Goal: Task Accomplishment & Management: Use online tool/utility

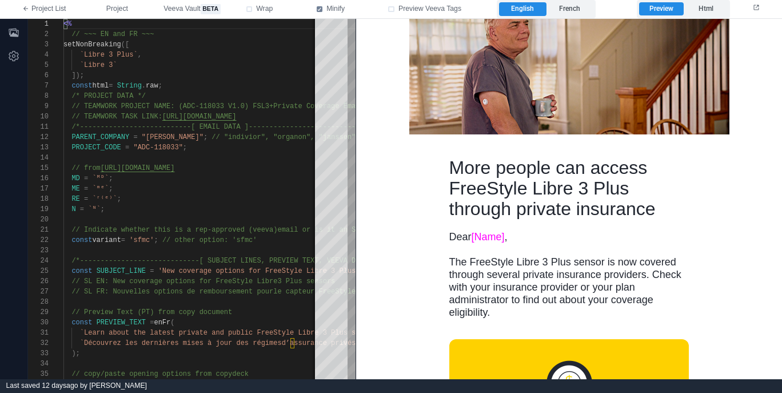
scroll to position [111, 0]
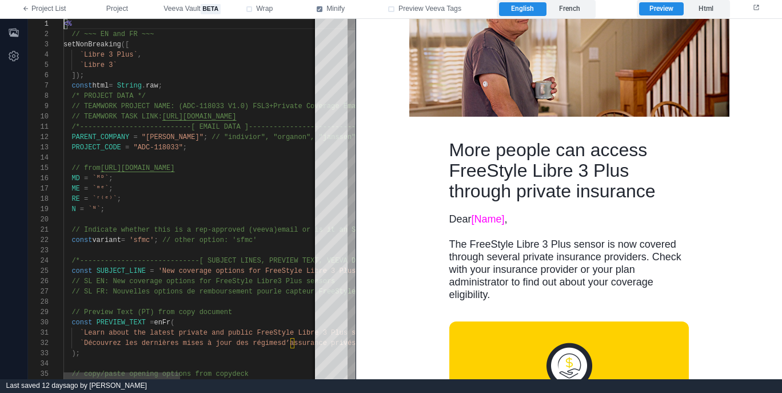
click at [231, 217] on div at bounding box center [341, 219] width 557 height 10
type textarea "**********"
type textarea "*"
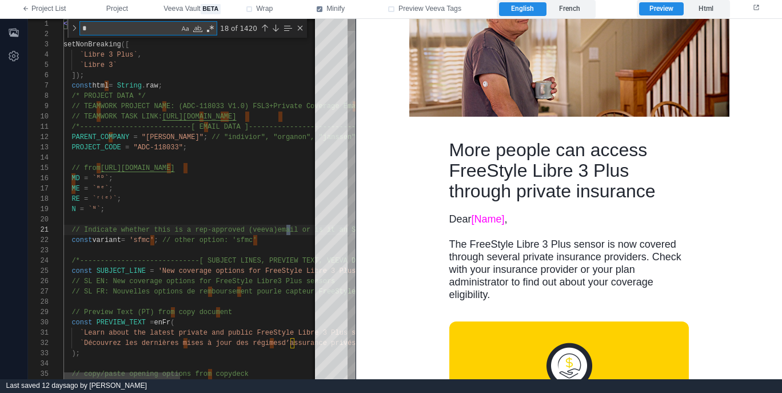
type textarea "**********"
type textarea "**"
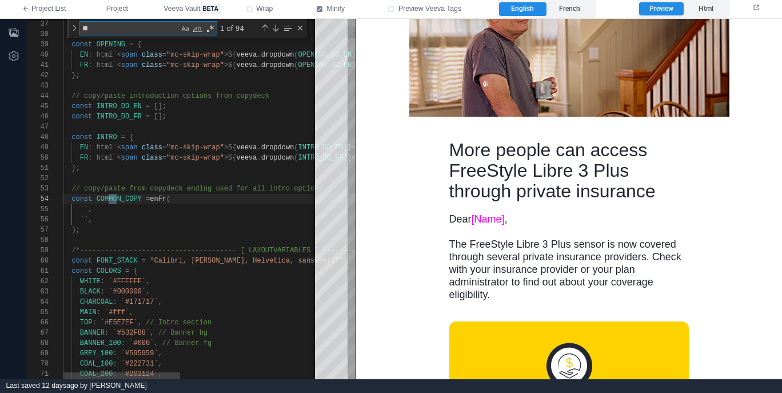
type textarea "**********"
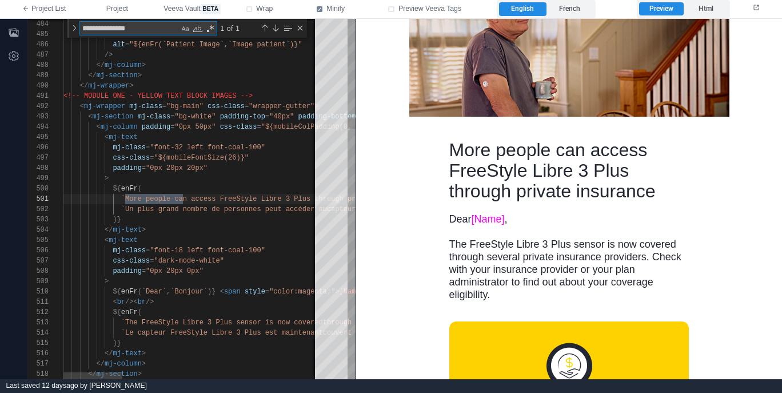
scroll to position [103, 124]
type textarea "**********"
click at [125, 214] on div ")}" at bounding box center [612, 219] width 1098 height 10
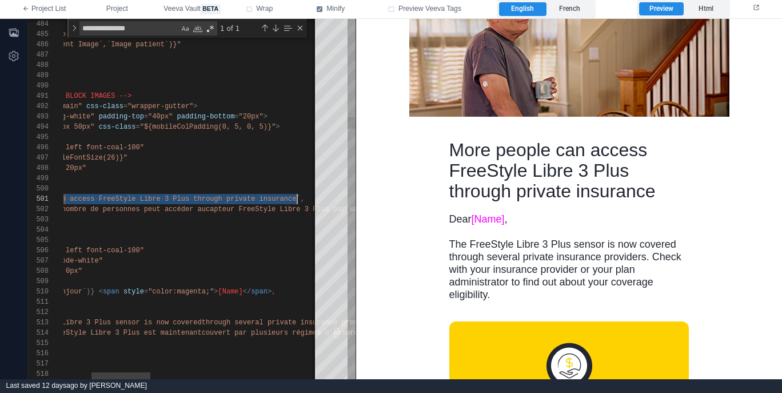
paste textarea "*********"
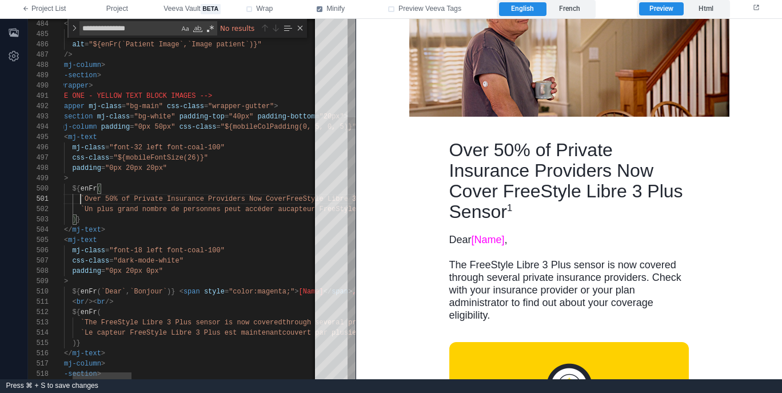
scroll to position [0, 58]
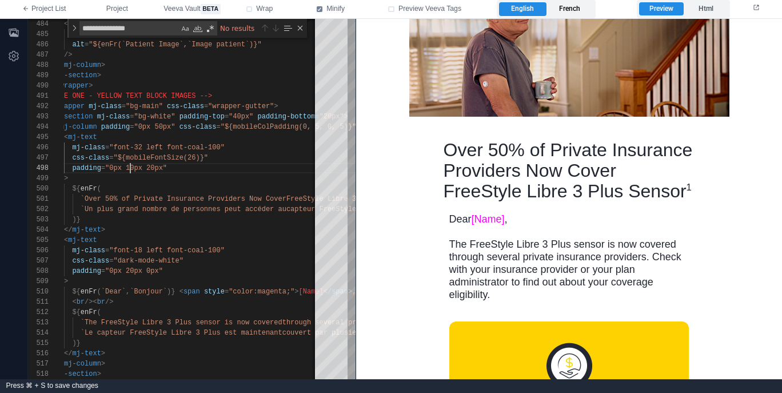
click at [571, 7] on label "French" at bounding box center [569, 9] width 47 height 14
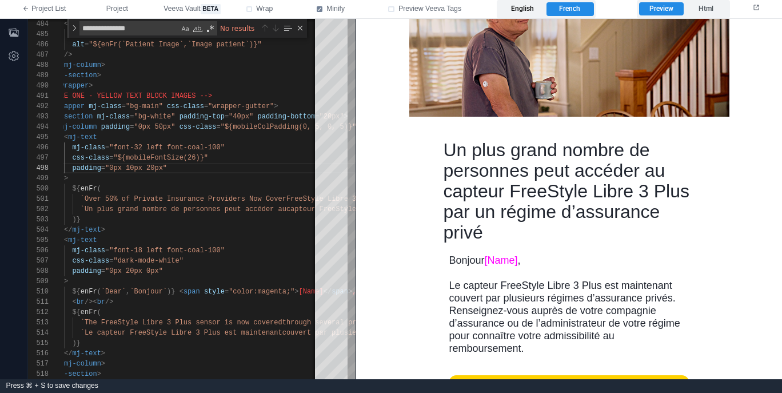
click at [527, 7] on label "English" at bounding box center [522, 9] width 47 height 14
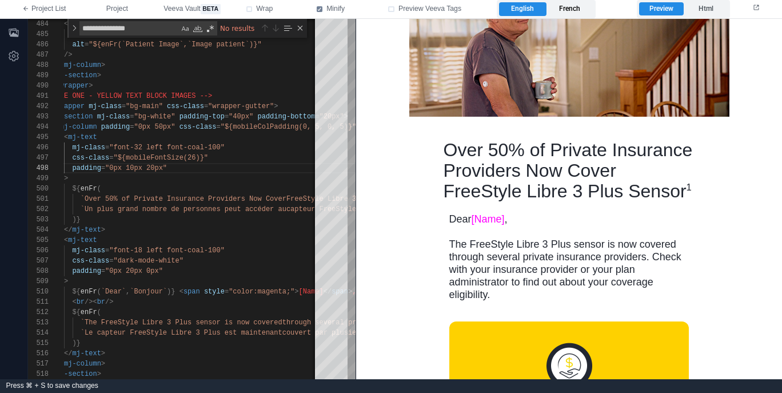
click at [568, 10] on label "French" at bounding box center [569, 9] width 47 height 14
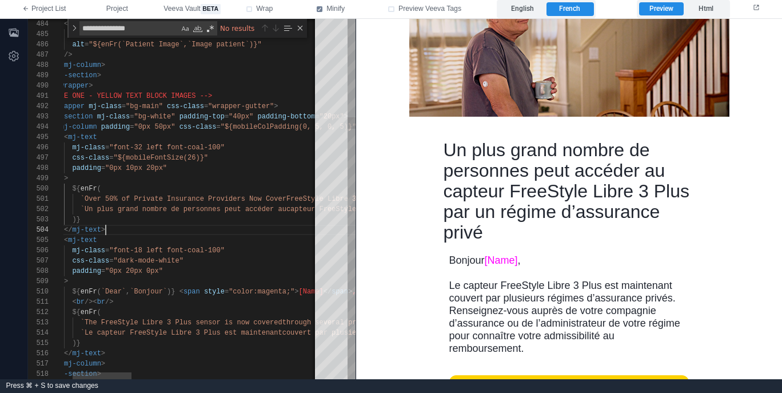
click at [141, 231] on div "</ mj-text >" at bounding box center [572, 230] width 1098 height 10
click at [83, 213] on div "`Un plus grand nombre de personnes peut accéder au capteur FreeStyle Libre 3 Pl…" at bounding box center [572, 209] width 1098 height 10
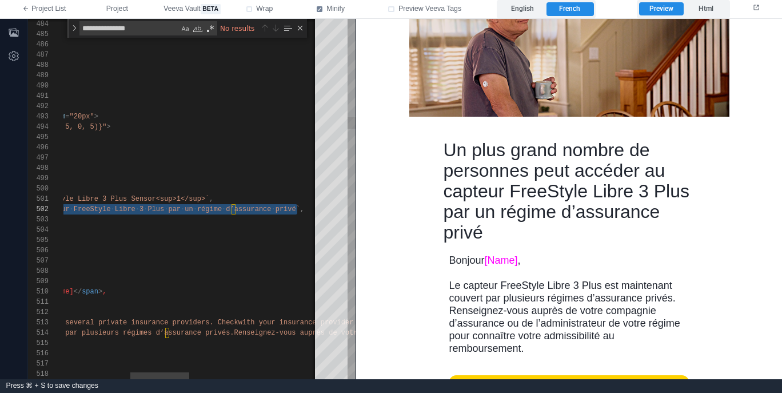
paste textarea "Editor content;Press Alt+F1 for Accessibility Options."
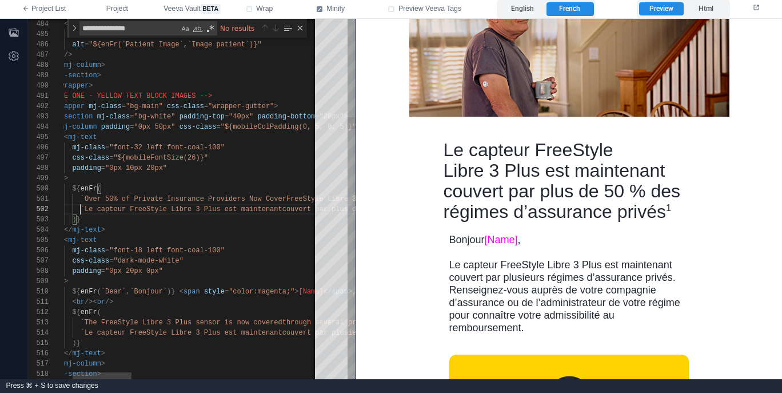
scroll to position [10, 58]
click at [133, 166] on span ""0px 10px 20px"" at bounding box center [136, 168] width 62 height 8
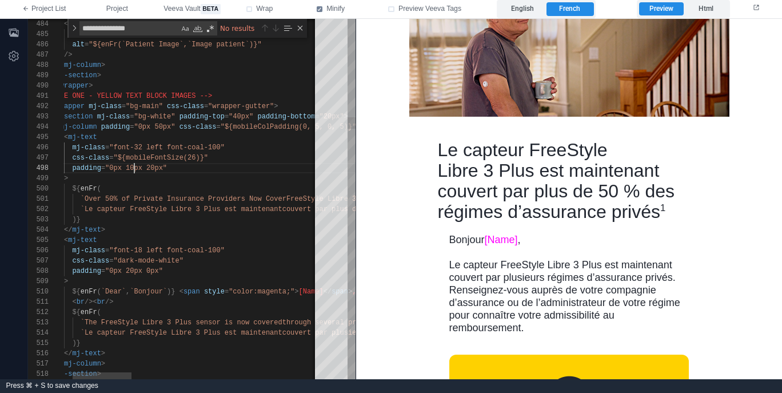
scroll to position [72, 111]
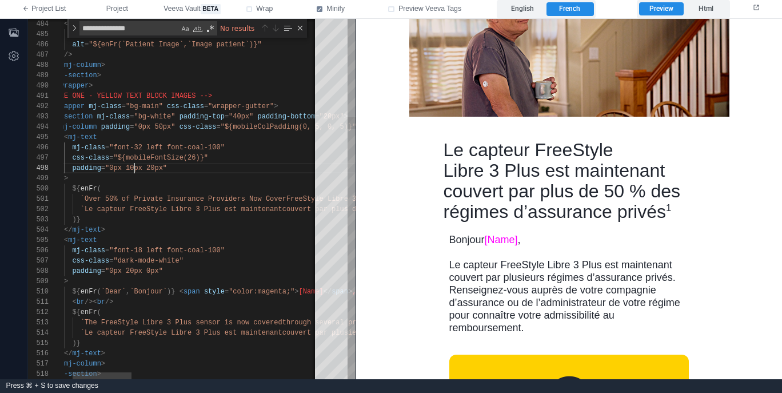
click at [131, 270] on span ""0px 20px 0px"" at bounding box center [134, 271] width 58 height 8
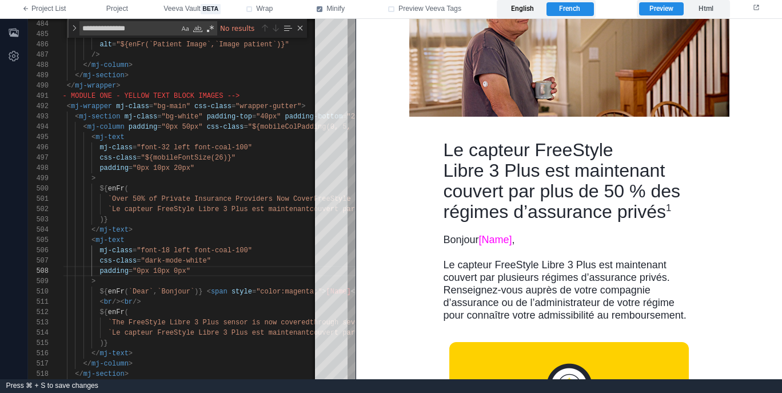
click at [536, 7] on label "English" at bounding box center [522, 9] width 47 height 14
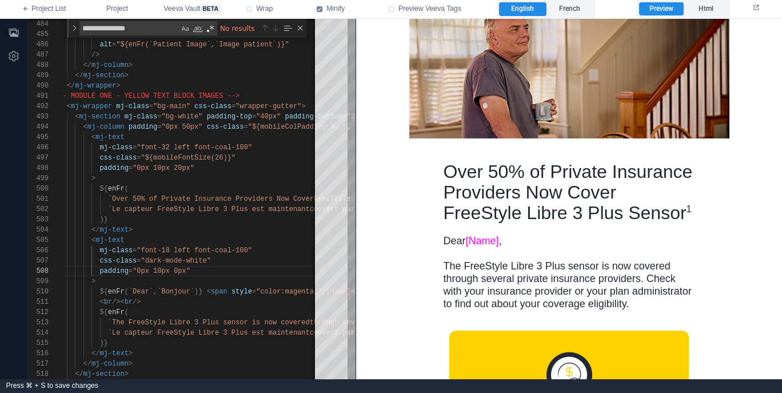
scroll to position [89, 0]
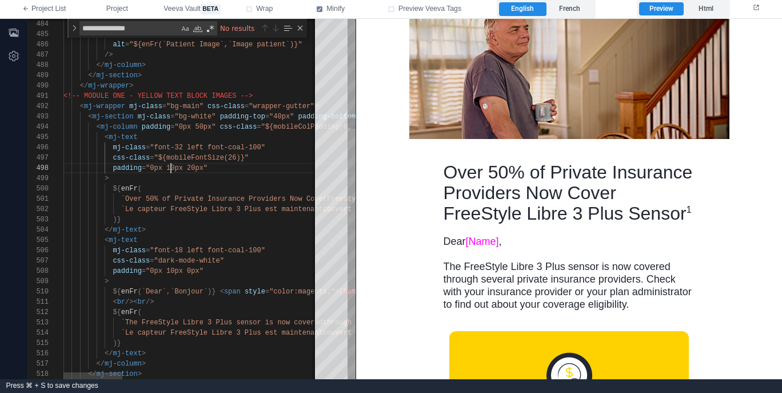
click at [171, 166] on div "484 485 486 487 488 489 490 491 492 493 494 495 496 497 498 499 500 501 502 503…" at bounding box center [191, 199] width 327 height 360
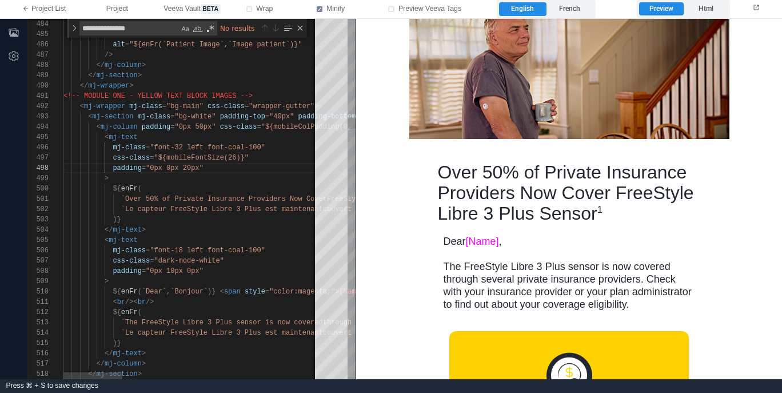
click at [169, 267] on span ""0px 10px 0px"" at bounding box center [175, 271] width 58 height 8
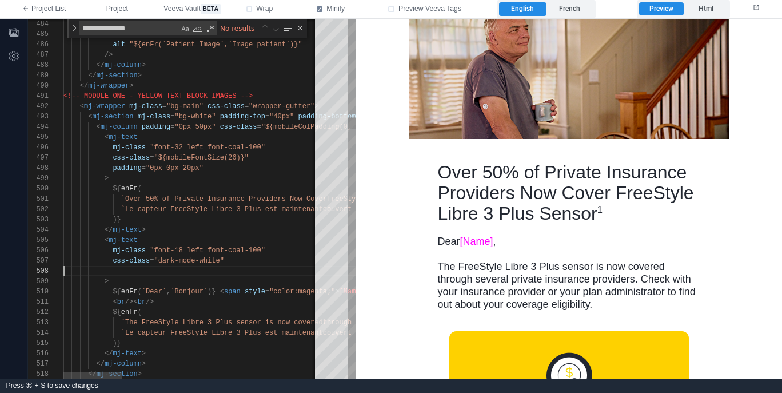
scroll to position [62, 161]
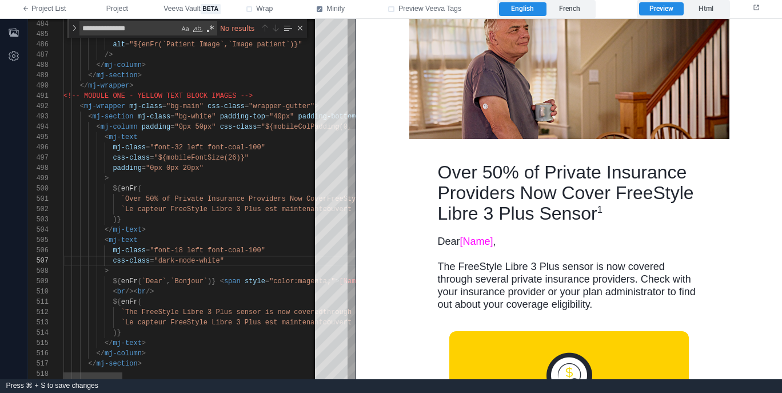
click at [198, 124] on span ""0px 50px"" at bounding box center [194, 127] width 41 height 8
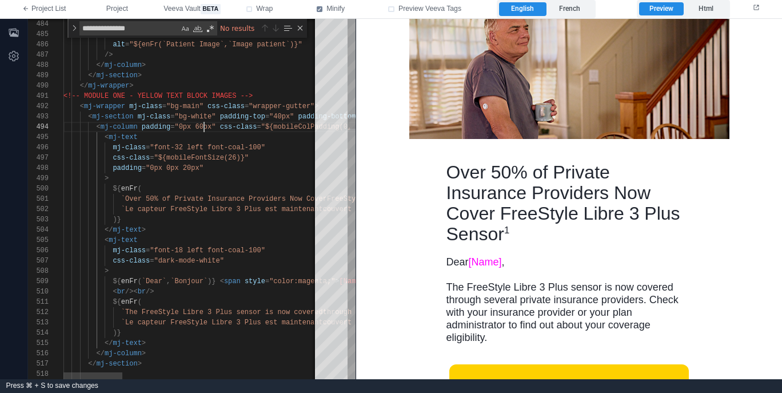
scroll to position [31, 141]
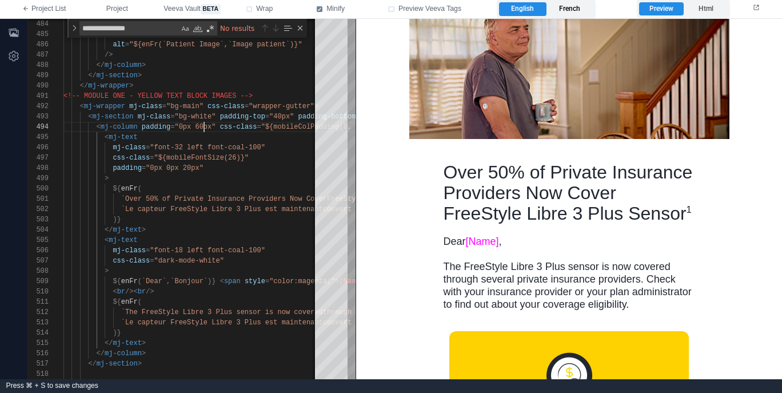
click at [566, 9] on label "French" at bounding box center [569, 9] width 47 height 14
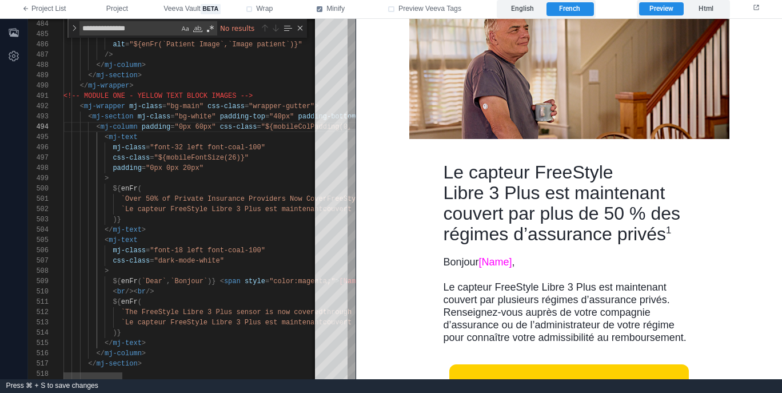
scroll to position [0, 149]
click at [211, 203] on div "`Over 50% of Private Insurance Providers Now Cover FreeStyle Libre 3 Plus Senso…" at bounding box center [612, 199] width 1098 height 10
click at [212, 207] on div "484 485 486 487 488 489 490 491 492 493 494 495 496 497 498 499 500 501 502 503…" at bounding box center [191, 199] width 327 height 360
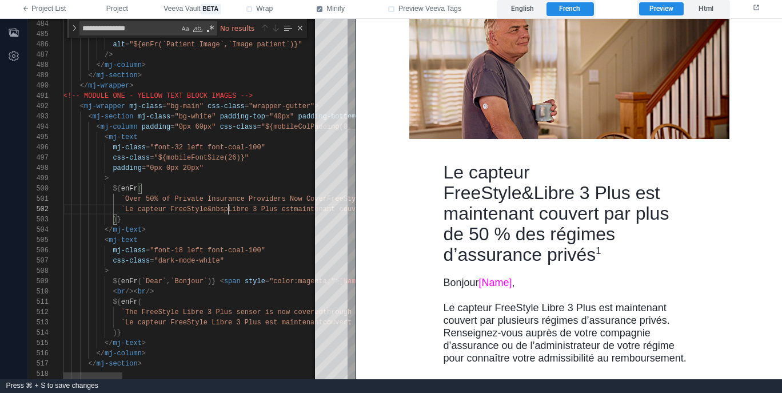
scroll to position [10, 169]
click at [198, 126] on span ""0px 60px"" at bounding box center [194, 127] width 41 height 8
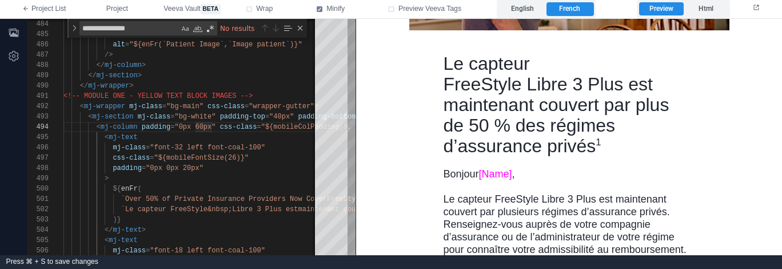
scroll to position [195, 0]
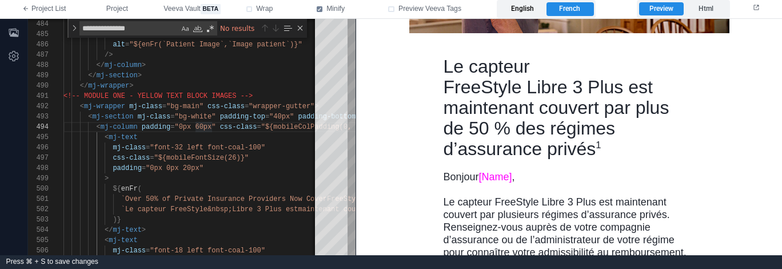
click at [529, 6] on label "English" at bounding box center [522, 9] width 47 height 14
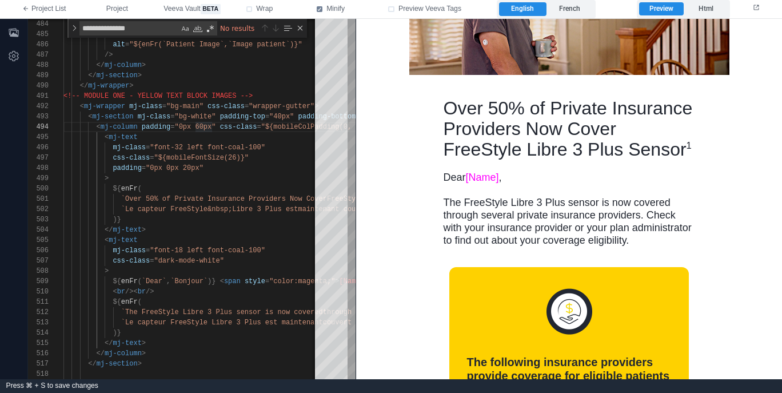
scroll to position [122, 0]
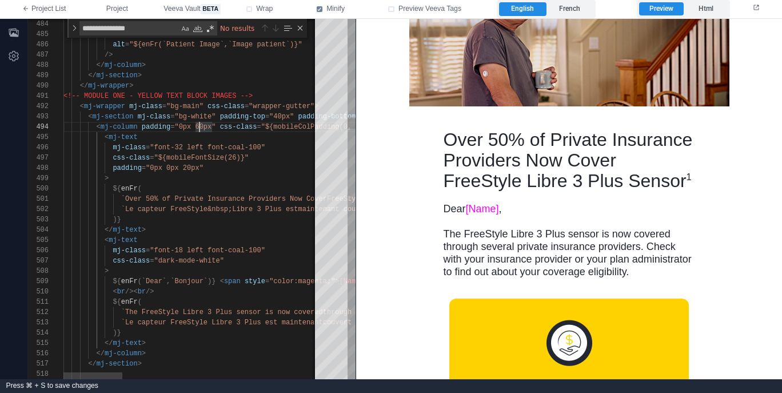
click at [201, 123] on span ""0px 60px"" at bounding box center [194, 127] width 41 height 8
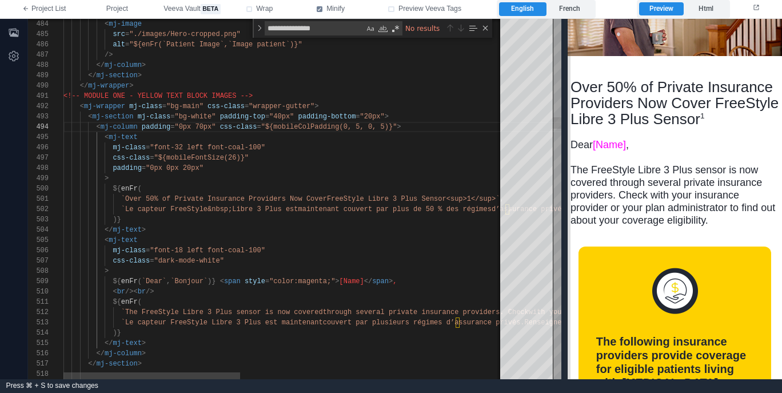
scroll to position [114, 0]
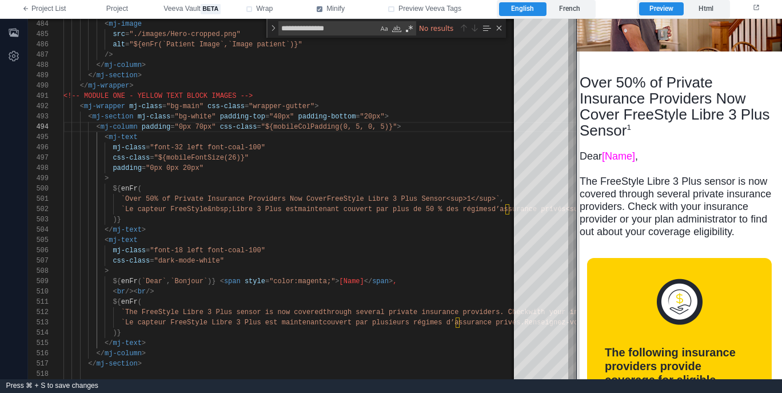
drag, startPoint x: 357, startPoint y: 187, endPoint x: 578, endPoint y: 183, distance: 220.6
click at [578, 183] on span at bounding box center [576, 199] width 6 height 360
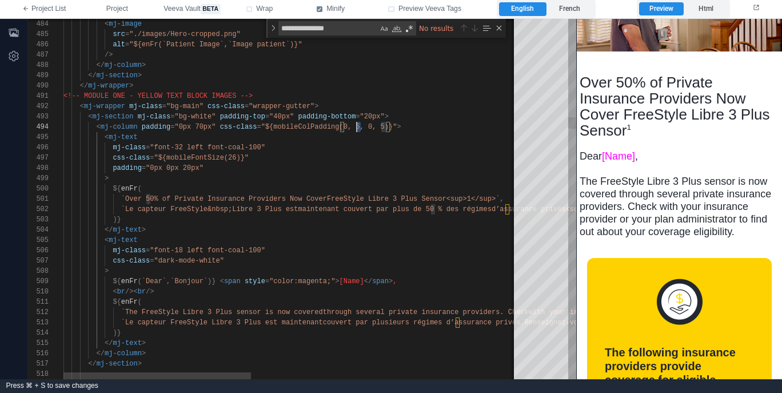
scroll to position [31, 293]
drag, startPoint x: 361, startPoint y: 125, endPoint x: 361, endPoint y: 132, distance: 6.9
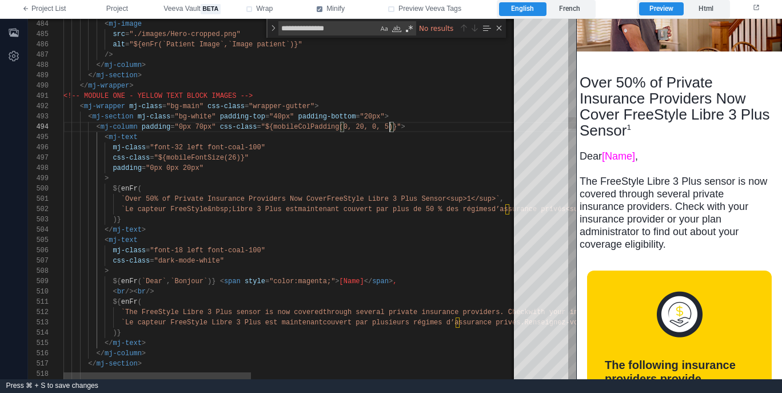
click at [389, 125] on span ""${mobileColPadding(0, 20, 0, 5)}"" at bounding box center [331, 127] width 140 height 8
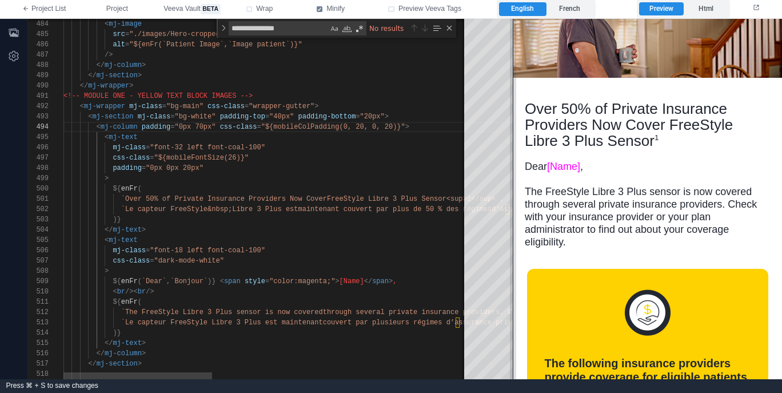
scroll to position [125, 0]
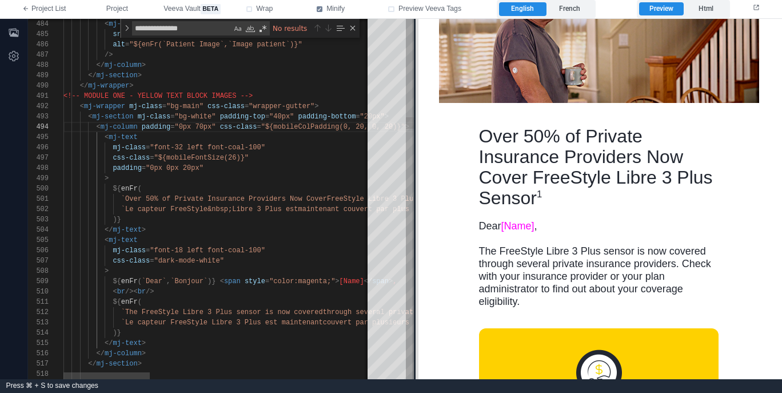
drag, startPoint x: 577, startPoint y: 230, endPoint x: 416, endPoint y: 246, distance: 161.4
click at [416, 246] on span at bounding box center [415, 199] width 6 height 360
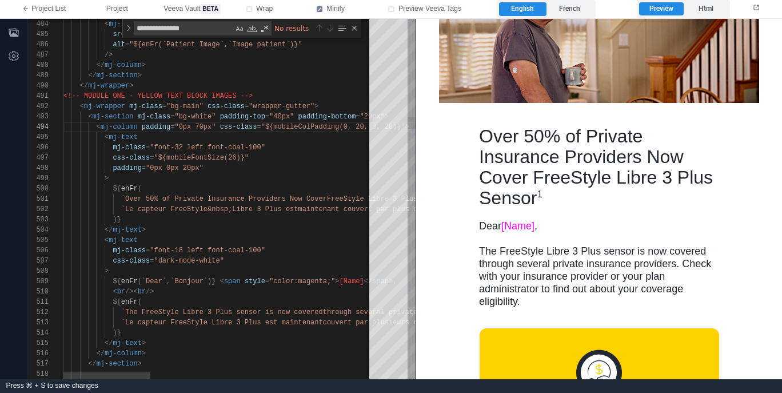
scroll to position [93, 78]
click at [277, 186] on div "${ enFr (" at bounding box center [612, 188] width 1098 height 10
click at [183, 148] on div "484 485 486 487 488 489 490 491 492 493 494 495 496 497 498 499 500 501 502 503…" at bounding box center [221, 199] width 387 height 360
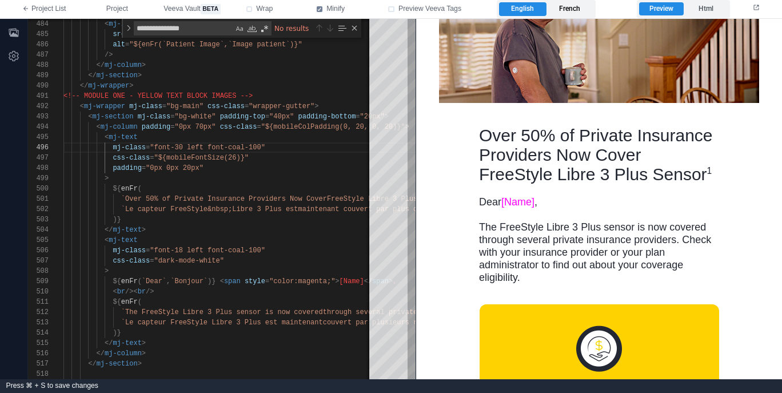
click at [578, 13] on label "French" at bounding box center [569, 9] width 47 height 14
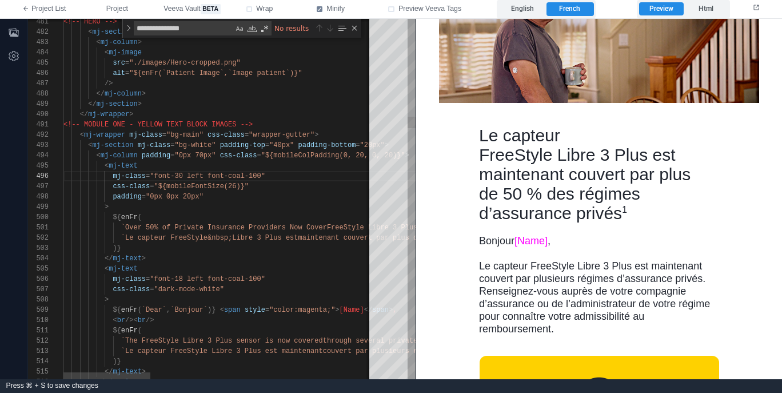
scroll to position [10, 169]
click at [231, 237] on span "`Le capteur FreeStyle&nbsp;Libre 3 Plus est" at bounding box center [209, 238] width 177 height 8
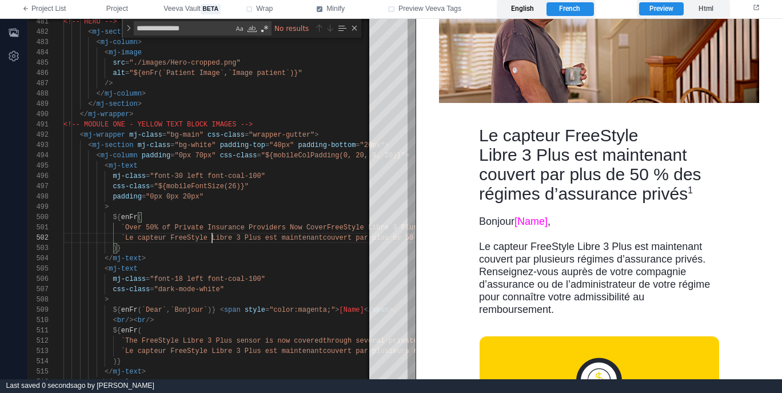
click at [526, 9] on label "English" at bounding box center [522, 9] width 47 height 14
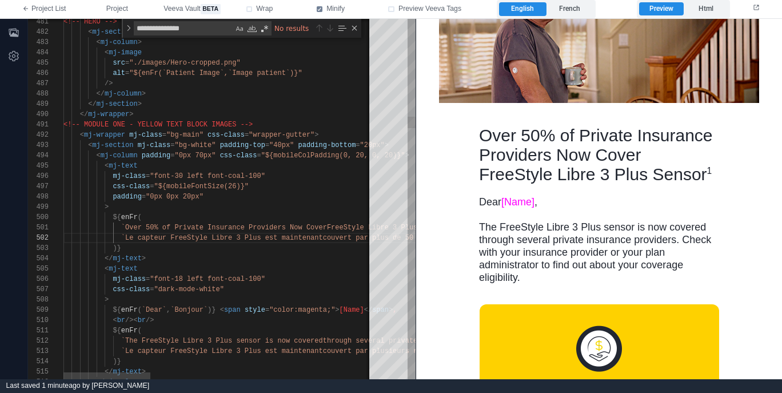
scroll to position [21, 58]
click at [234, 250] on div ")}" at bounding box center [612, 248] width 1098 height 10
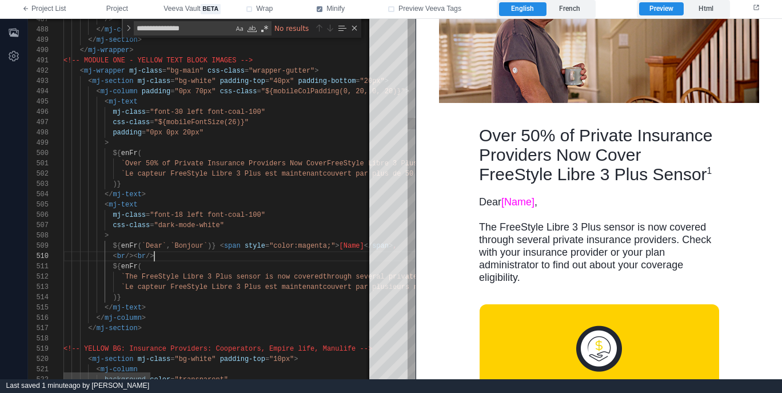
drag, startPoint x: 194, startPoint y: 258, endPoint x: 191, endPoint y: 222, distance: 36.1
click at [194, 258] on div "< br />< br />" at bounding box center [612, 256] width 1098 height 10
drag, startPoint x: 183, startPoint y: 213, endPoint x: 274, endPoint y: 194, distance: 92.9
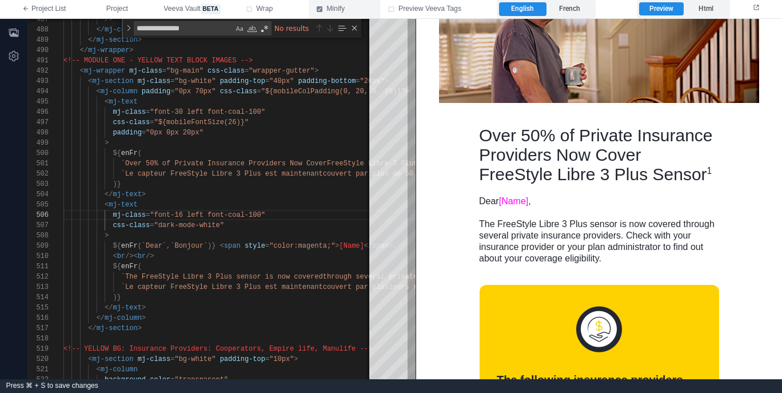
type textarea "**********"
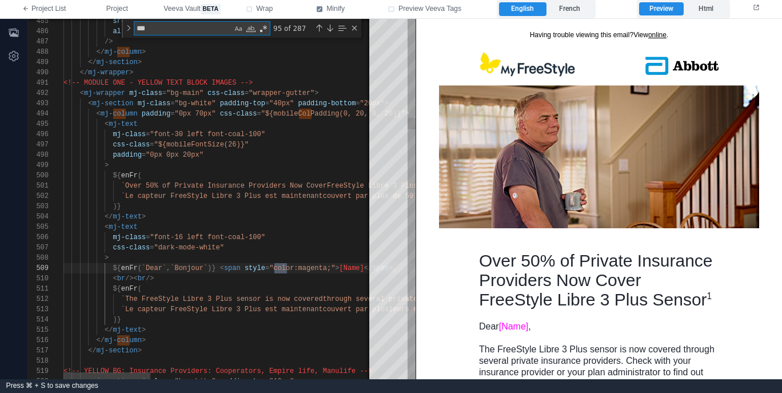
scroll to position [51, 227]
type textarea "*****"
type textarea "**********"
type textarea "******"
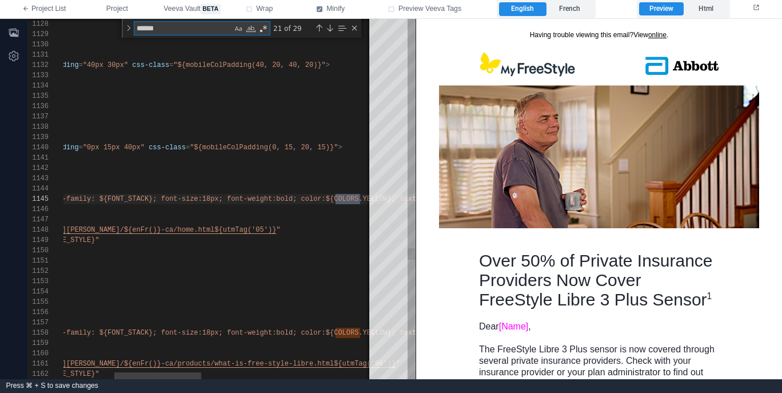
type textarea "**********"
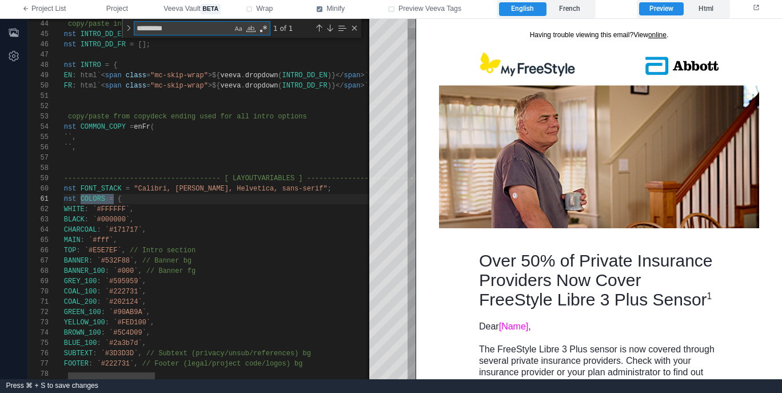
scroll to position [103, 70]
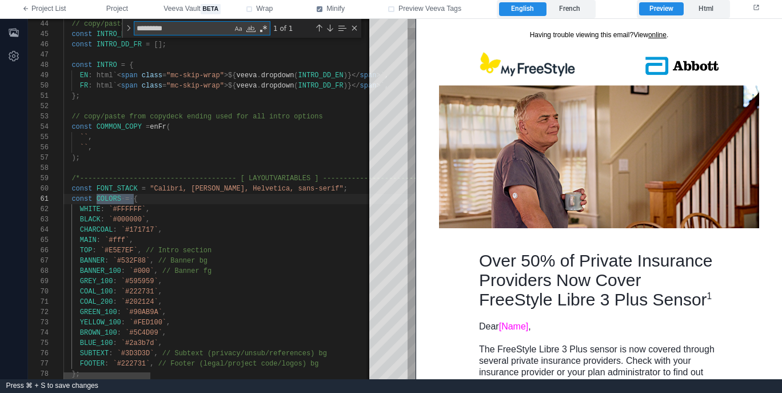
type textarea "********"
click at [230, 239] on div "MAIN : `#fff` ," at bounding box center [612, 240] width 1098 height 10
click at [182, 207] on div "WHITE : `#FFFFFF` ," at bounding box center [612, 209] width 1098 height 10
paste textarea "***"
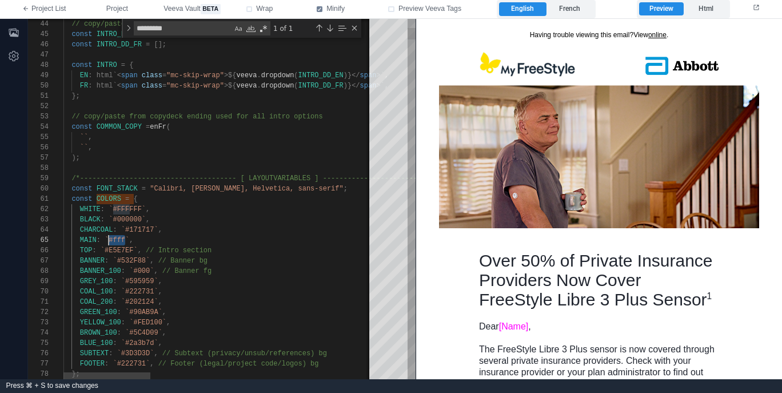
type textarea "**********"
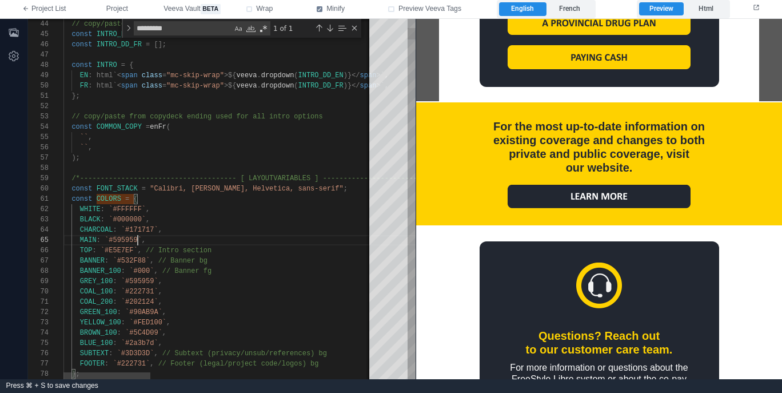
scroll to position [51, 147]
click at [301, 247] on div "TOP : `#E5E7EF` , // Intro section" at bounding box center [612, 250] width 1098 height 10
click at [355, 25] on div "Close (Escape)" at bounding box center [354, 27] width 9 height 9
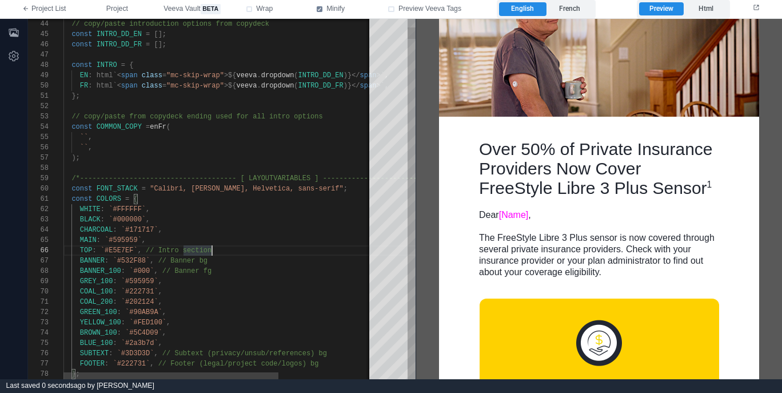
scroll to position [72, 147]
click at [317, 274] on div "BANNER_100 : `#000` , // Banner fg" at bounding box center [286, 271] width 446 height 10
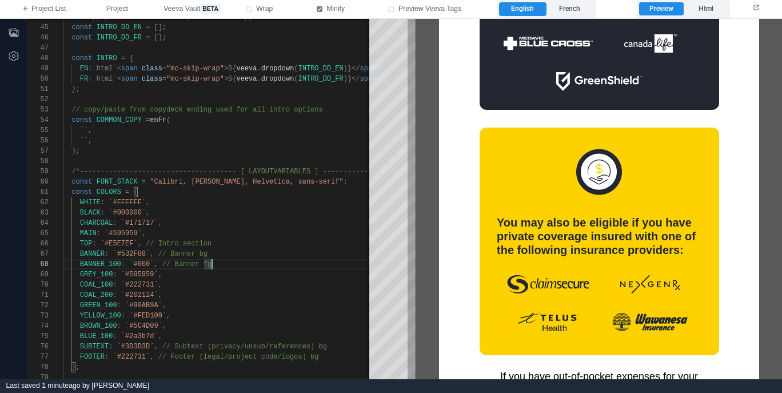
scroll to position [774, 0]
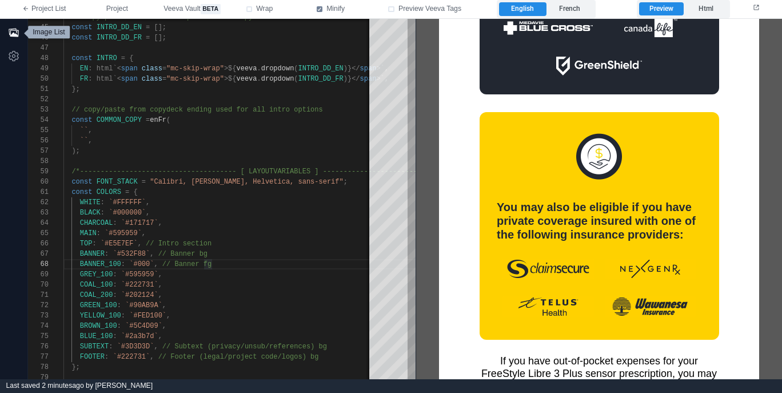
click at [17, 34] on icon "button" at bounding box center [13, 32] width 11 height 11
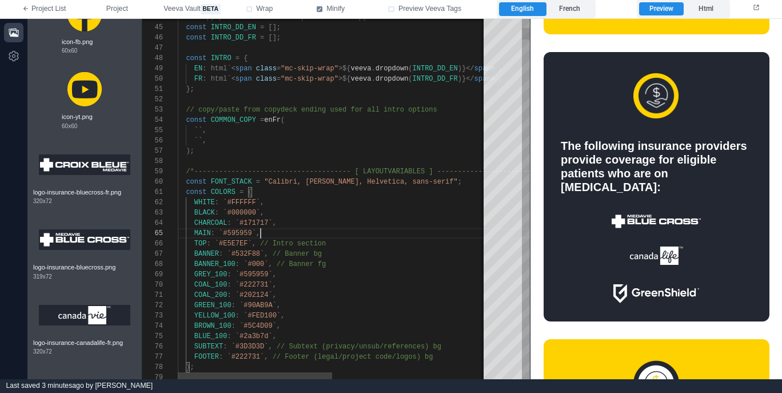
scroll to position [41, 83]
click at [314, 231] on div "MAIN : `#595959` ," at bounding box center [488, 233] width 620 height 10
click at [126, 10] on span "Project" at bounding box center [117, 9] width 22 height 10
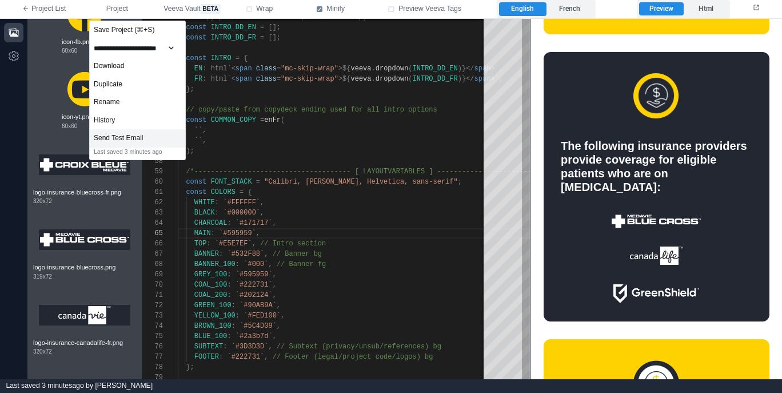
click at [151, 138] on div "Send Test Email" at bounding box center [137, 138] width 95 height 18
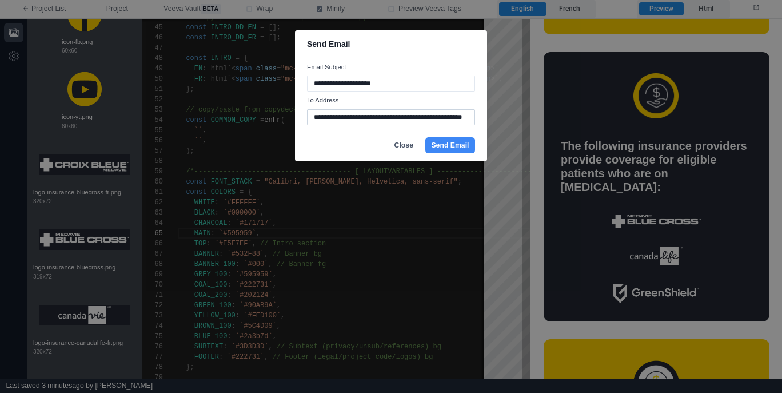
click at [383, 116] on input "**********" at bounding box center [391, 117] width 168 height 16
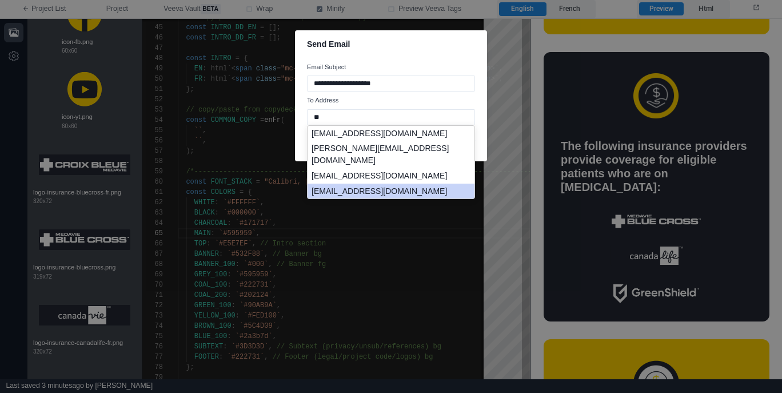
click at [419, 193] on li "[EMAIL_ADDRESS][DOMAIN_NAME]" at bounding box center [390, 190] width 167 height 15
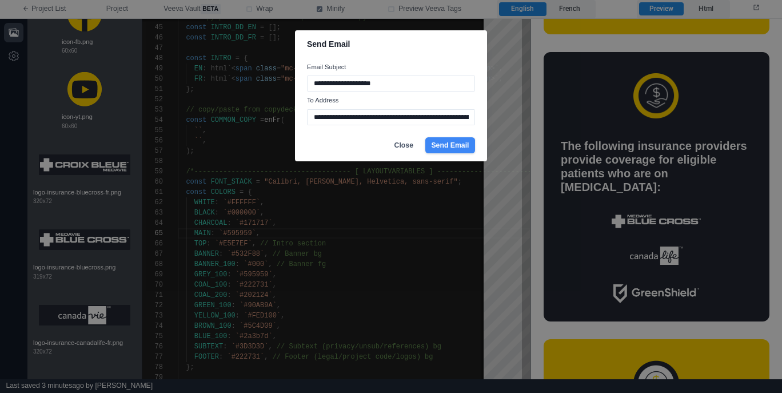
type input "**********"
click at [447, 145] on button "Send Email" at bounding box center [450, 145] width 50 height 16
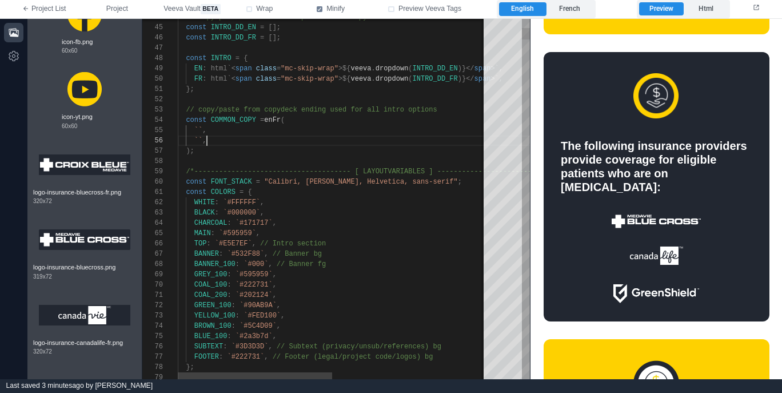
scroll to position [51, 29]
click at [323, 146] on div ");" at bounding box center [488, 151] width 620 height 10
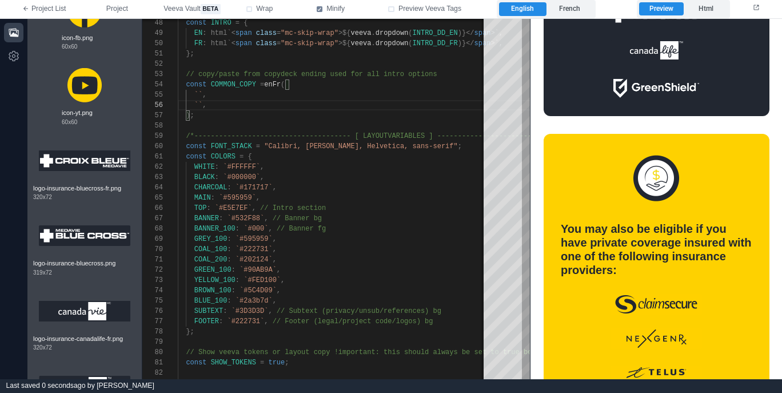
scroll to position [823, 0]
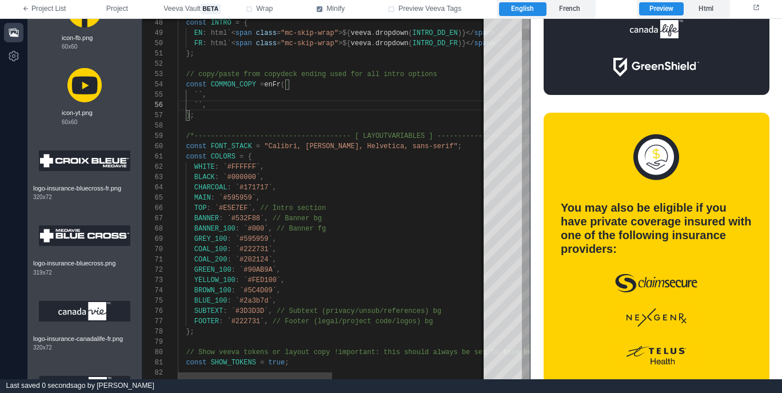
click at [419, 241] on div "GREY_100 : `#595959` ," at bounding box center [488, 239] width 620 height 10
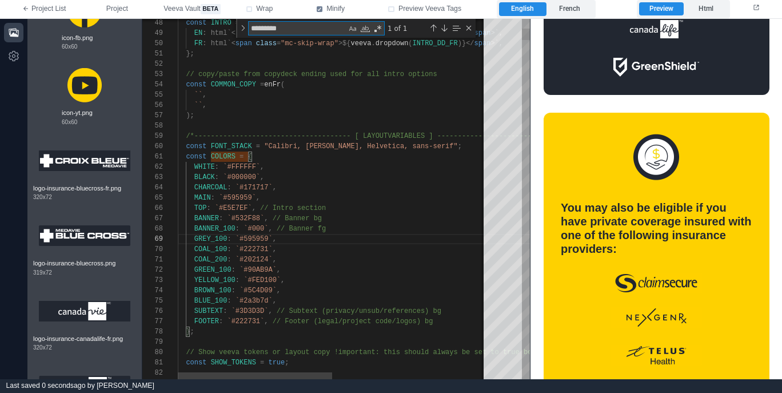
type textarea "**********"
type textarea "***"
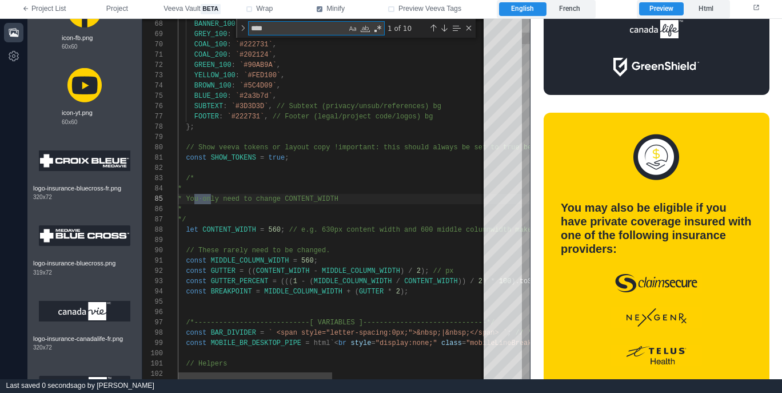
type textarea "**********"
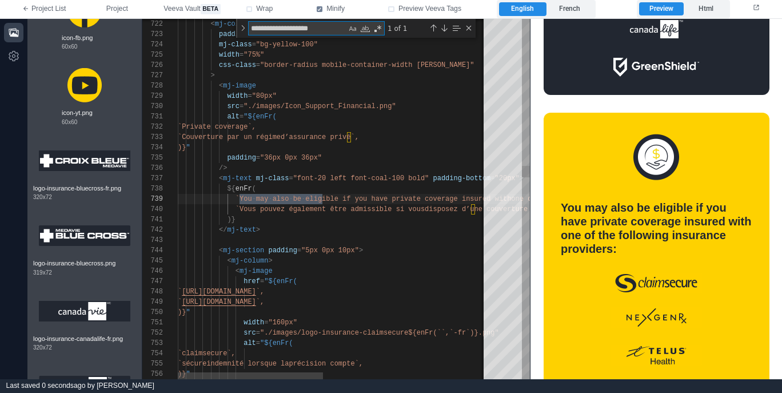
type textarea "**********"
click at [399, 227] on div "</ mj-text >" at bounding box center [508, 230] width 661 height 10
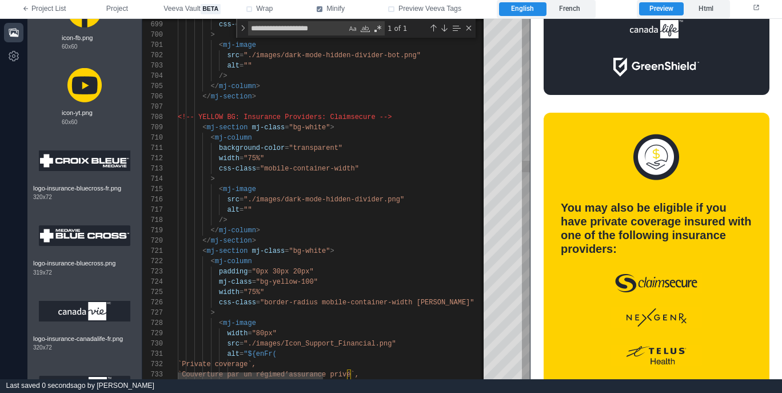
click at [458, 115] on div "<!-- YELLOW BG: Insurance Providers: Claimse cure -->" at bounding box center [508, 117] width 661 height 10
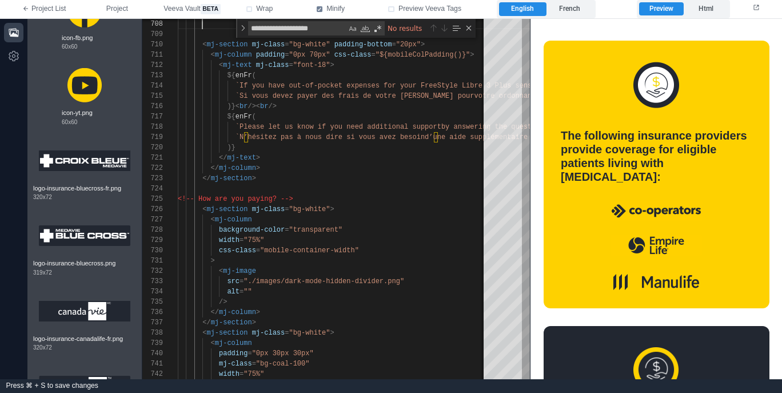
scroll to position [306, 0]
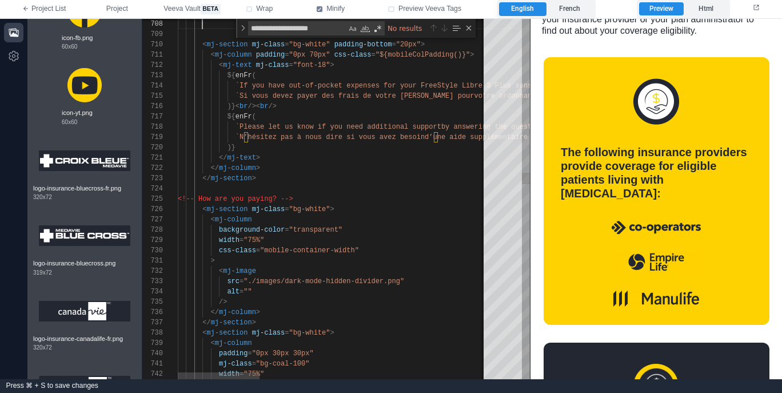
click at [401, 190] on div at bounding box center [762, 188] width 1169 height 10
type textarea "**********"
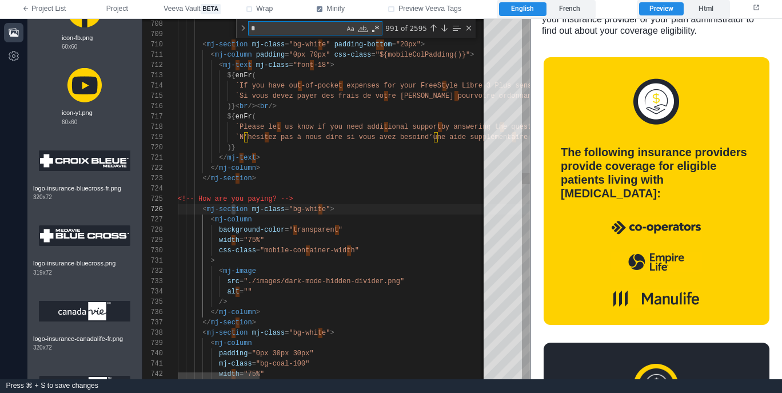
type textarea "**"
type textarea "**********"
type textarea "***"
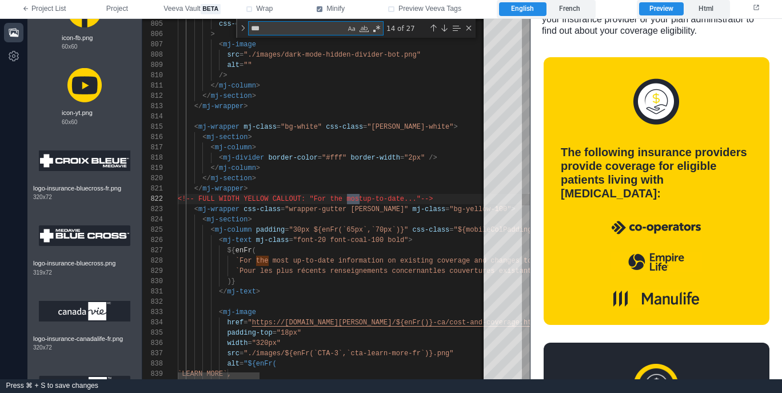
type textarea "**********"
type textarea "***"
type textarea "**********"
type textarea "*****"
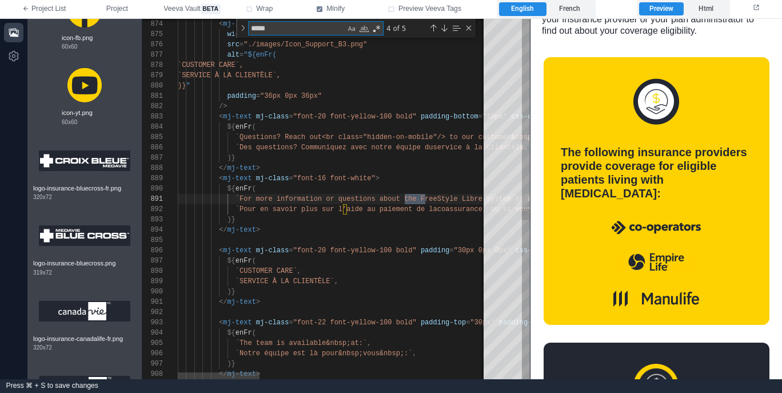
type textarea "**********"
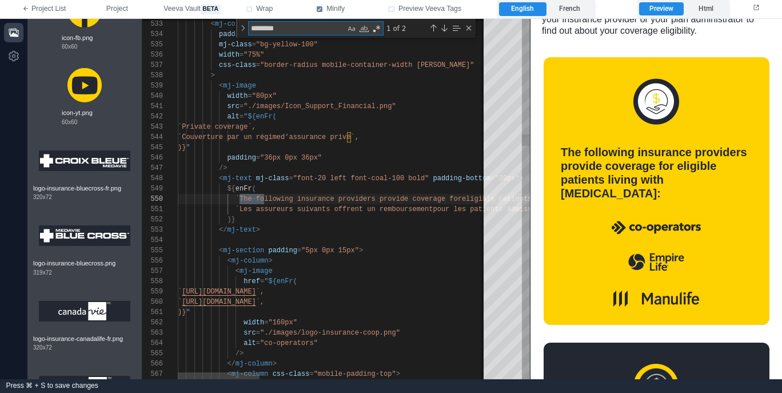
scroll to position [103, 95]
type textarea "**********"
click at [402, 267] on div "< mj-image" at bounding box center [762, 271] width 1169 height 10
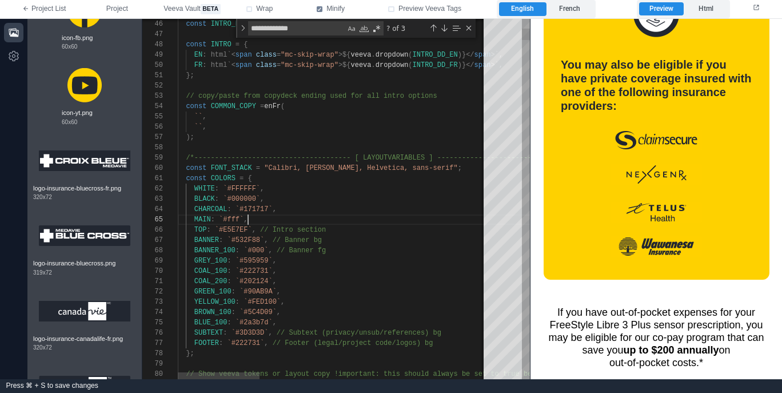
scroll to position [41, 70]
paste textarea "***"
click at [313, 278] on div "COAL_200 : `#202124` ," at bounding box center [762, 281] width 1169 height 10
click at [469, 31] on div "Close (Escape)" at bounding box center [468, 27] width 9 height 9
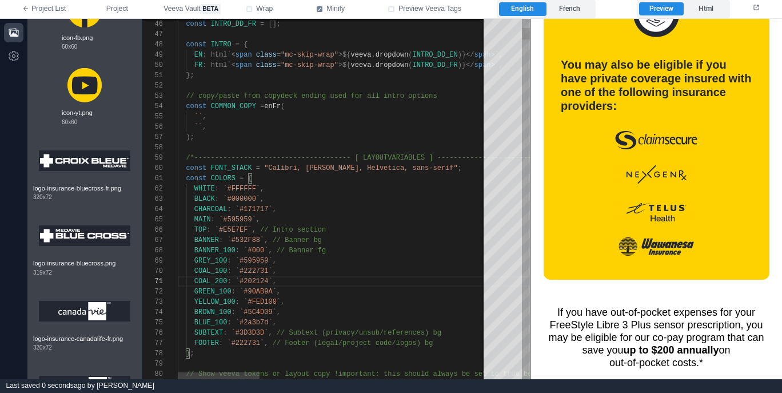
type textarea "**********"
click at [407, 223] on div "MAIN : `#595959` ," at bounding box center [762, 219] width 1169 height 10
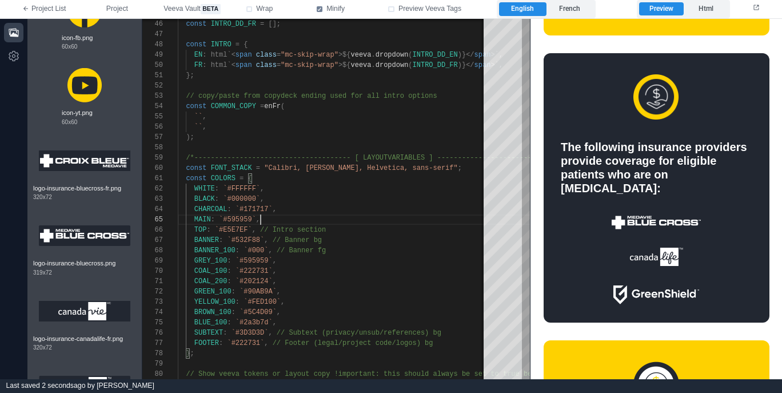
scroll to position [588, 0]
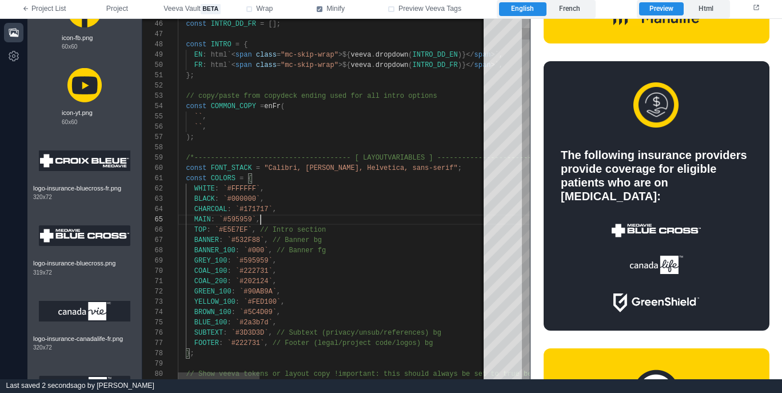
click at [407, 251] on div "BANNER_100 : `#000` , // Banner fg" at bounding box center [762, 250] width 1169 height 10
type textarea "**"
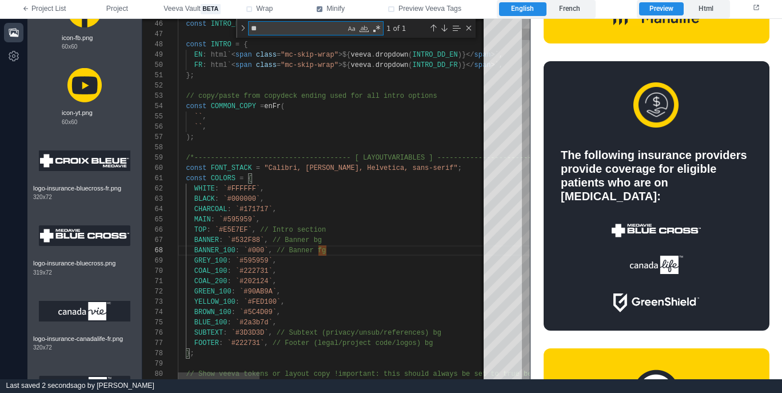
type textarea "**********"
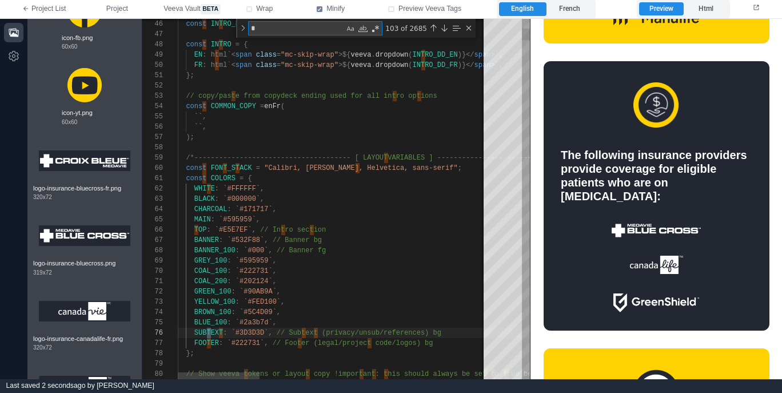
type textarea "**"
type textarea "**********"
type textarea "***"
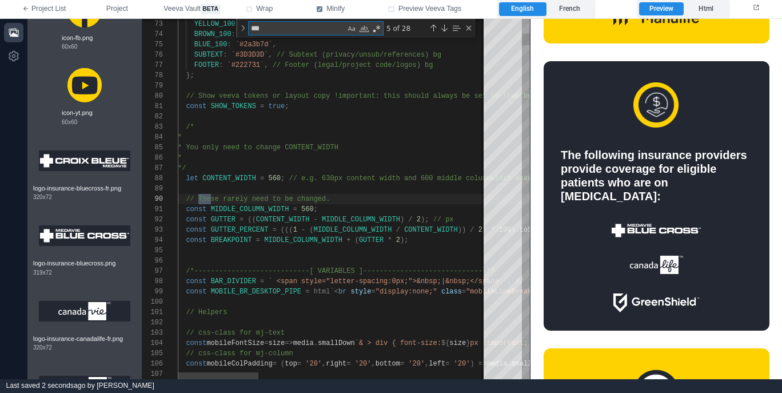
type textarea "**********"
type textarea "***"
type textarea "**********"
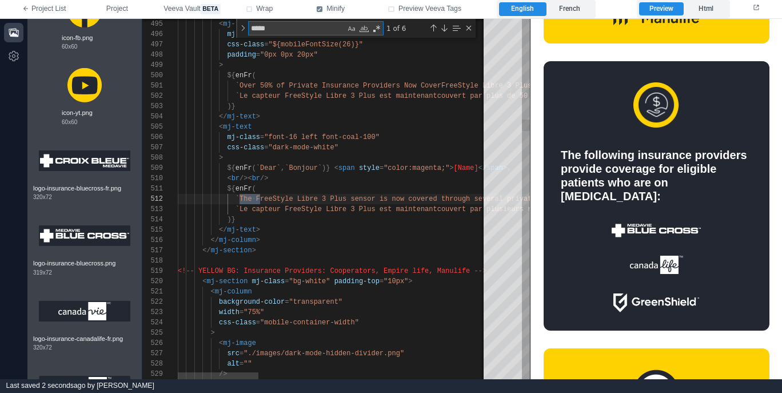
type textarea "******"
type textarea "**********"
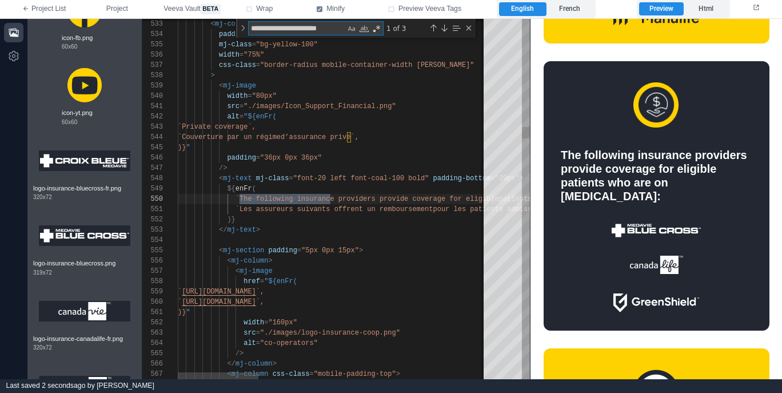
scroll to position [103, 157]
type textarea "**********"
click at [338, 231] on div "</ mj-text >" at bounding box center [770, 230] width 1185 height 10
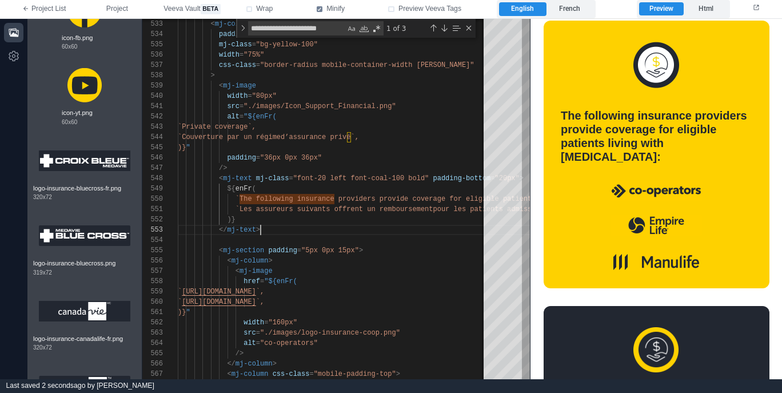
scroll to position [315, 0]
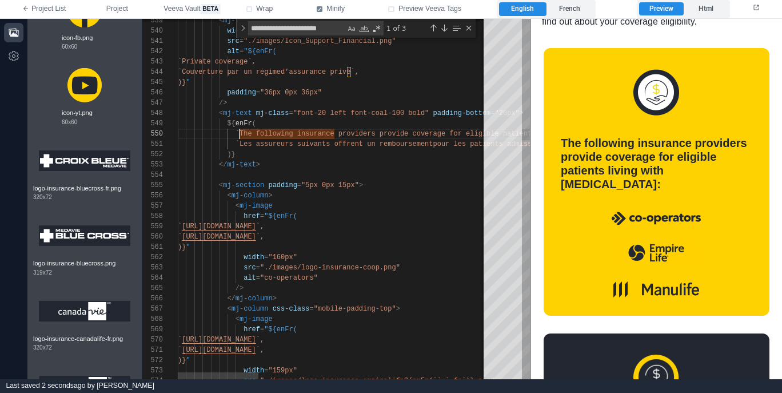
click at [241, 130] on span "`The following insurance providers provide coverag" at bounding box center [338, 134] width 206 height 8
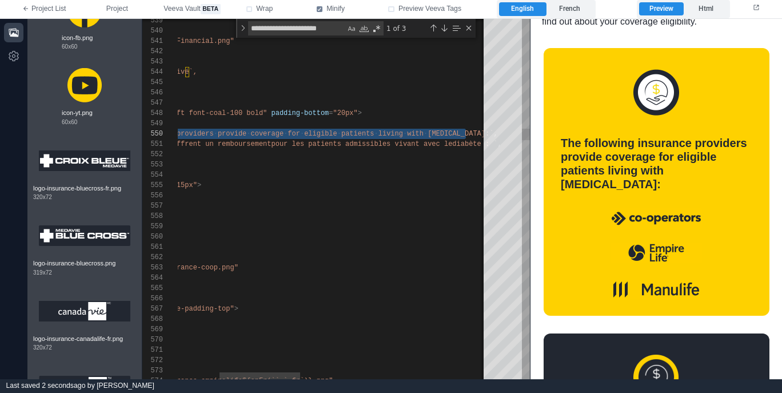
paste textarea "******"
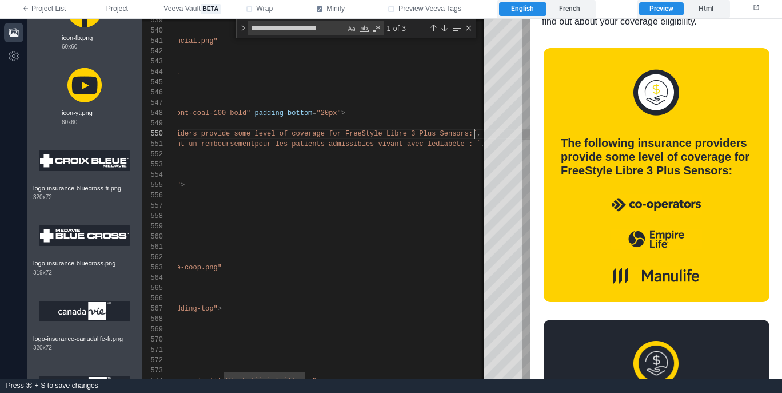
scroll to position [93, 58]
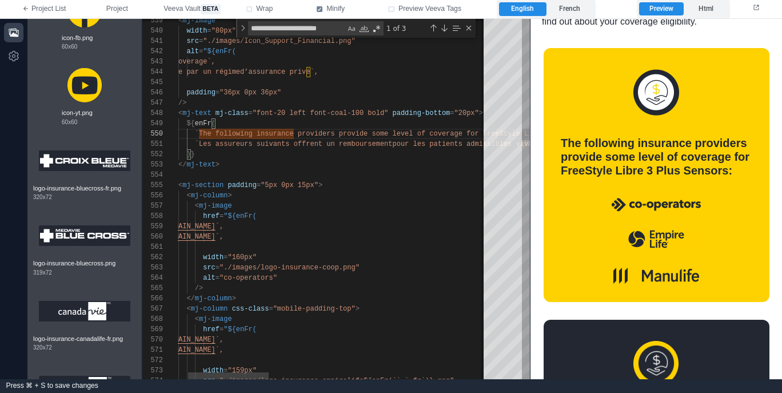
click at [199, 145] on span "`Les assureurs suivants offrent un remboursement" at bounding box center [294, 144] width 198 height 8
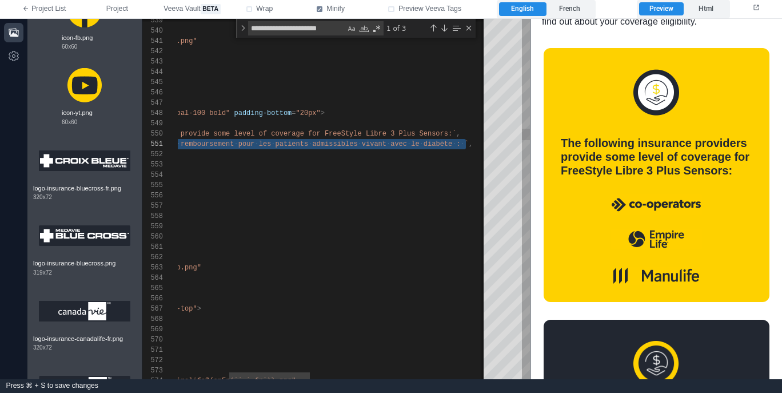
paste textarea "*******"
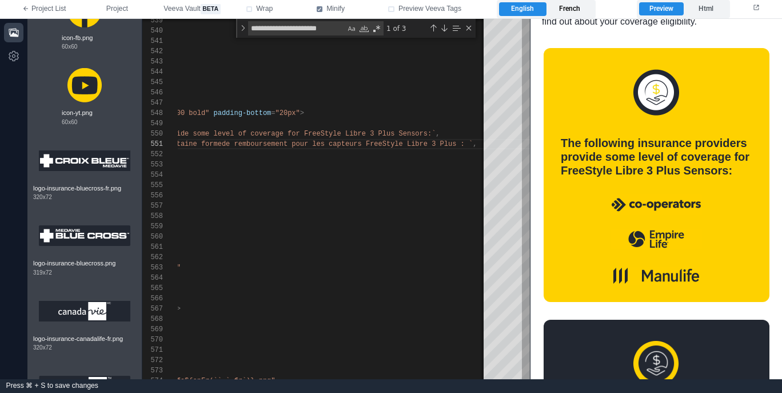
click at [572, 2] on label "French" at bounding box center [569, 9] width 47 height 14
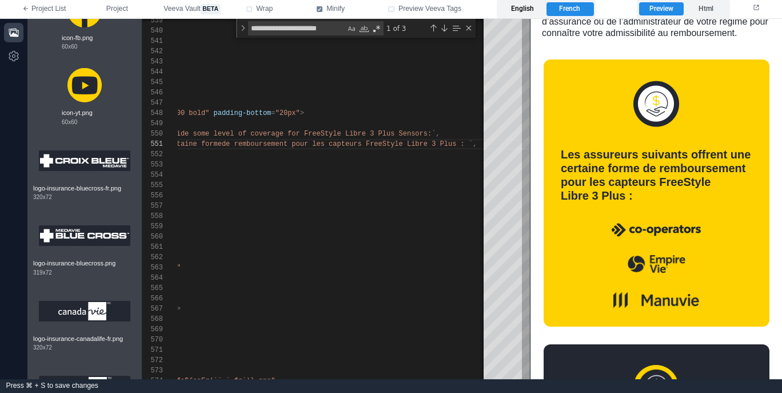
click at [520, 9] on label "English" at bounding box center [522, 9] width 47 height 14
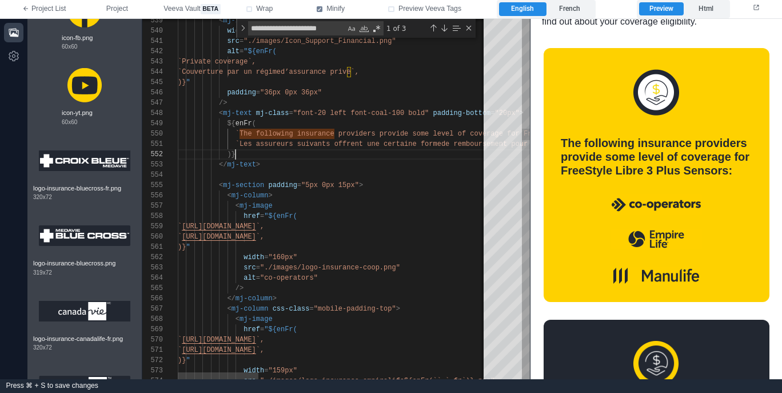
scroll to position [10, 58]
click at [369, 153] on div ")}" at bounding box center [770, 154] width 1185 height 10
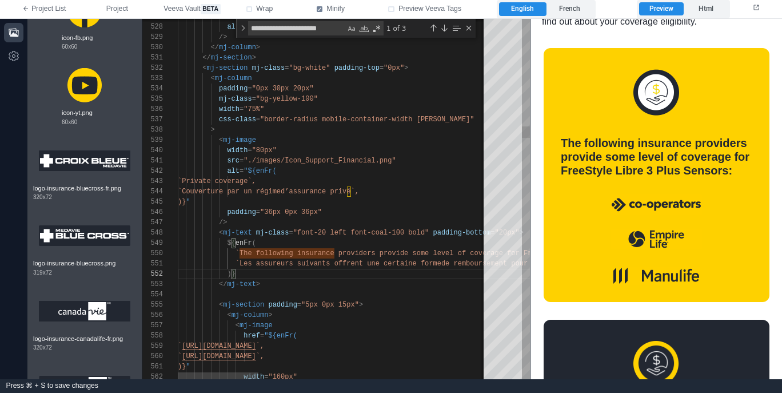
click at [347, 95] on div "mj-class = "bg-yellow-100"" at bounding box center [770, 99] width 1185 height 10
paste textarea "Find"
type textarea "**********"
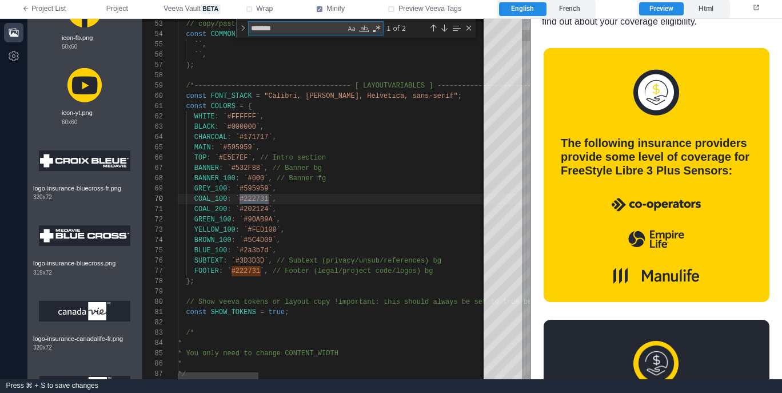
click at [374, 135] on div "CHARCOAL : `#171717` ," at bounding box center [770, 137] width 1185 height 10
type textarea "*"
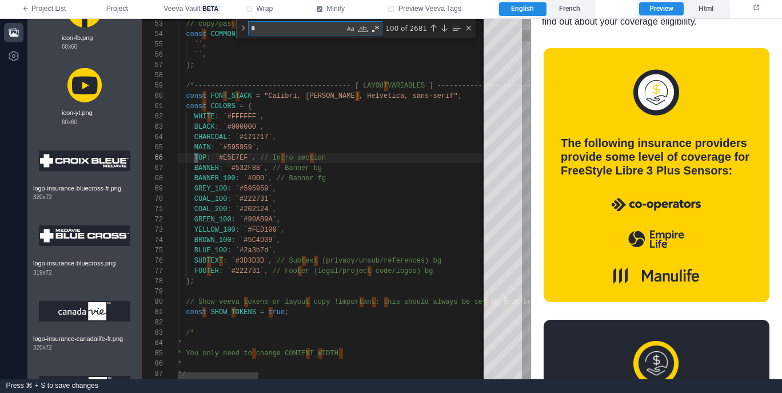
type textarea "**********"
type textarea "**"
type textarea "**********"
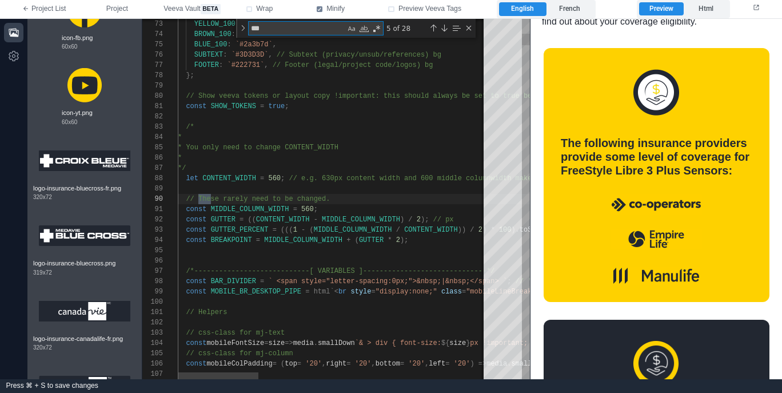
type textarea "***"
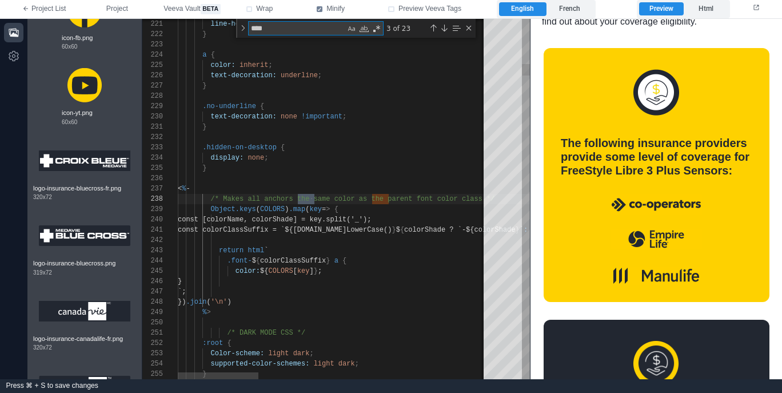
type textarea "**********"
type textarea "******"
type textarea "**********"
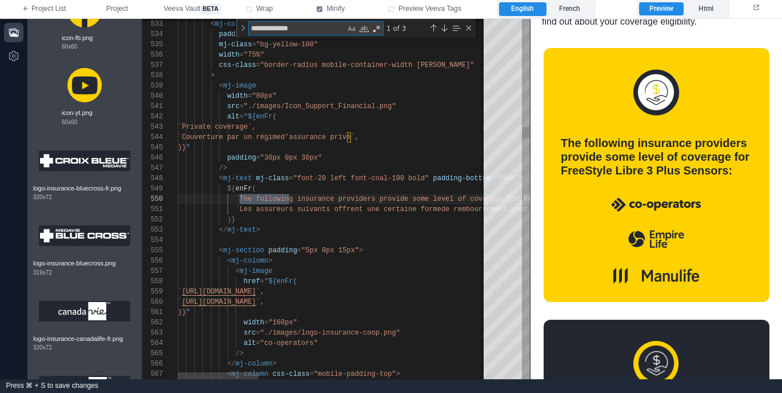
scroll to position [103, 115]
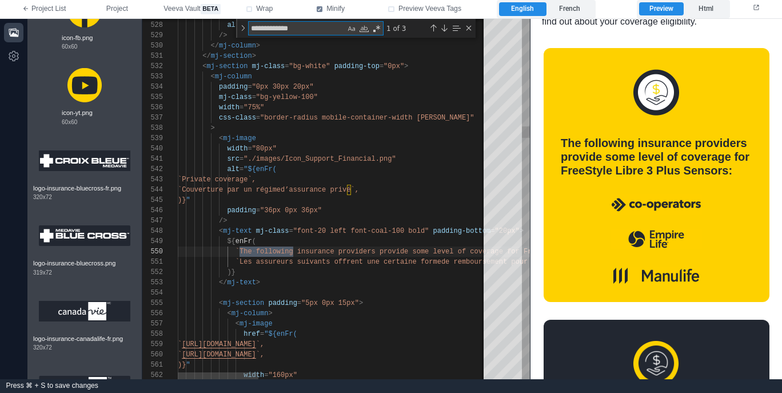
type textarea "**********"
click at [287, 99] on span ""bg-yellow-100"" at bounding box center [287, 97] width 62 height 8
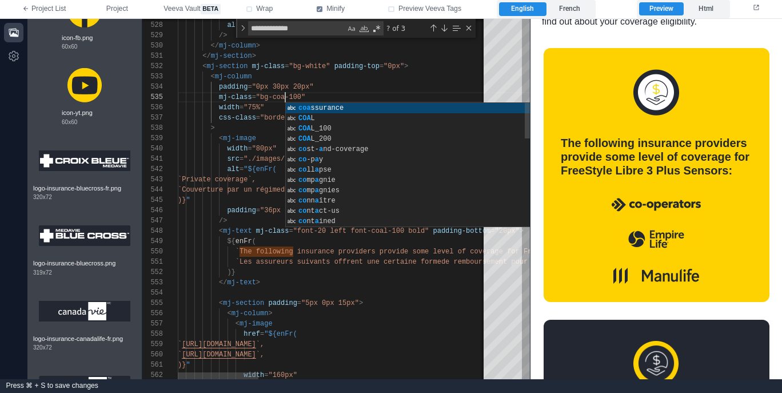
scroll to position [41, 111]
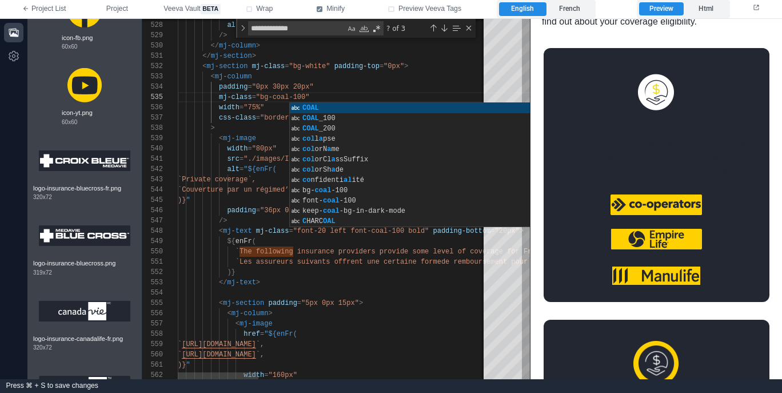
click at [282, 105] on div "width = "75%"" at bounding box center [770, 107] width 1185 height 10
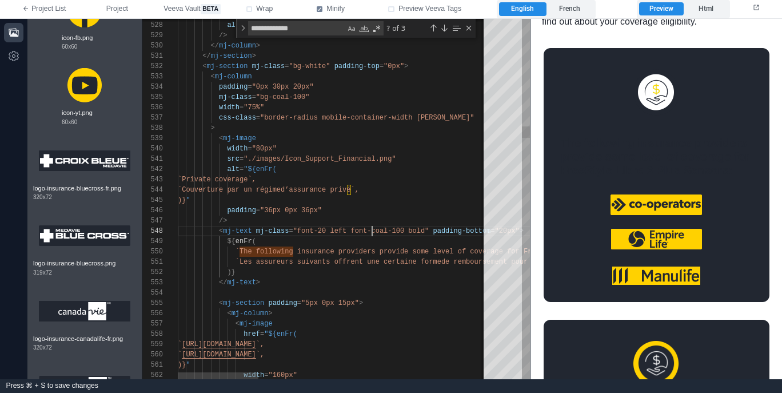
click at [370, 230] on span ""font-20 left font-coal-100 bold"" at bounding box center [361, 231] width 136 height 8
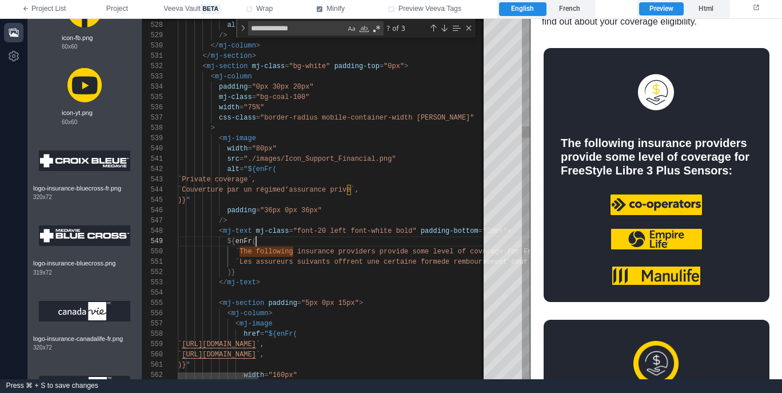
scroll to position [82, 78]
click at [364, 242] on div "${ enFr (" at bounding box center [770, 241] width 1185 height 10
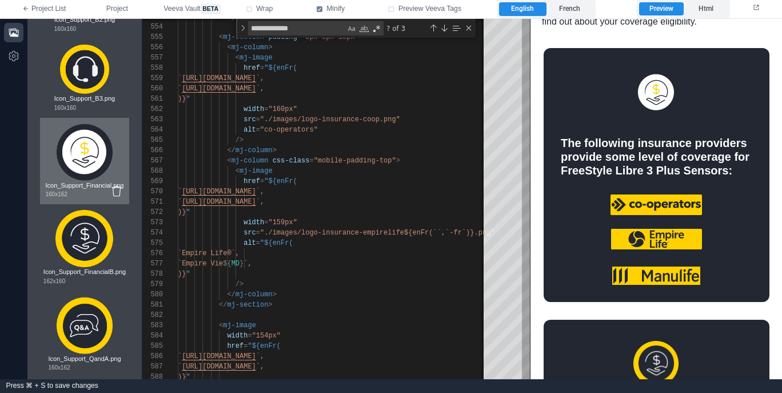
scroll to position [516, 0]
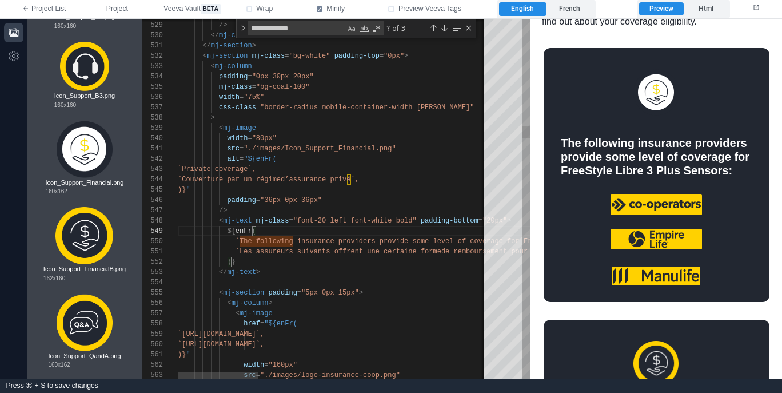
click at [375, 147] on span ""./images/Icon_Support_Financial.png"" at bounding box center [319, 149] width 152 height 8
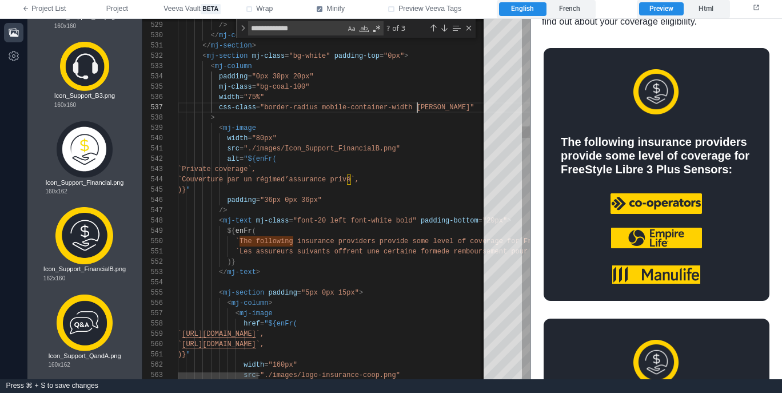
click at [417, 105] on div "553 554 555 556 557 558 559 560 561 562 563 552 551 550 549 548 547 546 545 544…" at bounding box center [335, 199] width 387 height 360
click at [418, 119] on div ">" at bounding box center [770, 118] width 1185 height 10
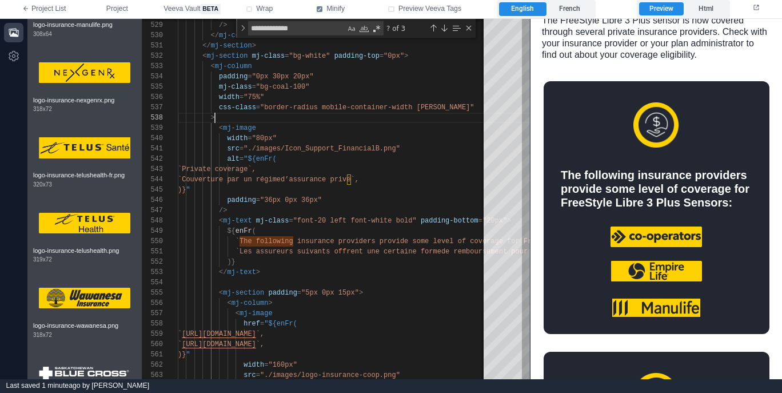
scroll to position [3335, 0]
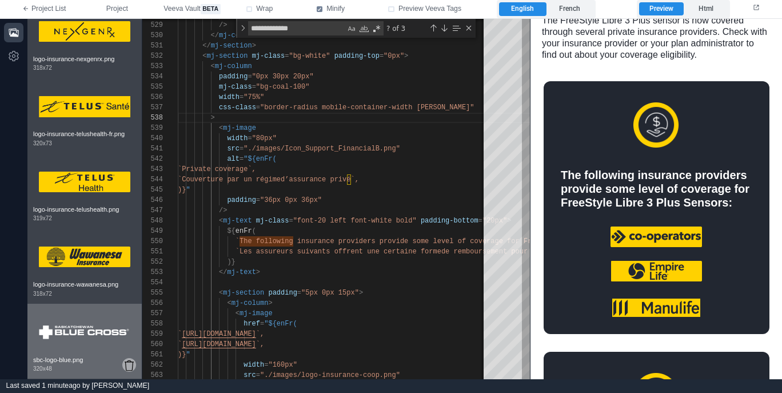
click at [127, 364] on icon at bounding box center [129, 365] width 9 height 10
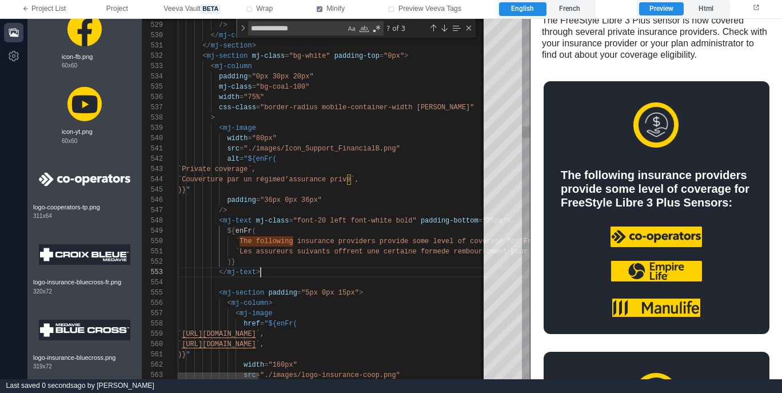
scroll to position [21, 83]
click at [332, 267] on div "</ mj-text >" at bounding box center [770, 272] width 1185 height 10
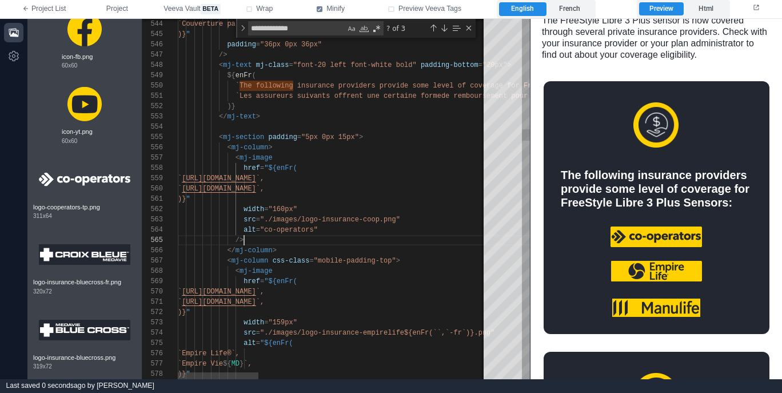
click at [322, 241] on div "/>" at bounding box center [770, 240] width 1185 height 10
click at [396, 219] on div "553 554 555 556 557 558 559 560 561 562 563 552 551 550 549 548 547 546 545 544…" at bounding box center [335, 199] width 387 height 360
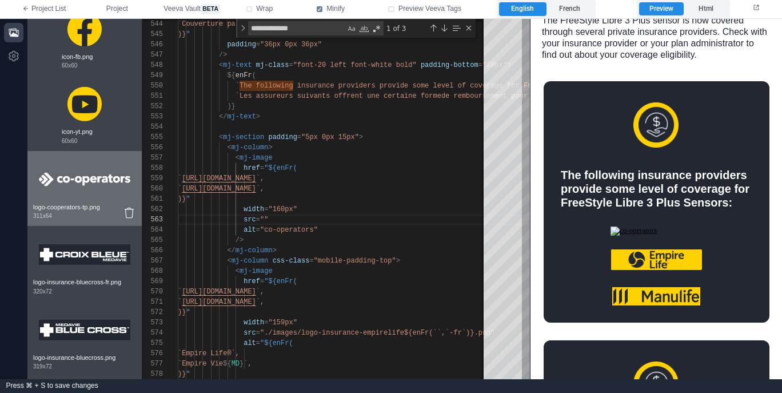
click at [85, 196] on img at bounding box center [84, 180] width 91 height 46
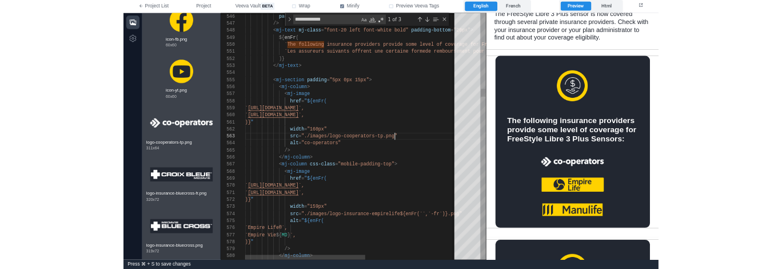
scroll to position [41, 66]
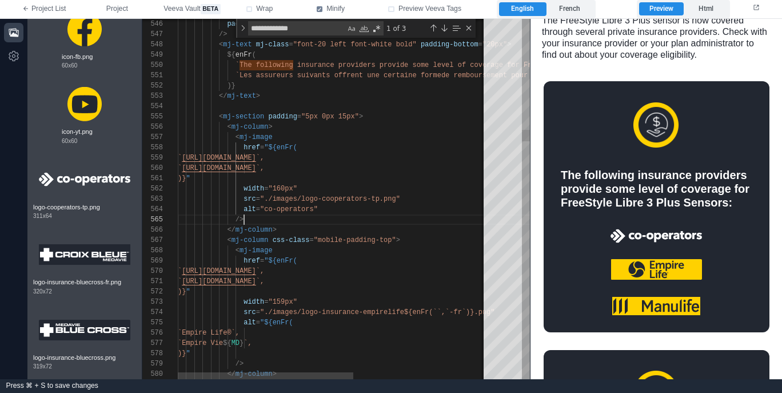
click at [331, 220] on div "/>" at bounding box center [450, 219] width 545 height 10
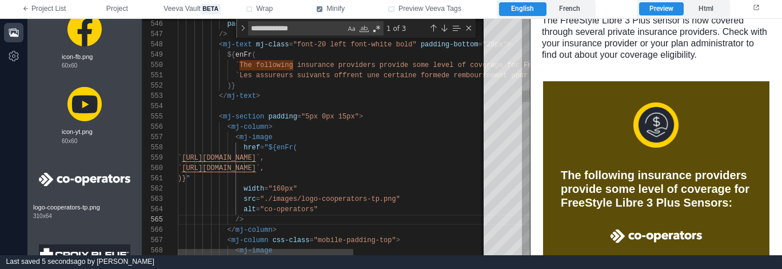
scroll to position [21, 169]
click at [347, 199] on div "546 547 548 549 550 551 552 553 554 555 556 557 558 559 560 561 562 563 564 565…" at bounding box center [335, 137] width 387 height 237
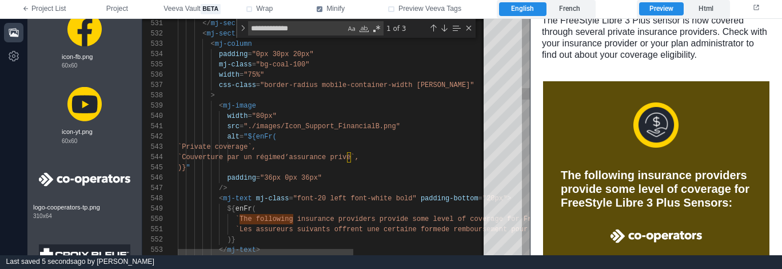
click at [415, 84] on span ""border-radius mobile-container-width [PERSON_NAME]"" at bounding box center [367, 85] width 214 height 8
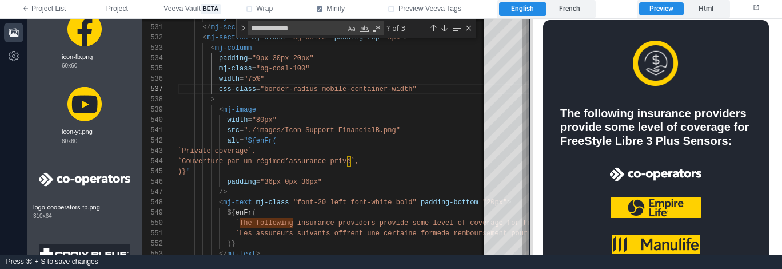
scroll to position [405, 0]
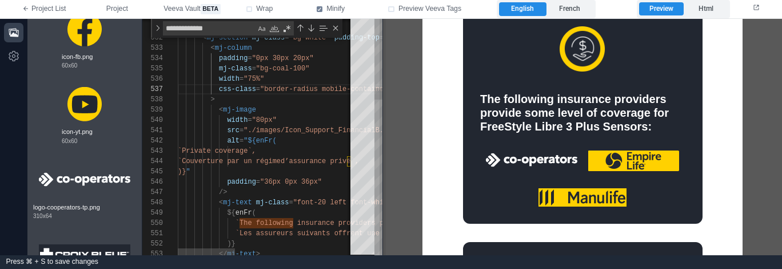
drag, startPoint x: 529, startPoint y: 177, endPoint x: 384, endPoint y: 170, distance: 144.8
click at [381, 178] on span at bounding box center [382, 137] width 6 height 236
drag, startPoint x: 382, startPoint y: 162, endPoint x: 411, endPoint y: 158, distance: 28.8
click at [386, 158] on span at bounding box center [382, 137] width 6 height 236
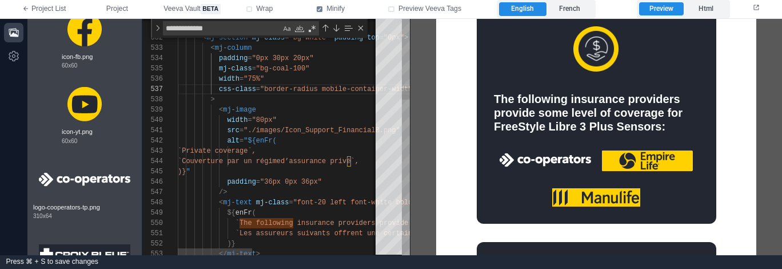
scroll to position [41, 62]
click at [280, 173] on div ")} "" at bounding box center [450, 171] width 545 height 10
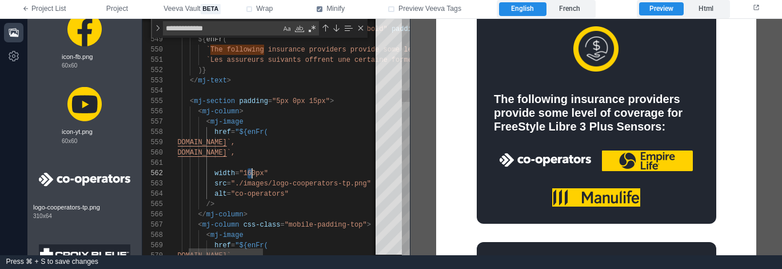
drag, startPoint x: 249, startPoint y: 171, endPoint x: 255, endPoint y: 170, distance: 6.9
click at [296, 172] on div "width = "155px"" at bounding box center [421, 173] width 545 height 10
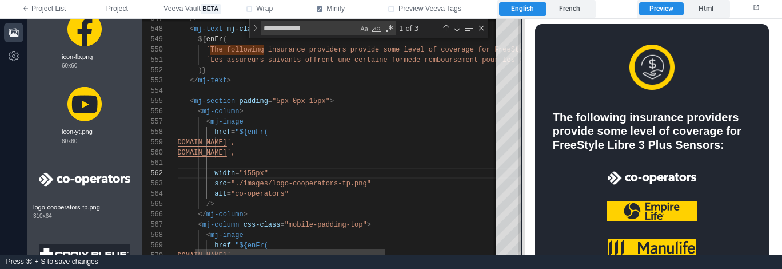
scroll to position [387, 0]
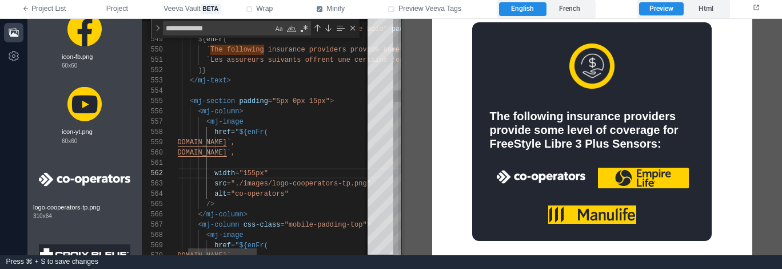
drag, startPoint x: 411, startPoint y: 183, endPoint x: 402, endPoint y: 183, distance: 8.6
click at [402, 183] on span at bounding box center [401, 137] width 6 height 236
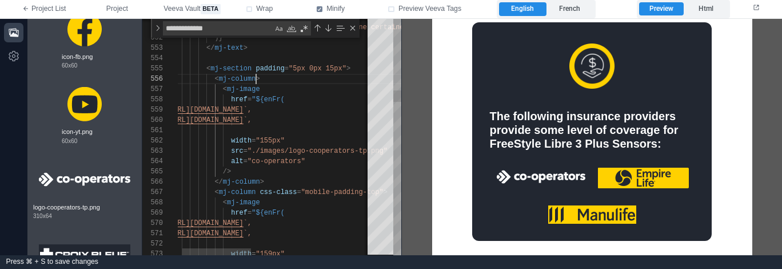
scroll to position [51, 91]
click at [258, 78] on span ">" at bounding box center [257, 79] width 4 height 8
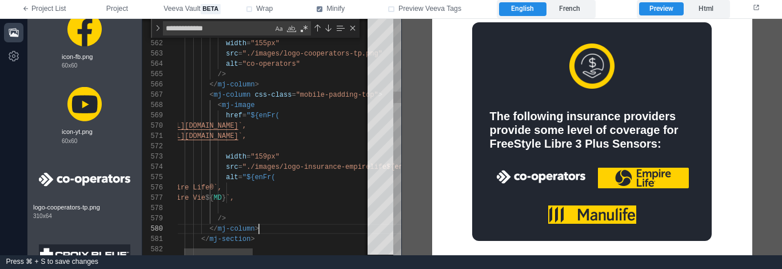
scroll to position [93, 99]
click at [279, 230] on div "</ mj-column >" at bounding box center [432, 228] width 545 height 10
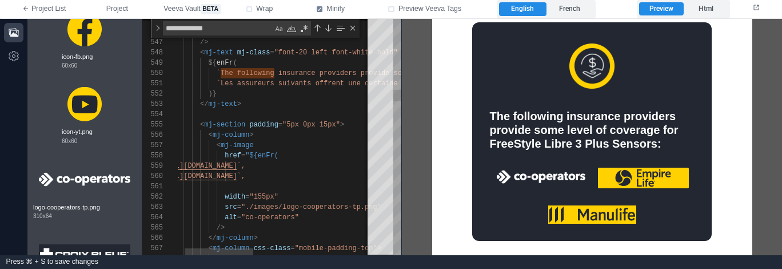
click at [269, 135] on div "< mj-column >" at bounding box center [431, 135] width 545 height 10
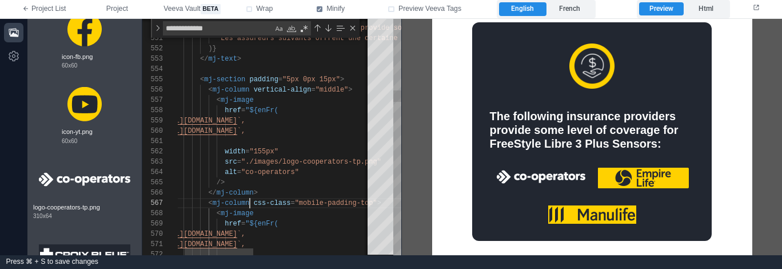
paste textarea "**********"
click at [309, 181] on div "/>" at bounding box center [431, 182] width 545 height 10
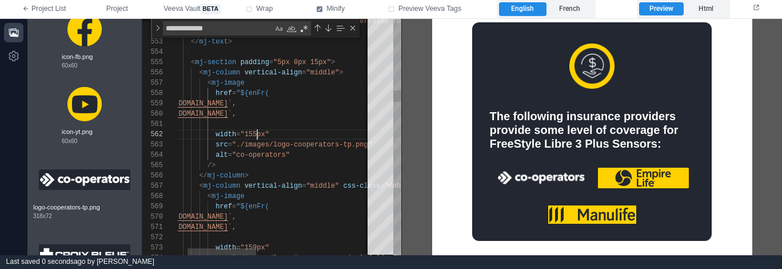
click at [257, 131] on div "562 563 564 565 566 567 568 561 560 559 557 558 556 555 554 553 552 551 569 570…" at bounding box center [271, 137] width 259 height 236
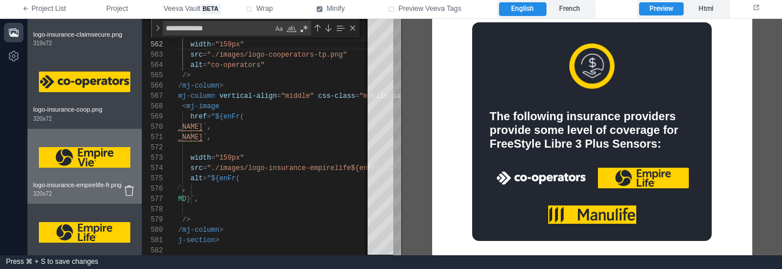
scroll to position [2898, 0]
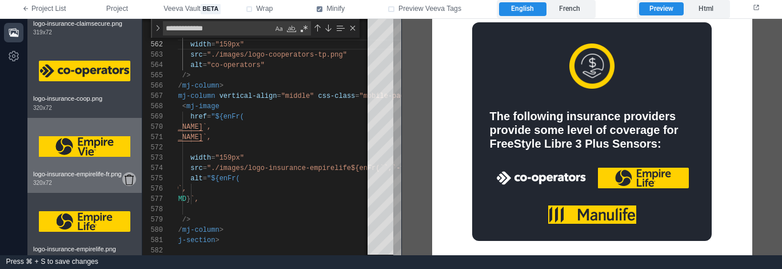
click at [130, 185] on icon at bounding box center [129, 179] width 9 height 10
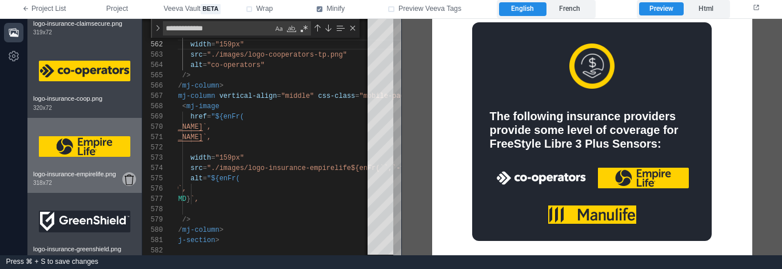
click at [130, 185] on icon at bounding box center [129, 179] width 9 height 10
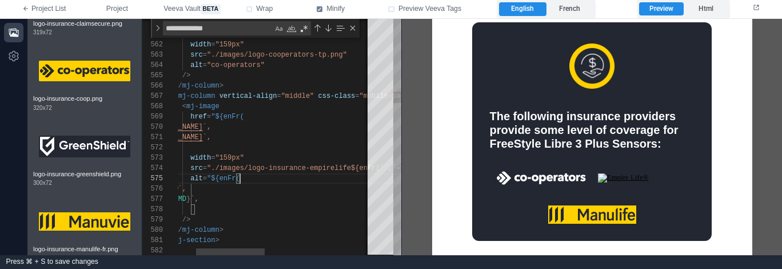
click at [289, 179] on div "alt = "${enFr(" at bounding box center [397, 178] width 545 height 10
click at [212, 167] on span ""./images/logo-insurance-empirelife${enFr(``,`-fr`" at bounding box center [310, 168] width 206 height 8
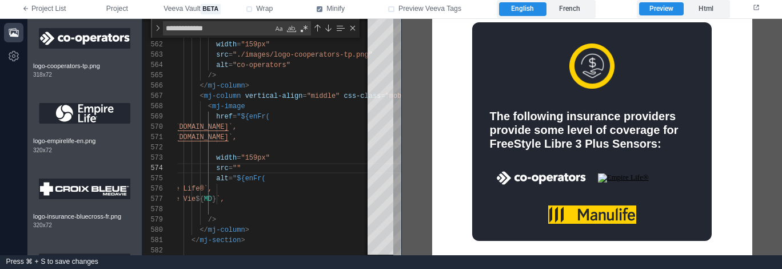
scroll to position [2396, 0]
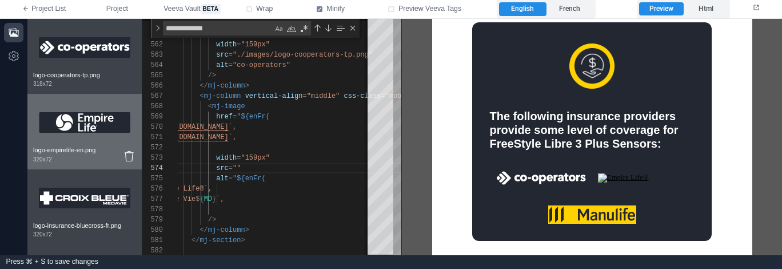
click at [99, 137] on img at bounding box center [84, 122] width 91 height 46
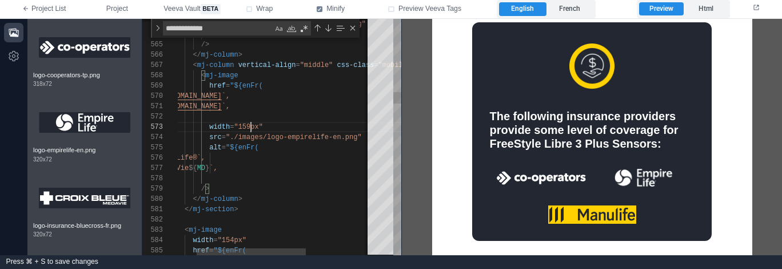
scroll to position [21, 107]
click at [251, 126] on span ""159px"" at bounding box center [248, 127] width 29 height 8
click at [256, 181] on div ")} "" at bounding box center [314, 178] width 343 height 10
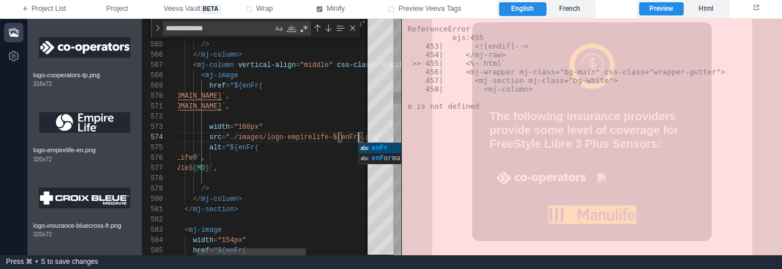
scroll to position [31, 219]
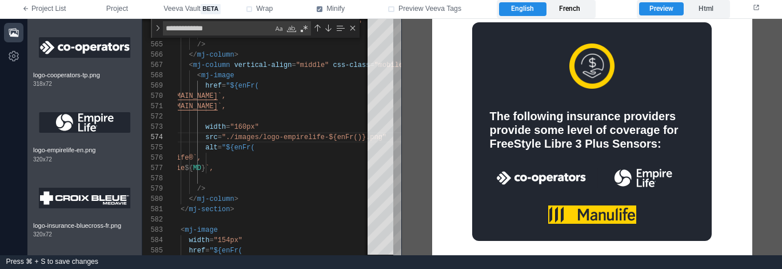
drag, startPoint x: 574, startPoint y: 10, endPoint x: 21, endPoint y: 39, distance: 554.6
click at [574, 10] on label "French" at bounding box center [569, 9] width 47 height 14
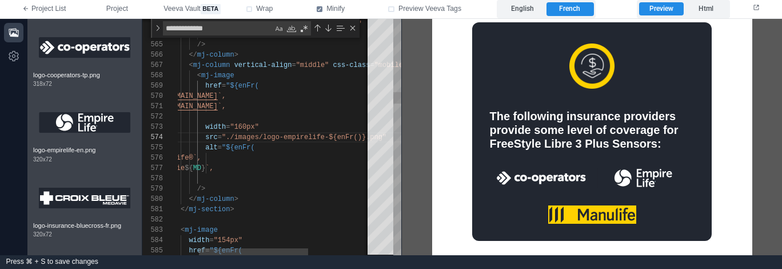
scroll to position [418, 0]
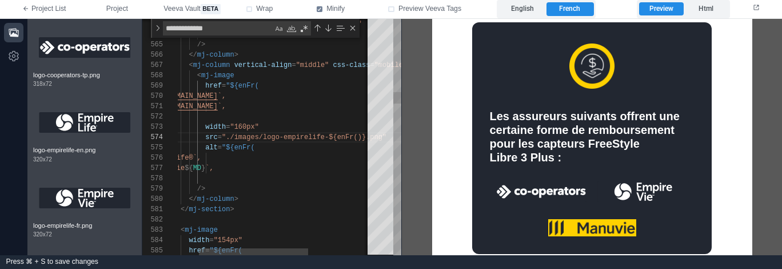
click at [307, 187] on div "/>" at bounding box center [310, 188] width 343 height 10
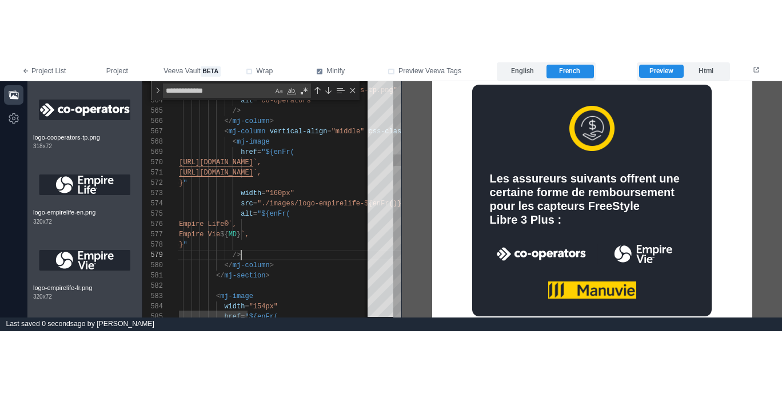
scroll to position [0, 95]
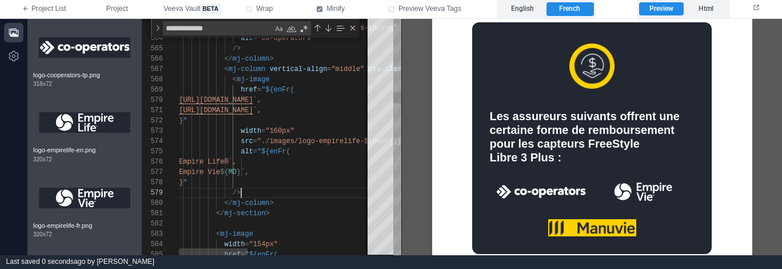
click at [319, 211] on div "</ mj-section >" at bounding box center [447, 213] width 545 height 10
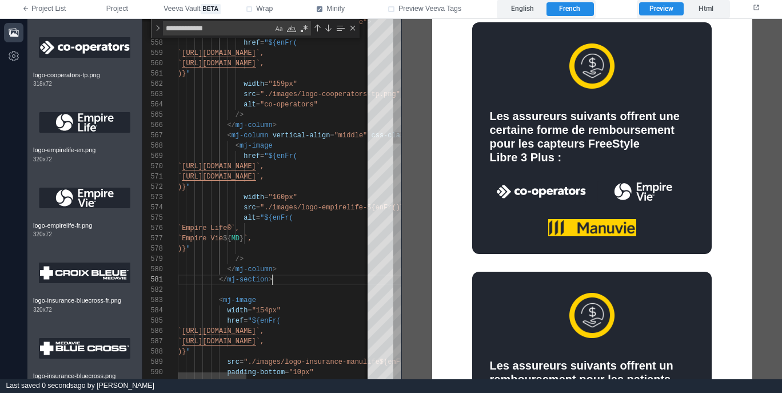
click at [316, 285] on div at bounding box center [450, 290] width 545 height 10
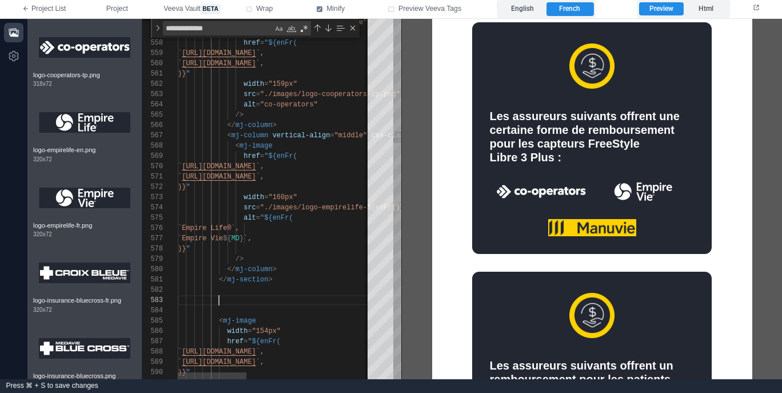
paste textarea "**********"
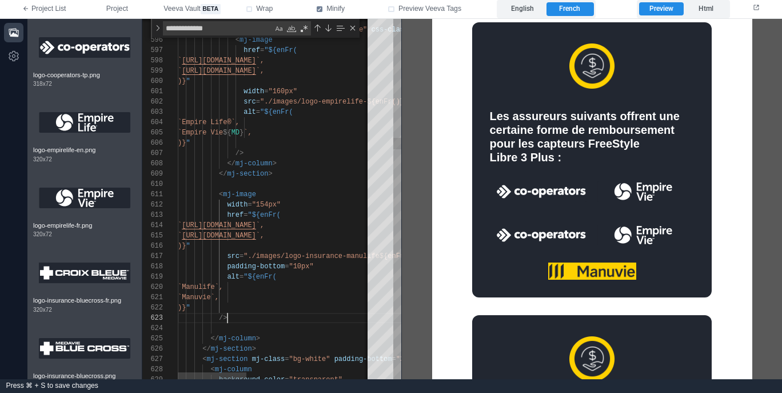
click at [298, 314] on div "/>" at bounding box center [450, 318] width 545 height 10
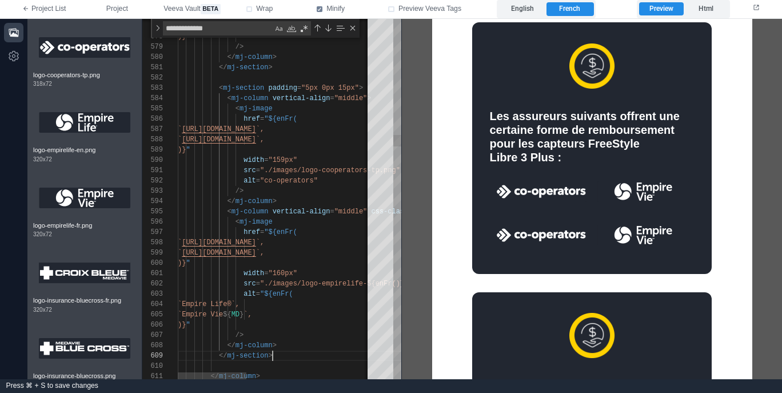
click at [317, 190] on div "/>" at bounding box center [450, 191] width 545 height 10
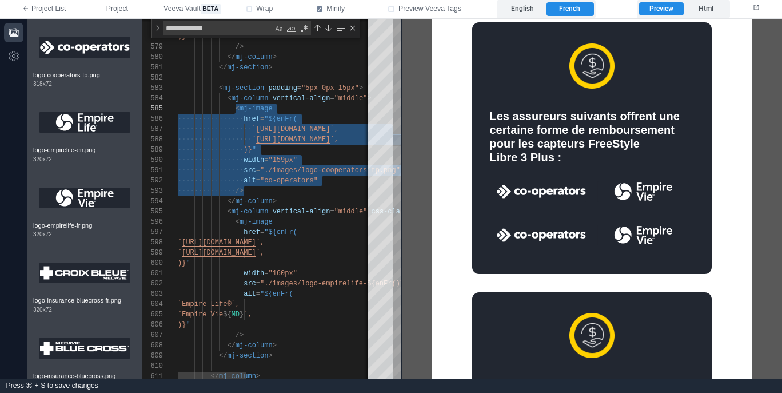
paste textarea "**********"
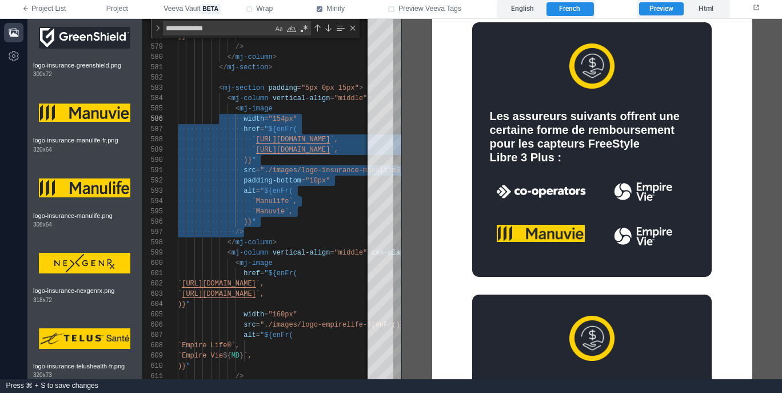
scroll to position [3158, 0]
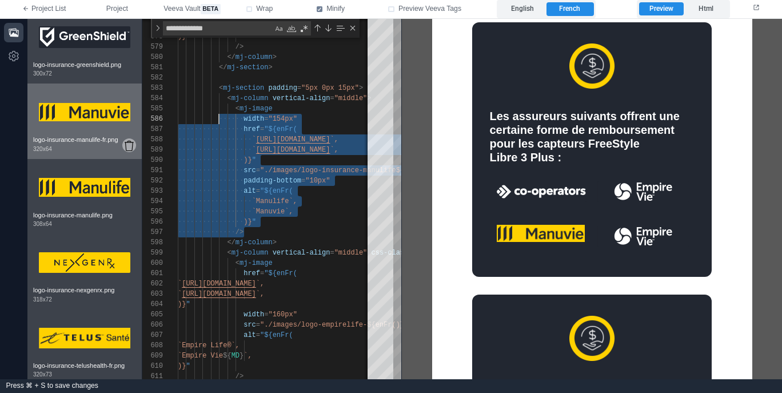
click at [128, 151] on icon at bounding box center [129, 146] width 9 height 10
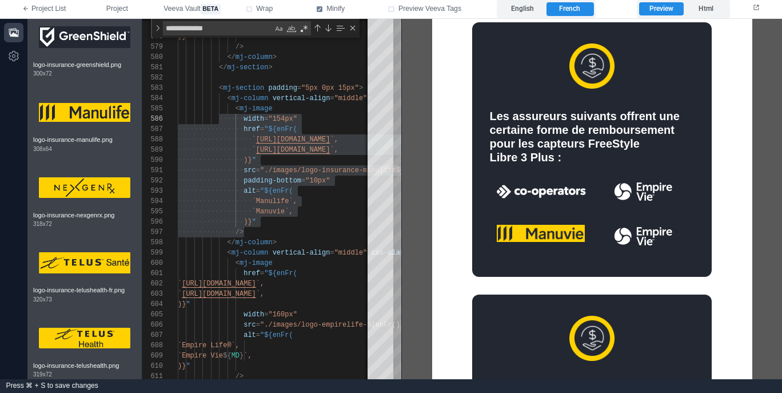
click at [128, 151] on icon at bounding box center [129, 146] width 9 height 10
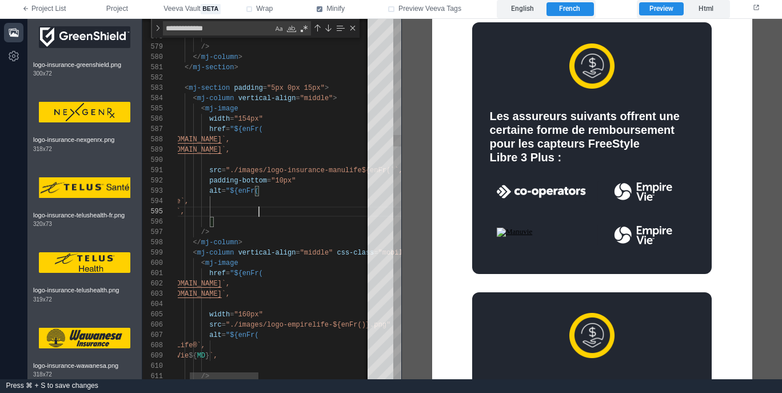
scroll to position [0, 202]
click at [345, 173] on div "598 599 600 601 602 603 604 605 606 607 608 609 610 611 593 592 591 590 589 588…" at bounding box center [271, 199] width 259 height 360
click at [325, 169] on div "598 599 600 601 602 603 604 605 606 607 608 609 610 611 593 592 591 590 589 588…" at bounding box center [271, 199] width 259 height 360
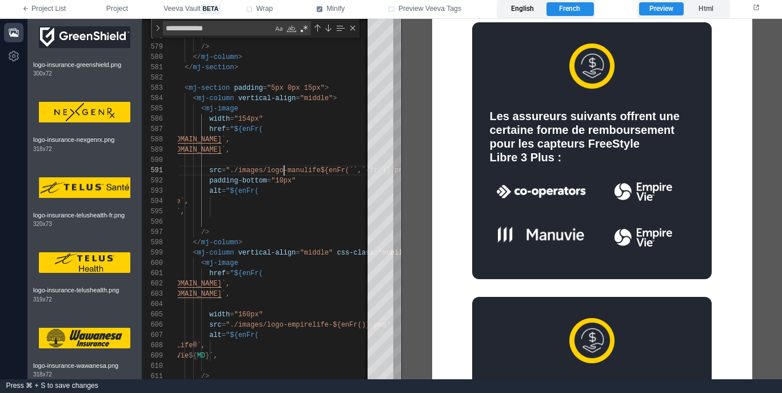
click at [530, 7] on label "English" at bounding box center [522, 9] width 47 height 14
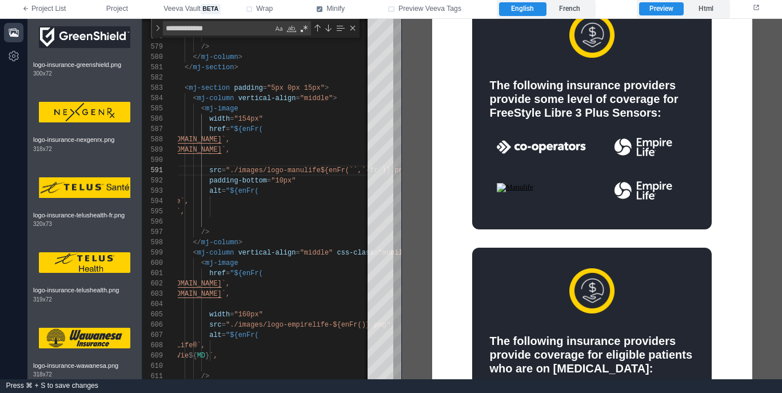
scroll to position [387, 0]
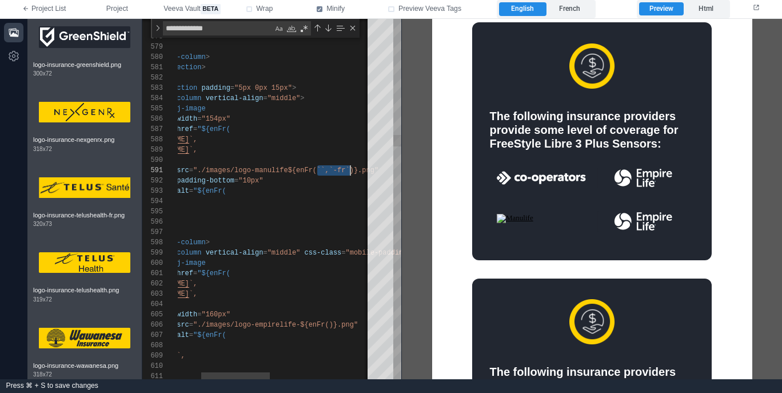
drag, startPoint x: 319, startPoint y: 170, endPoint x: 350, endPoint y: 166, distance: 31.1
click at [287, 170] on span ""./images/logo-manulife${enFr()}.png"" at bounding box center [269, 170] width 152 height 8
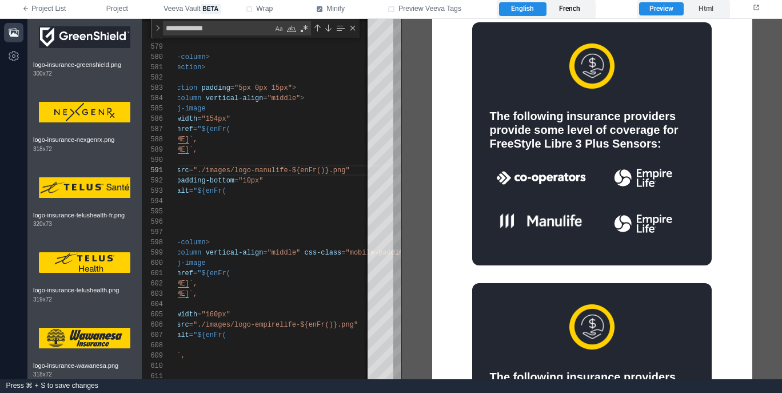
click at [575, 8] on label "French" at bounding box center [569, 9] width 47 height 14
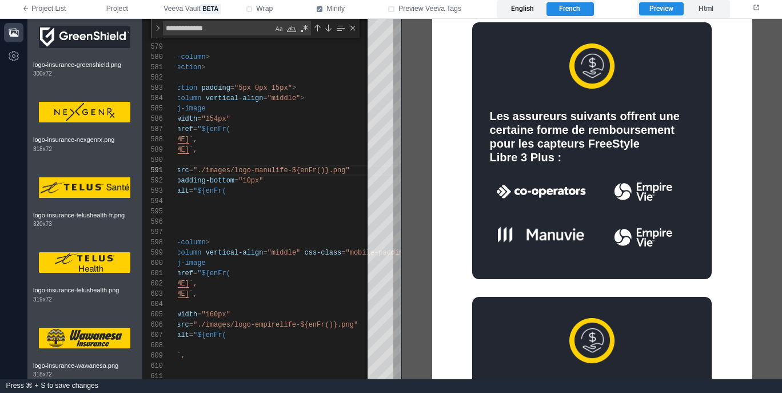
click at [524, 7] on label "English" at bounding box center [522, 9] width 47 height 14
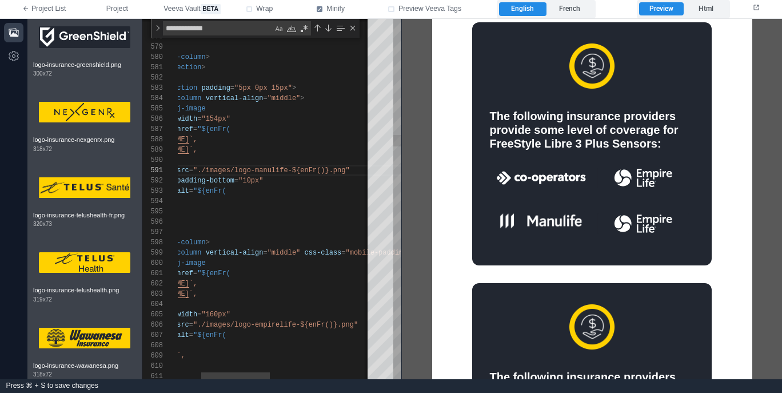
scroll to position [41, 115]
click at [238, 211] on div "`Manuvie`," at bounding box center [383, 211] width 545 height 10
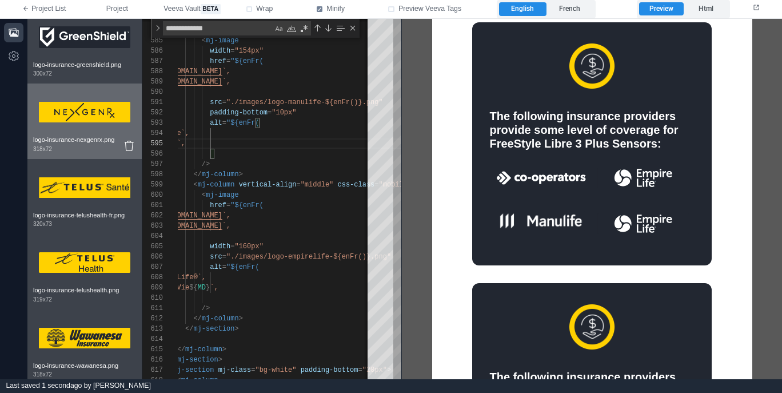
scroll to position [3298, 0]
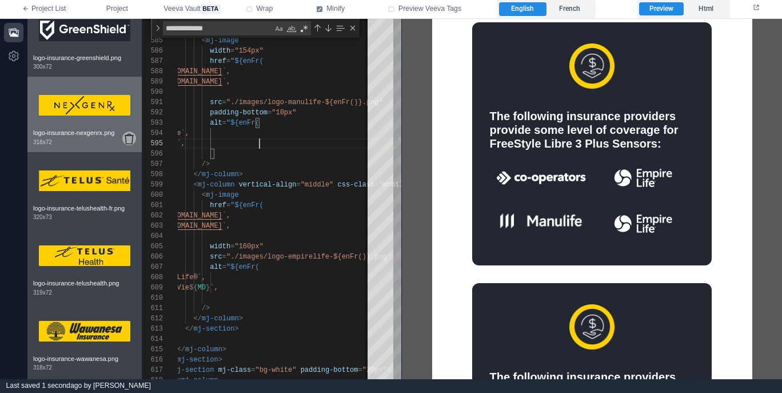
click at [129, 144] on icon at bounding box center [129, 139] width 9 height 10
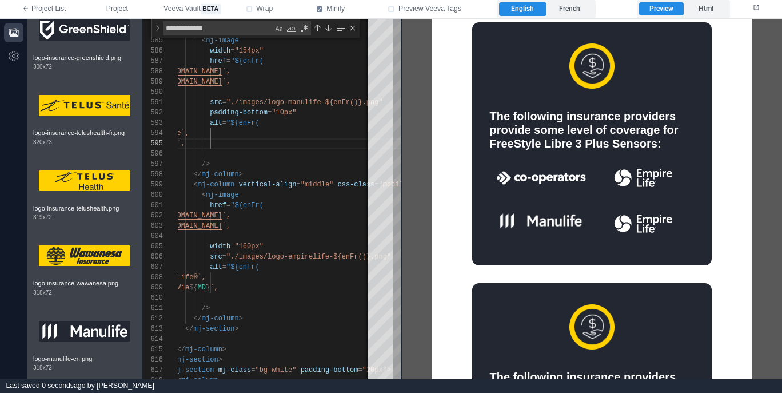
click at [129, 144] on icon at bounding box center [129, 139] width 9 height 10
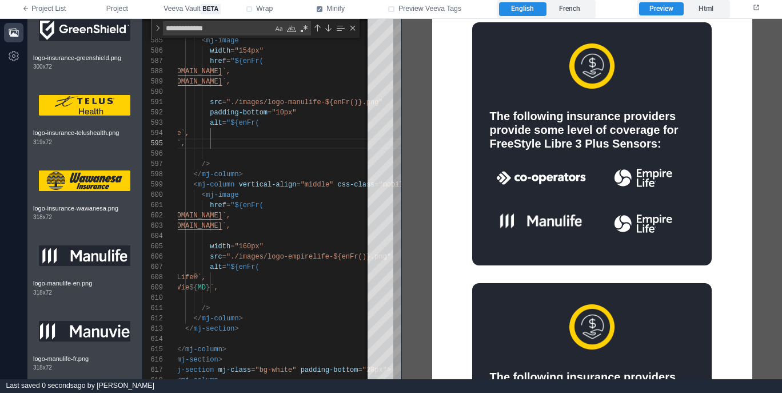
click at [129, 144] on icon at bounding box center [129, 139] width 9 height 10
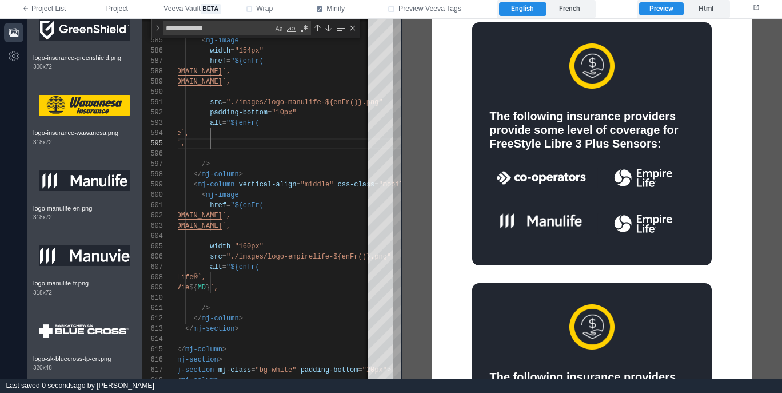
click at [129, 144] on icon at bounding box center [129, 139] width 9 height 10
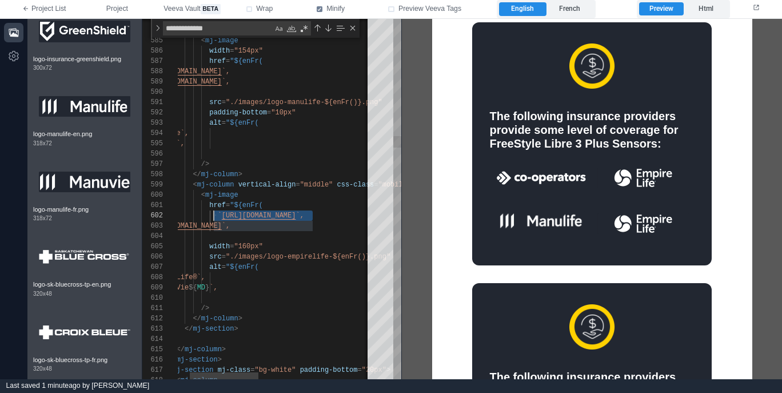
scroll to position [10, 78]
drag, startPoint x: 313, startPoint y: 214, endPoint x: 224, endPoint y: 215, distance: 88.6
paste textarea "******"
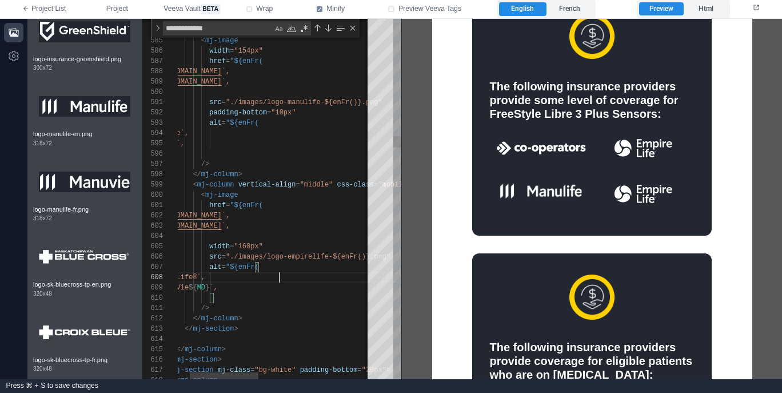
scroll to position [72, 136]
click at [317, 273] on div "`Empire Life®`," at bounding box center [415, 277] width 545 height 10
drag, startPoint x: 322, startPoint y: 225, endPoint x: 227, endPoint y: 231, distance: 94.5
paste textarea "****"
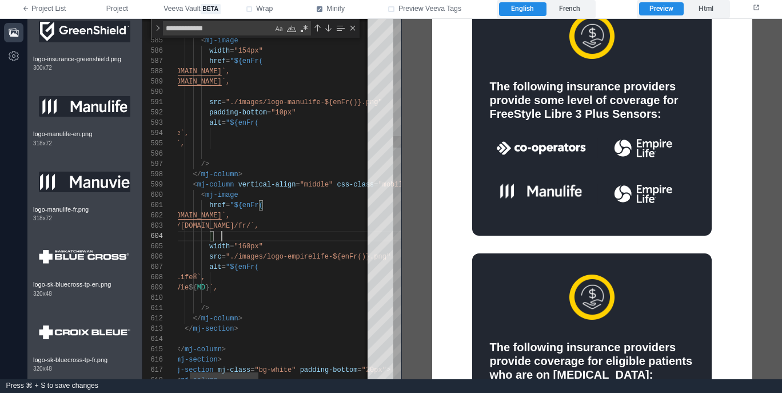
click at [286, 238] on div ")} "" at bounding box center [415, 236] width 545 height 10
click at [294, 265] on div "alt = "${enFr(" at bounding box center [415, 267] width 545 height 10
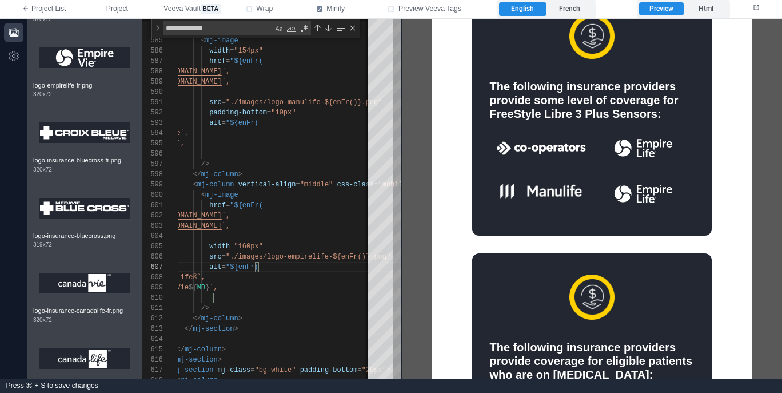
scroll to position [2676, 0]
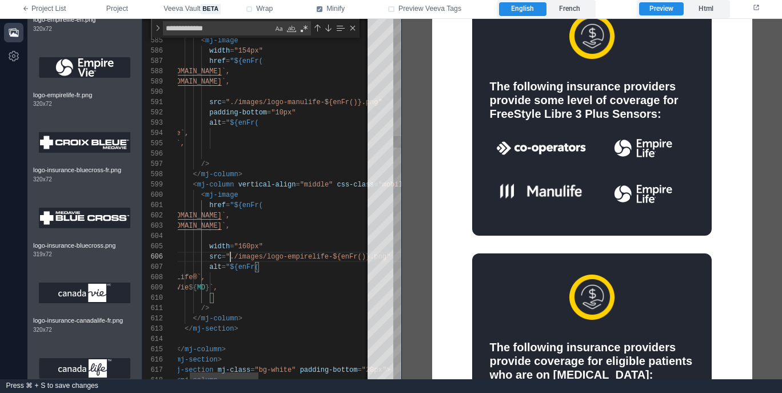
drag, startPoint x: 232, startPoint y: 257, endPoint x: 271, endPoint y: 264, distance: 39.5
click at [232, 257] on span ""./images/logo-empirelife-${enFr()}.png"" at bounding box center [308, 257] width 165 height 8
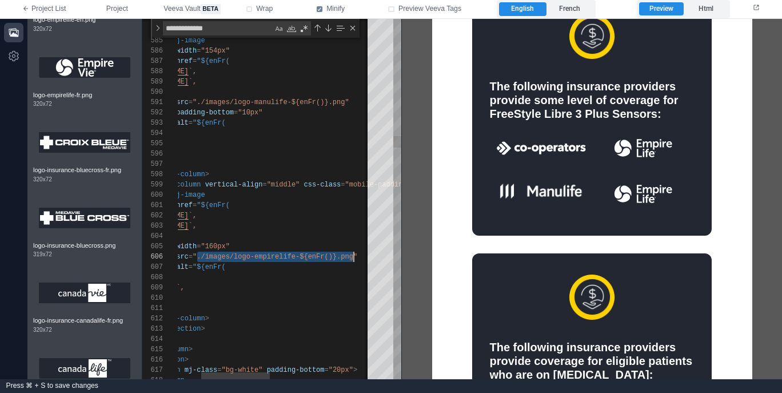
scroll to position [51, 87]
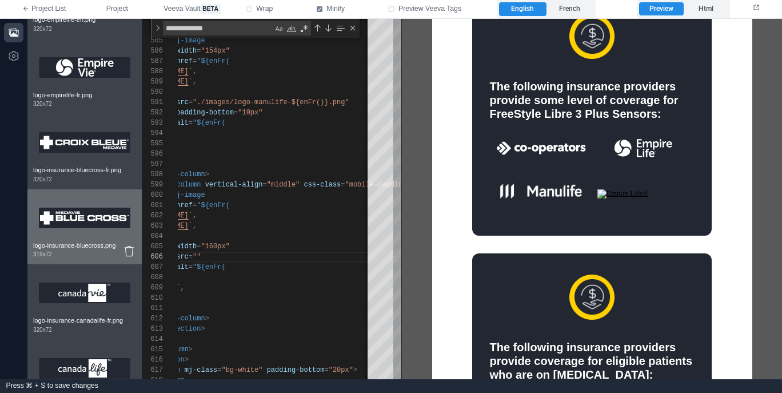
click at [85, 234] on img at bounding box center [84, 218] width 91 height 46
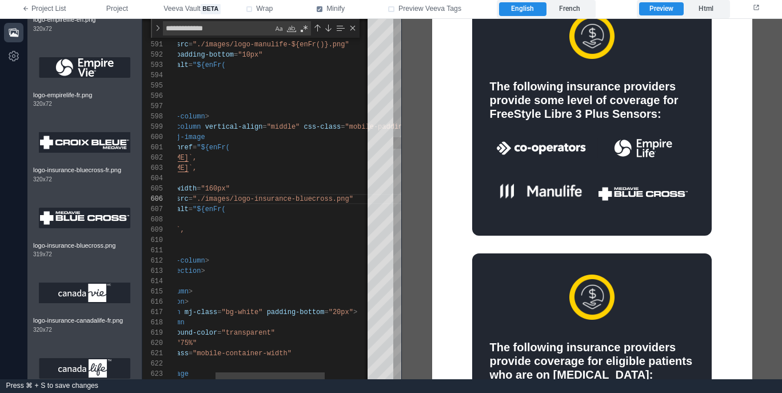
scroll to position [51, 223]
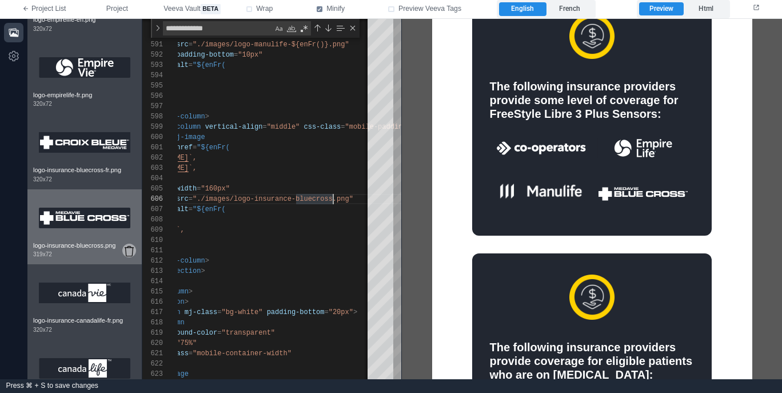
click at [130, 256] on icon at bounding box center [129, 251] width 9 height 10
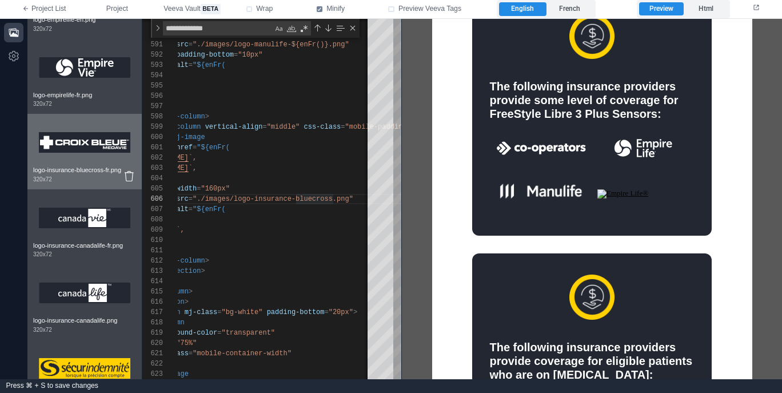
scroll to position [2671, 0]
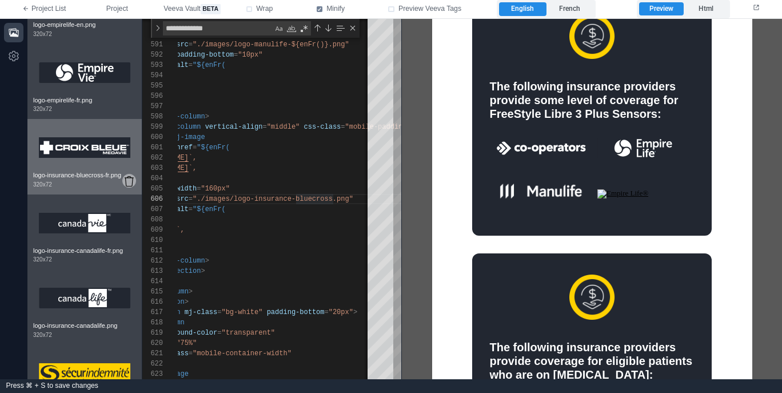
click at [131, 186] on icon at bounding box center [129, 181] width 9 height 10
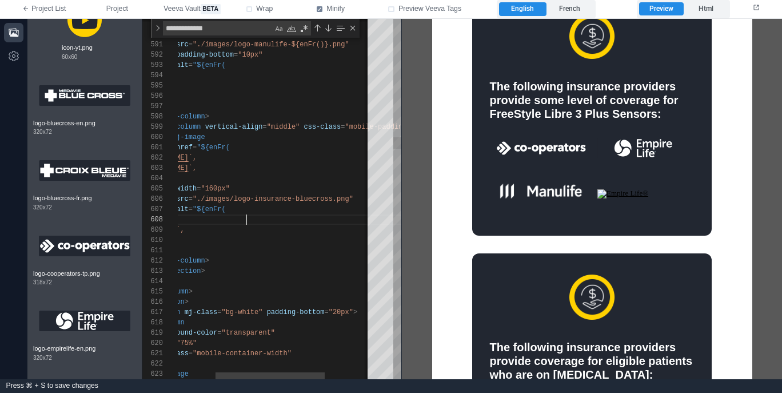
scroll to position [72, 136]
click at [249, 219] on div "`Empire Life®`," at bounding box center [281, 219] width 343 height 10
click at [197, 199] on div "589 590 591 592 593 594 595 596 597 598 599 600 601 602 603 604 605 606 607 608…" at bounding box center [271, 199] width 259 height 360
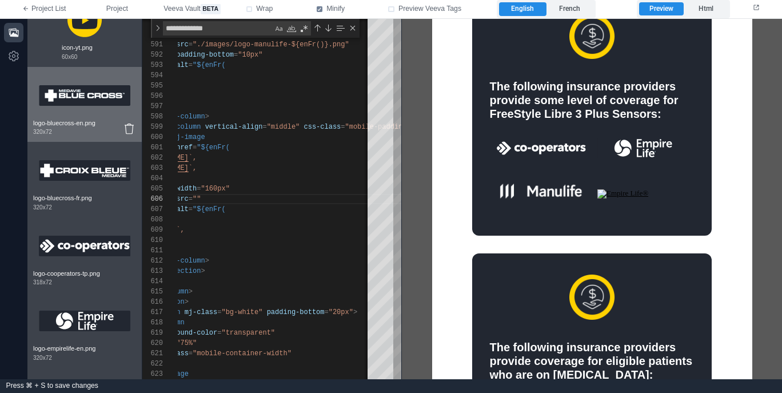
click at [89, 118] on img at bounding box center [84, 96] width 91 height 46
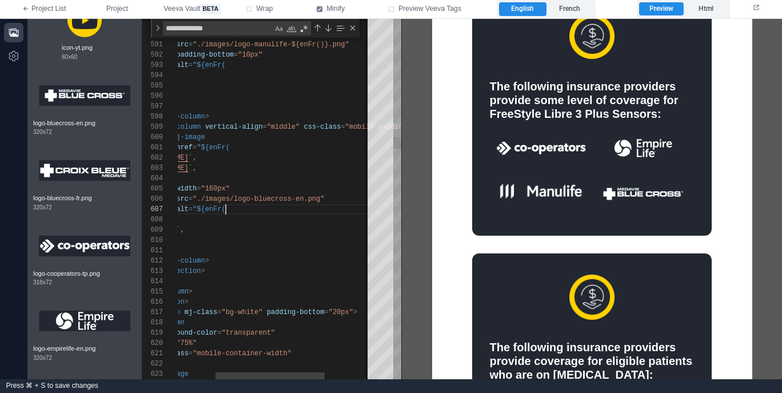
scroll to position [62, 115]
click at [287, 211] on div "alt = "${enFr(" at bounding box center [281, 209] width 343 height 10
click at [305, 196] on div "589 590 591 592 593 594 595 596 597 598 599 600 601 602 603 604 605 606 607 608…" at bounding box center [271, 199] width 259 height 360
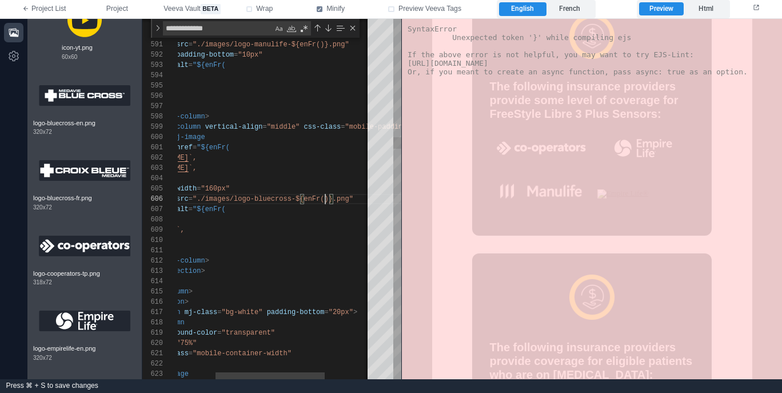
scroll to position [51, 215]
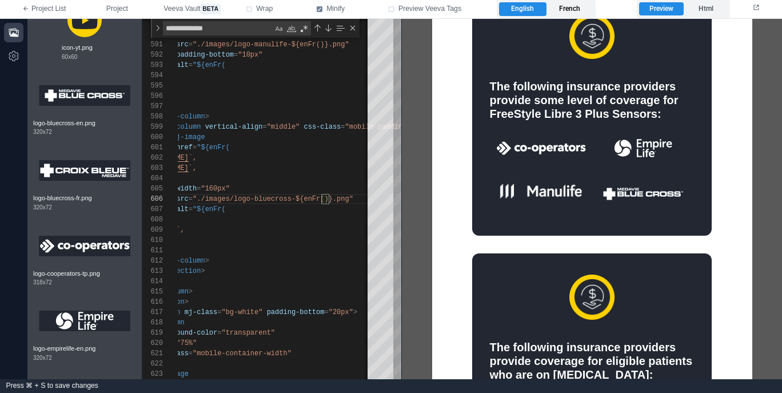
click at [580, 10] on label "French" at bounding box center [569, 9] width 47 height 14
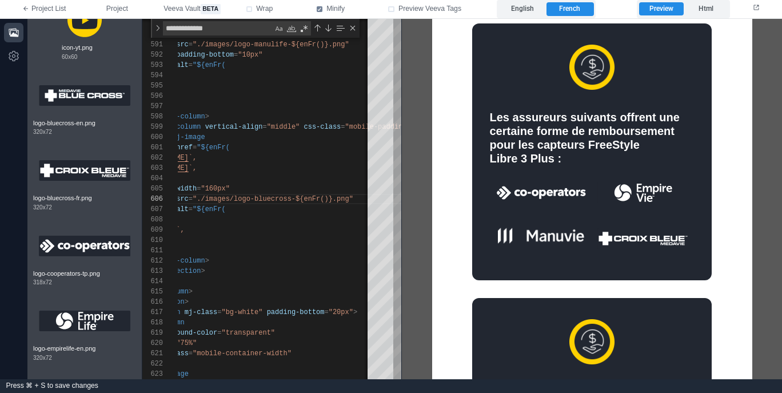
scroll to position [448, 0]
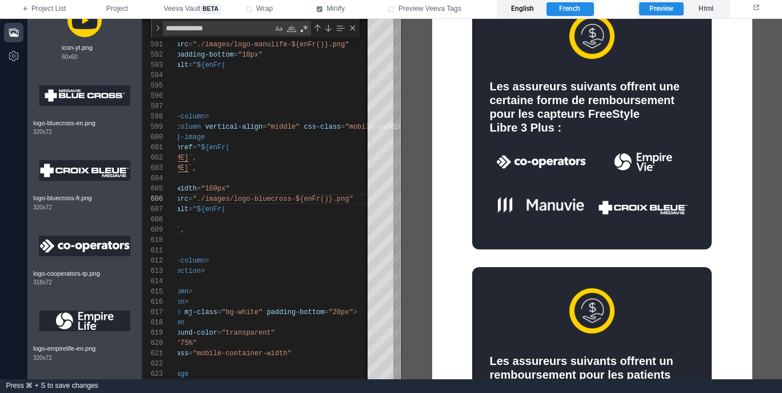
click at [524, 11] on label "English" at bounding box center [522, 9] width 47 height 14
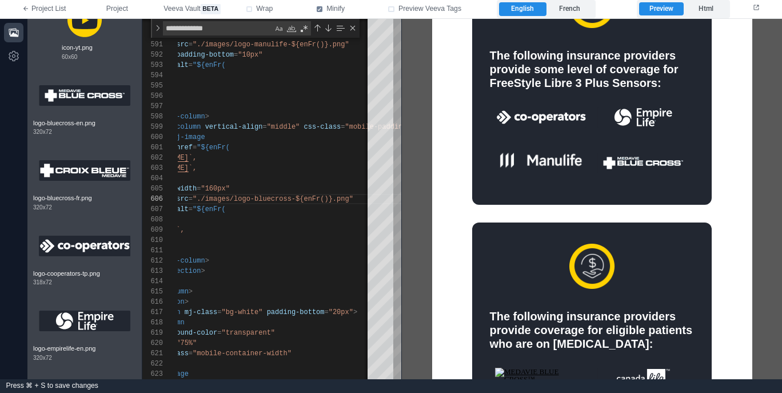
scroll to position [417, 0]
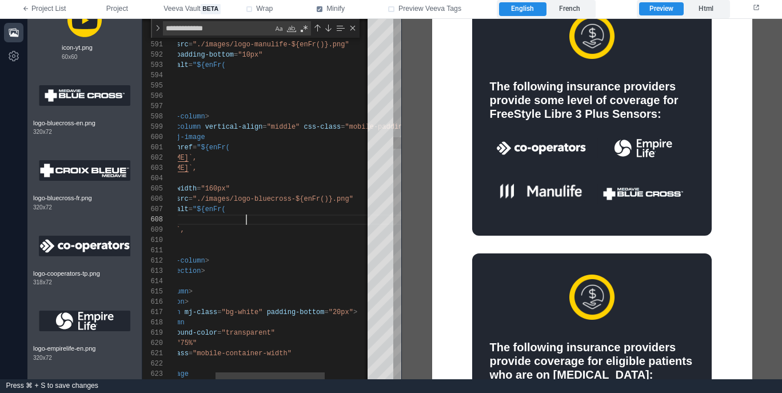
click at [291, 221] on div "`Empire Life®`," at bounding box center [281, 219] width 343 height 10
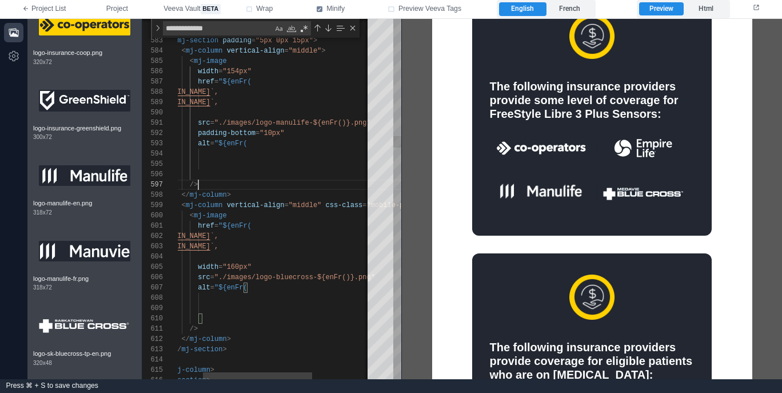
scroll to position [62, 66]
click at [253, 183] on div "/>" at bounding box center [303, 184] width 343 height 10
click at [238, 71] on span ""154px"" at bounding box center [236, 71] width 29 height 8
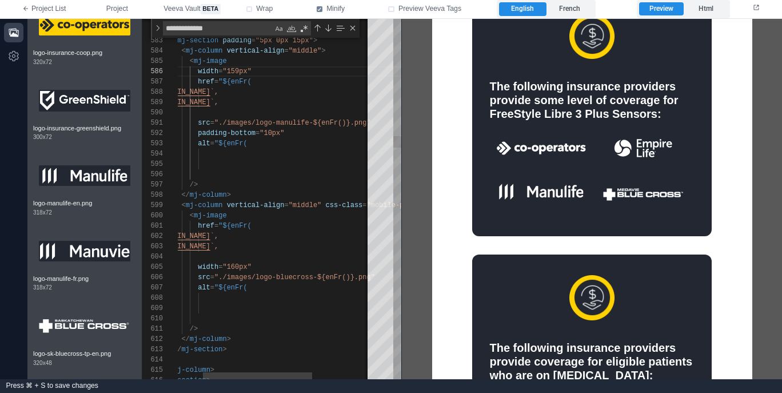
click at [251, 310] on div "``," at bounding box center [303, 308] width 343 height 10
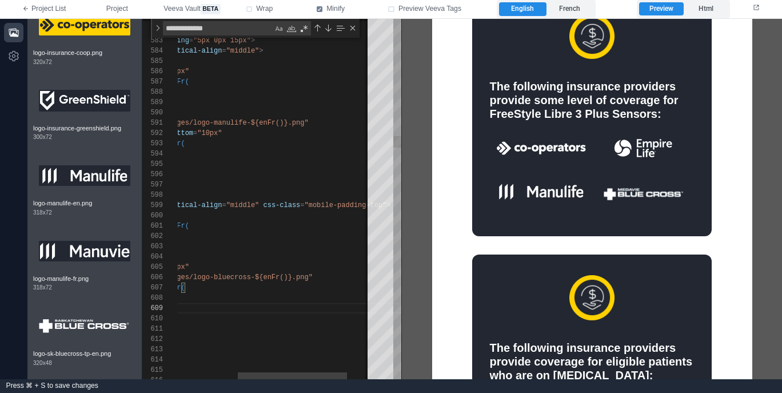
click at [265, 205] on span "css-class" at bounding box center [281, 205] width 37 height 8
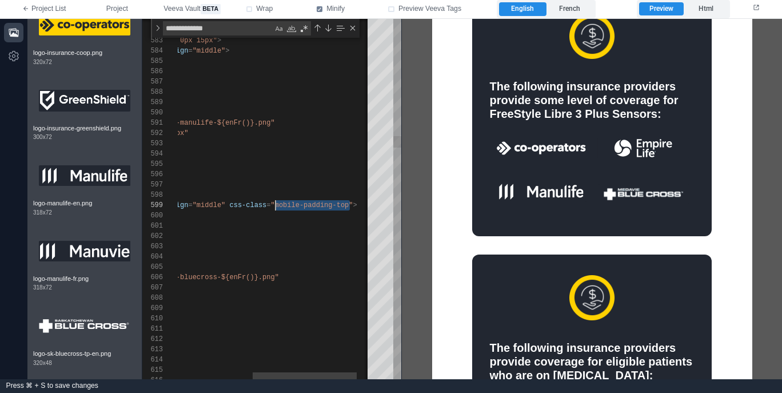
scroll to position [82, 239]
drag, startPoint x: 350, startPoint y: 205, endPoint x: 275, endPoint y: 203, distance: 74.9
paste textarea "**********"
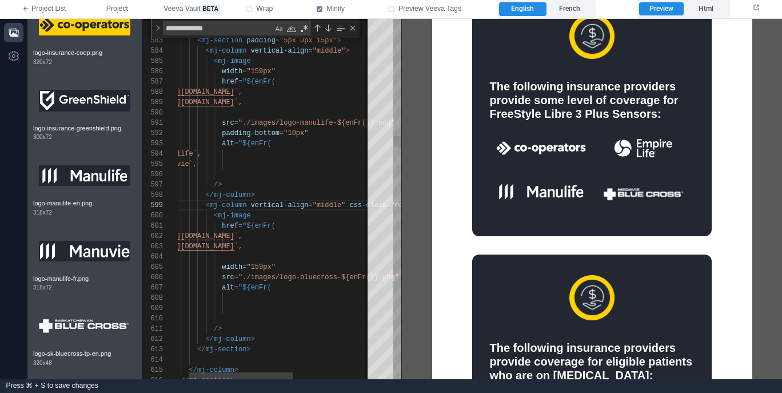
scroll to position [0, 120]
click at [306, 221] on div "href = "${enFr(" at bounding box center [336, 226] width 360 height 10
paste textarea "**********"
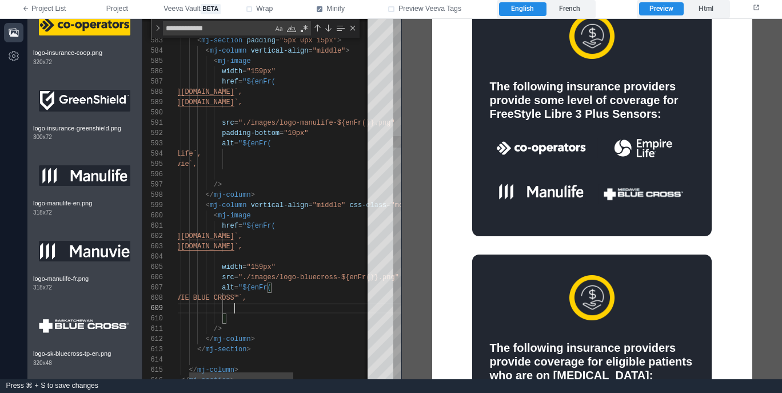
paste textarea "**********"
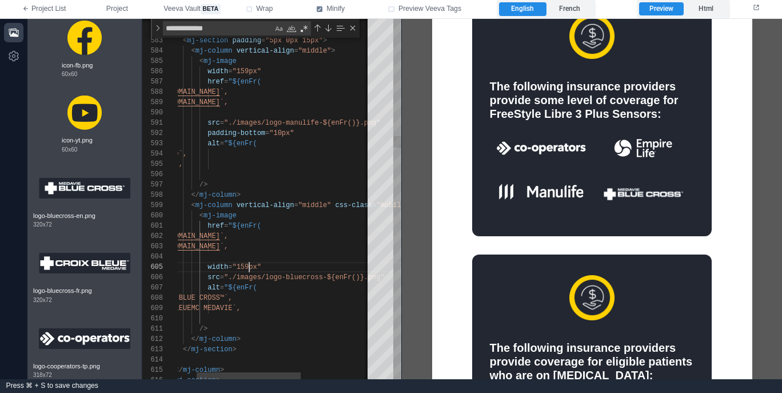
scroll to position [41, 99]
drag, startPoint x: 248, startPoint y: 265, endPoint x: 297, endPoint y: 241, distance: 54.2
click at [304, 268] on div "width = "160px"" at bounding box center [322, 267] width 360 height 10
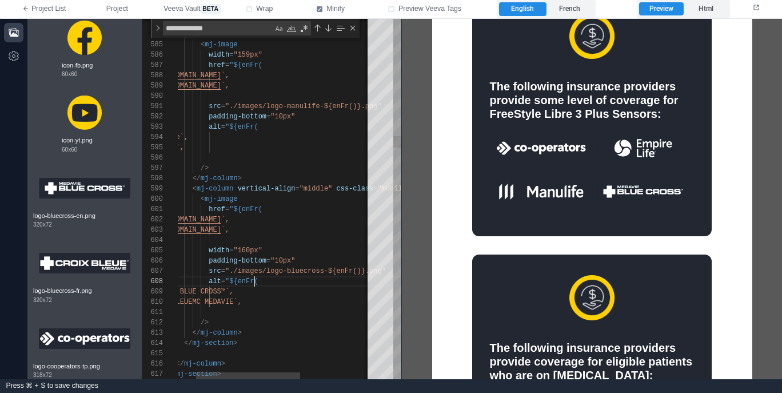
scroll to position [72, 111]
click at [254, 282] on div "589 590 591 592 593 594 595 596 597 598 599 600 601 602 603 604 605 607 608 609…" at bounding box center [271, 199] width 259 height 360
click at [574, 9] on label "French" at bounding box center [569, 9] width 47 height 14
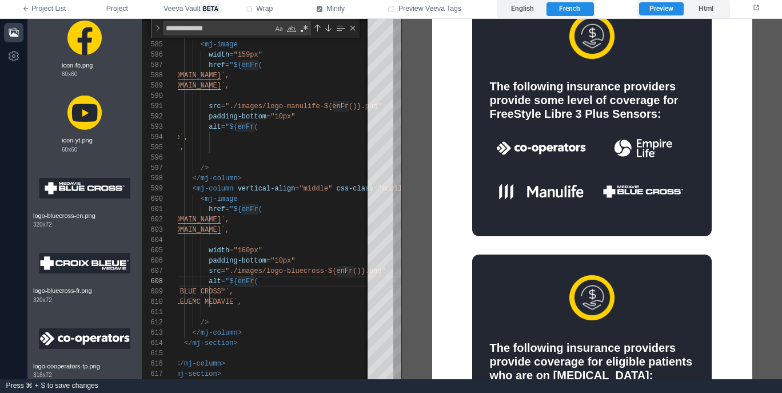
scroll to position [448, 0]
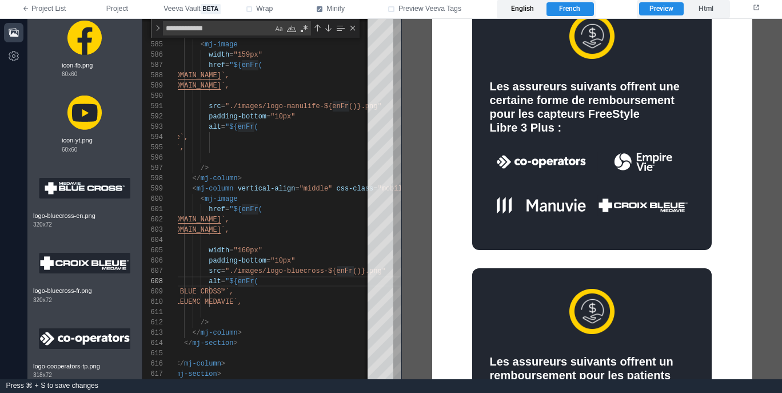
click at [532, 11] on label "English" at bounding box center [522, 9] width 47 height 14
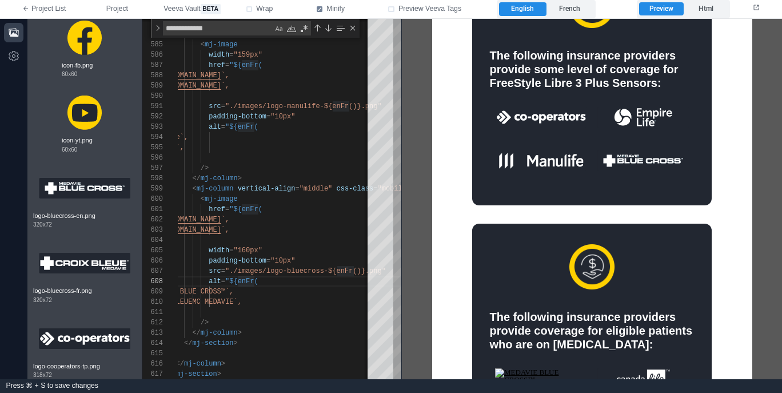
scroll to position [417, 0]
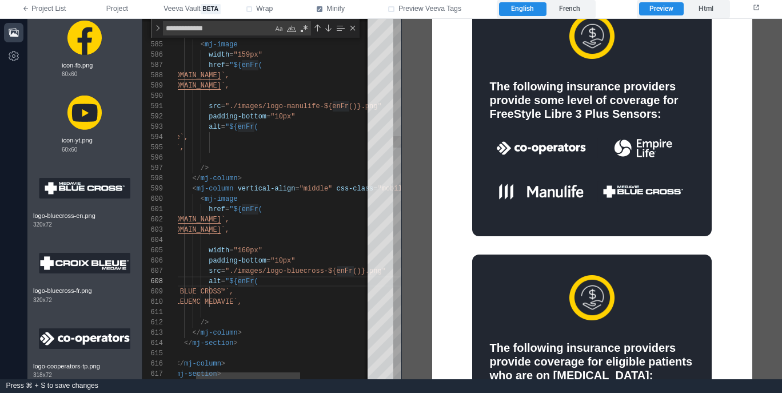
click at [334, 261] on div "padding-bottom = "10px"" at bounding box center [323, 260] width 360 height 10
click at [310, 203] on div "< mj-image" at bounding box center [323, 199] width 360 height 10
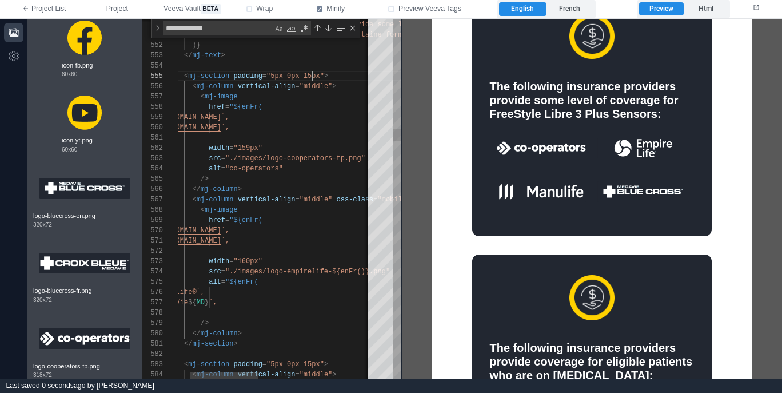
click at [311, 75] on span ""5px 0px 15px"" at bounding box center [295, 76] width 58 height 8
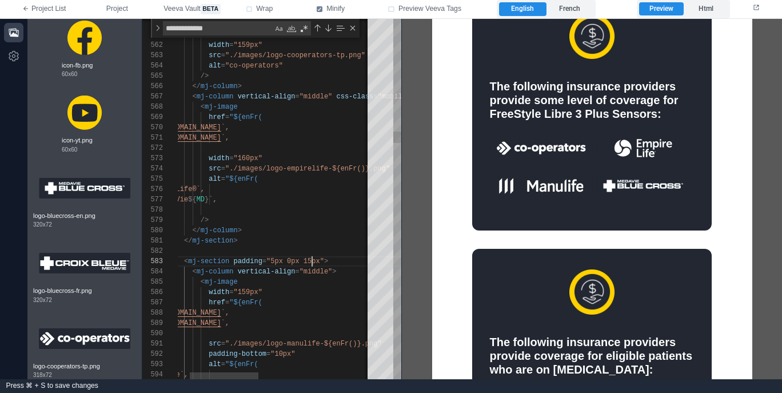
click at [311, 261] on div "584 583 582 581 580 579 578 577 576 575 574 573 572 571 570 569 568 567 566 565…" at bounding box center [271, 199] width 259 height 360
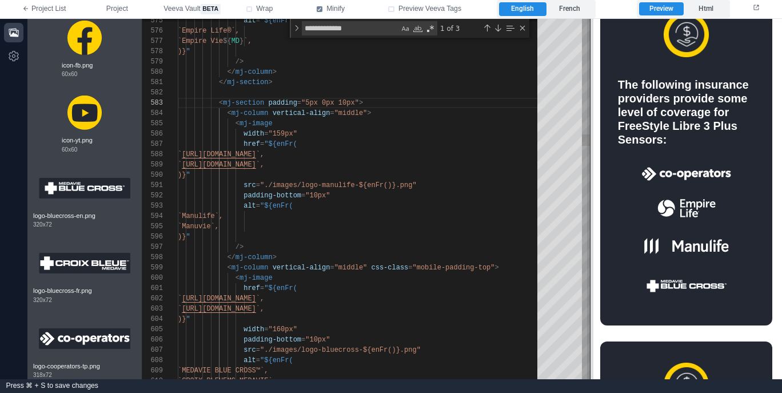
drag, startPoint x: 402, startPoint y: 222, endPoint x: 592, endPoint y: 218, distance: 189.2
click at [592, 218] on span at bounding box center [590, 199] width 6 height 360
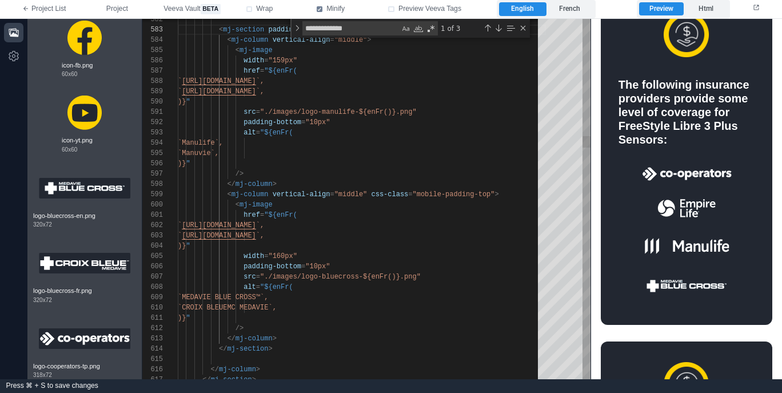
scroll to position [51, 153]
click at [391, 270] on div "padding-bottom = "10px"" at bounding box center [362, 266] width 368 height 10
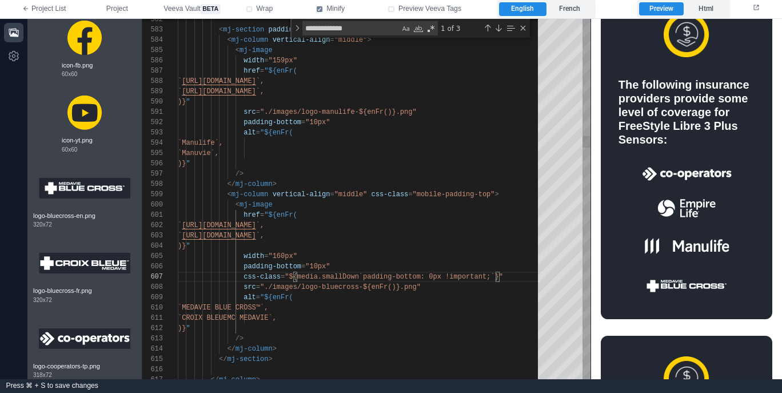
scroll to position [93, 165]
click at [422, 303] on div "`MEDAVIE BLUE CROSS™`," at bounding box center [362, 307] width 368 height 10
click at [417, 193] on div "586 587 588 589 590 591 592 593 594 595 596 597 598 599 600 601 602 603 604 605…" at bounding box center [366, 199] width 448 height 360
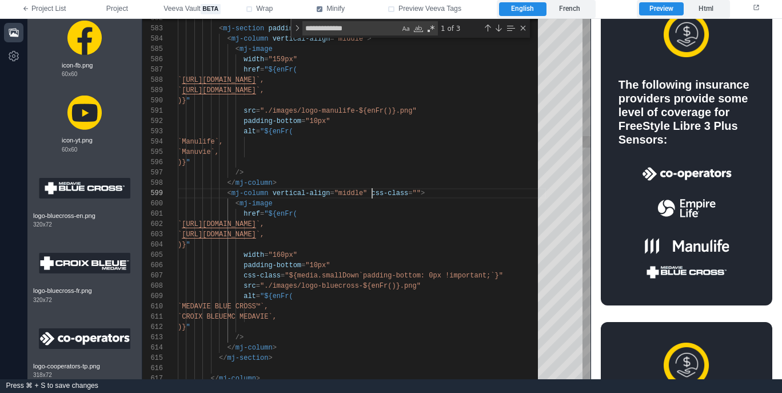
click at [372, 191] on div "586 587 588 589 590 591 592 593 594 595 596 597 598 599 600 601 602 603 604 605…" at bounding box center [366, 199] width 448 height 360
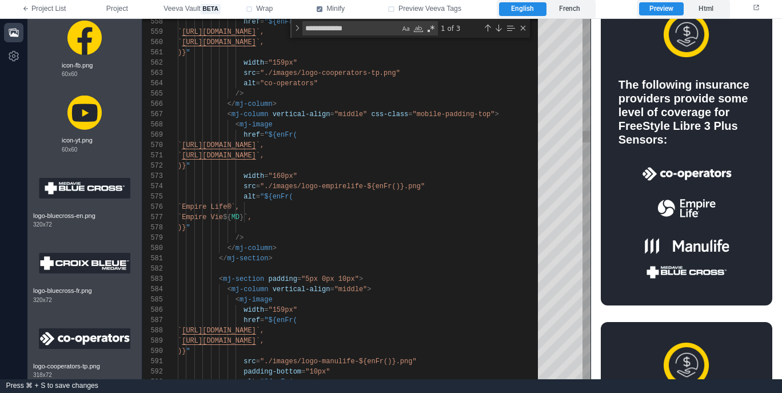
click at [373, 110] on span "css-class" at bounding box center [389, 114] width 37 height 8
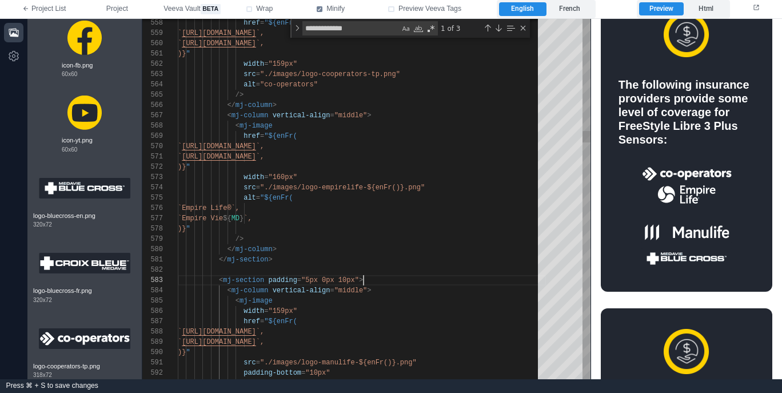
scroll to position [21, 186]
click at [395, 281] on div "< mj-section padding = "5px 0px 10px" >" at bounding box center [362, 280] width 368 height 10
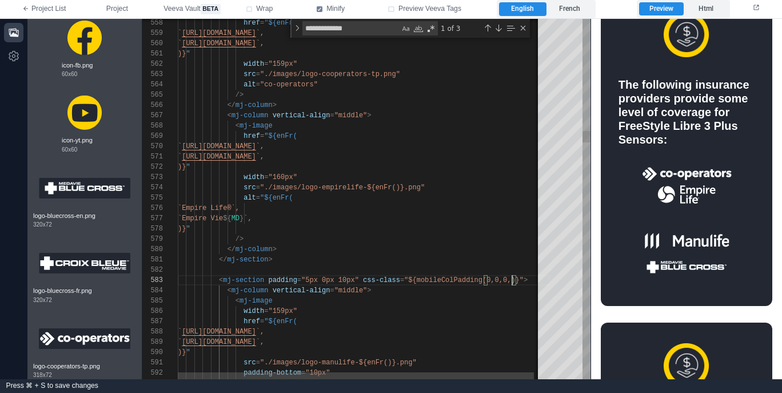
scroll to position [21, 339]
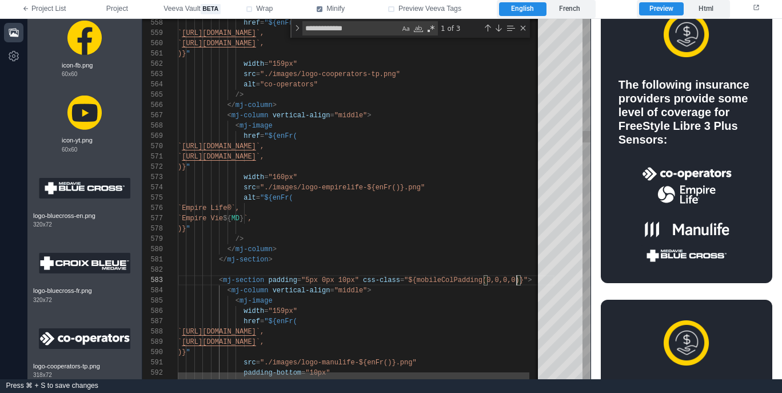
click at [423, 291] on div "< mj-column vertical-align = "middle" >" at bounding box center [366, 290] width 377 height 10
drag, startPoint x: 362, startPoint y: 278, endPoint x: 373, endPoint y: 292, distance: 17.6
click at [362, 278] on span at bounding box center [361, 280] width 4 height 8
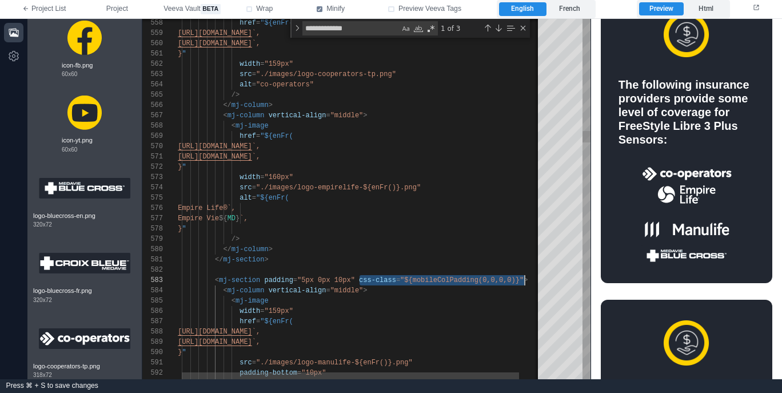
scroll to position [21, 351]
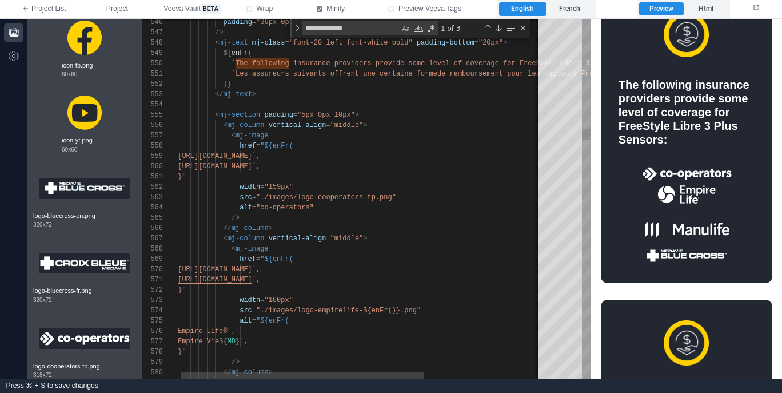
click at [355, 113] on div "581 580 579 578 577 576 575 574 573 572 571 570 569 568 567 566 565 564 563 562…" at bounding box center [366, 199] width 448 height 360
paste textarea "**********"
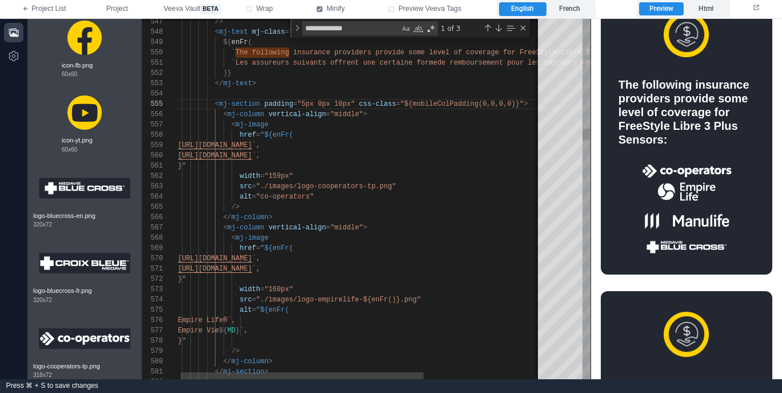
click at [361, 104] on span "css-class" at bounding box center [377, 104] width 37 height 8
click at [363, 225] on div "581 580 579 578 577 576 575 574 573 572 571 570 569 568 567 566 565 564 563 562…" at bounding box center [366, 199] width 448 height 360
paste textarea "**********"
click at [488, 226] on span ""${mobileColPadding(0,0,0,0)}"" at bounding box center [465, 227] width 123 height 8
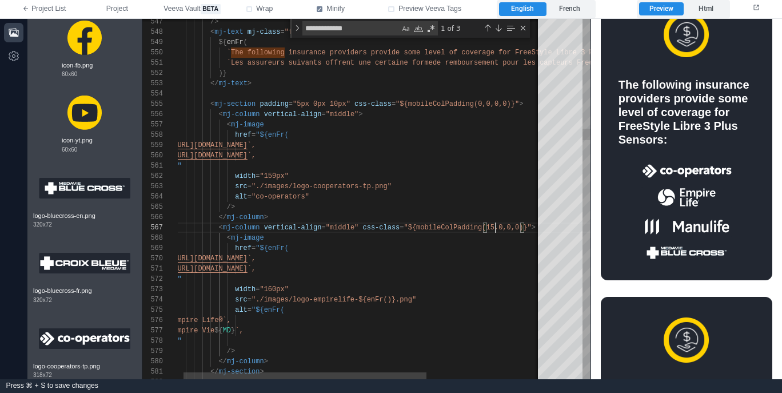
scroll to position [62, 326]
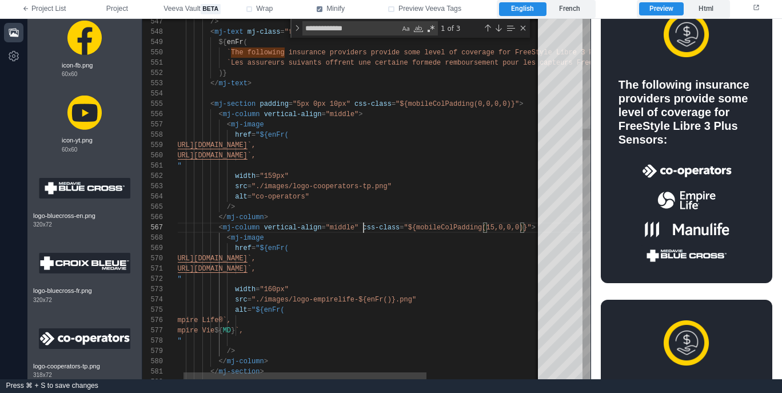
click at [362, 227] on span at bounding box center [360, 227] width 4 height 8
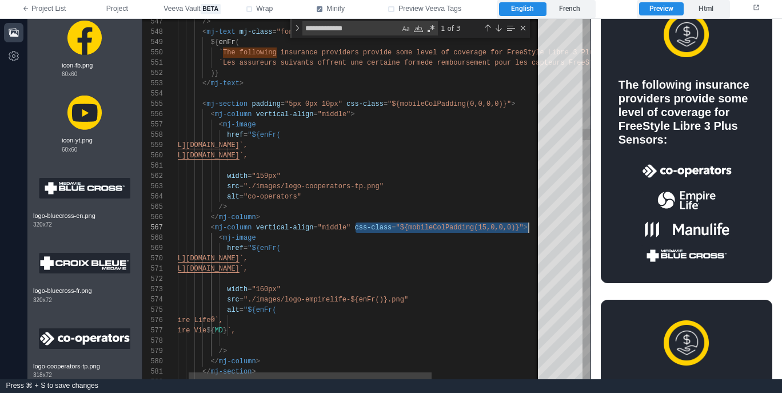
scroll to position [62, 363]
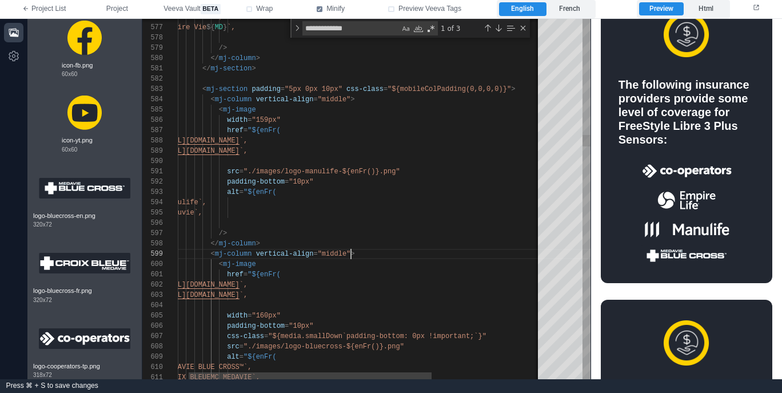
click at [350, 252] on span ""middle"" at bounding box center [334, 254] width 33 height 8
paste textarea "**********"
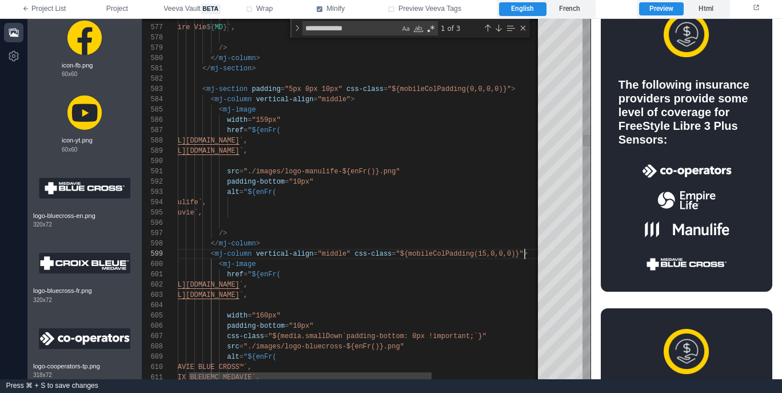
click at [485, 251] on span ""${mobileColPadding(15,0,0,0)}"" at bounding box center [459, 254] width 127 height 8
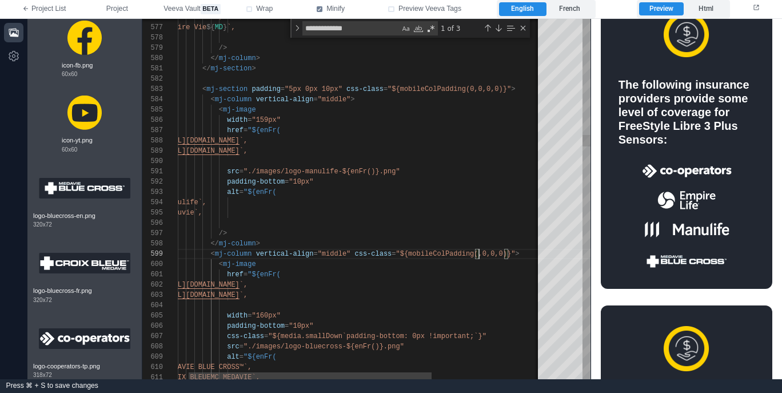
scroll to position [82, 322]
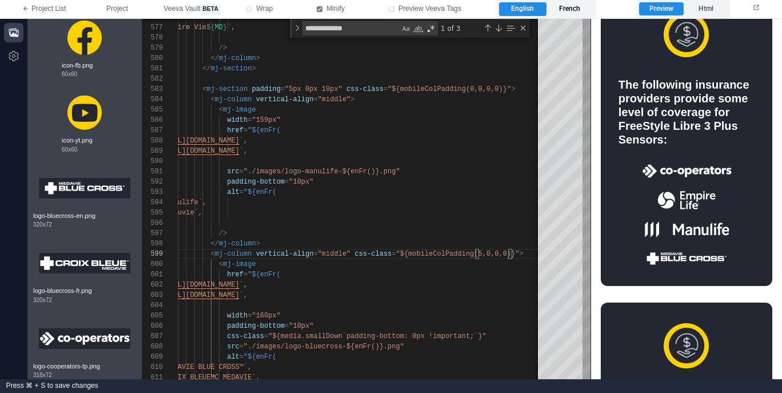
click at [565, 3] on label "French" at bounding box center [569, 9] width 47 height 14
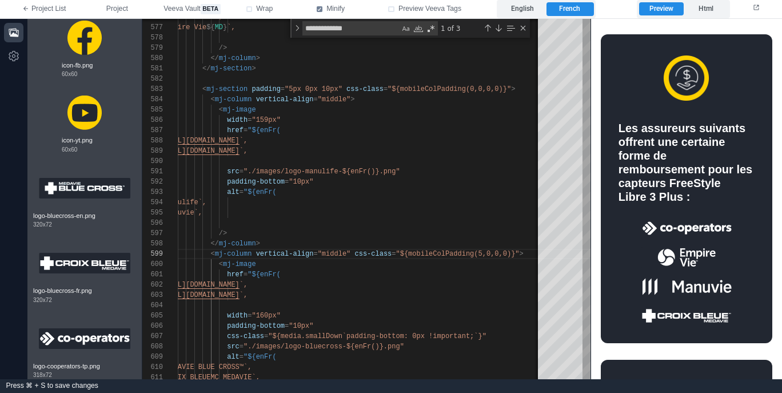
scroll to position [419, 0]
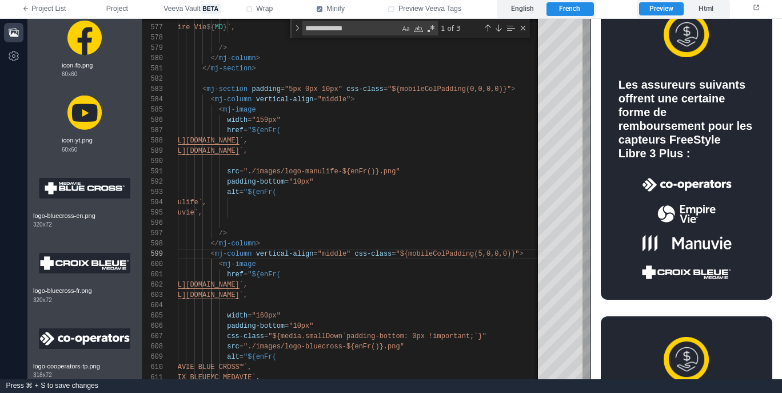
click at [516, 18] on div "**********" at bounding box center [391, 9] width 782 height 19
click at [522, 11] on label "English" at bounding box center [522, 9] width 47 height 14
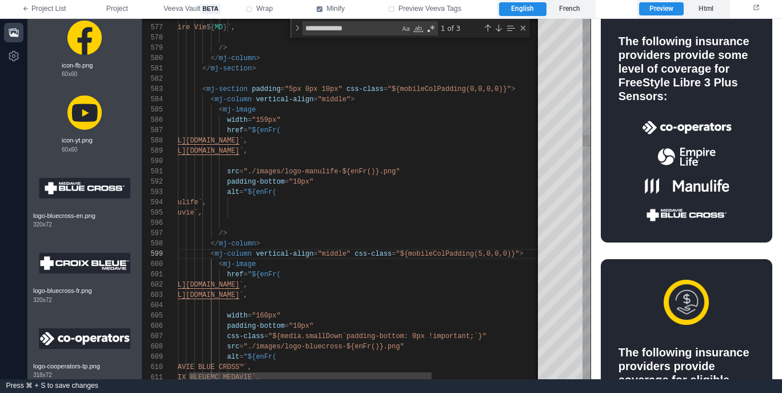
scroll to position [376, 0]
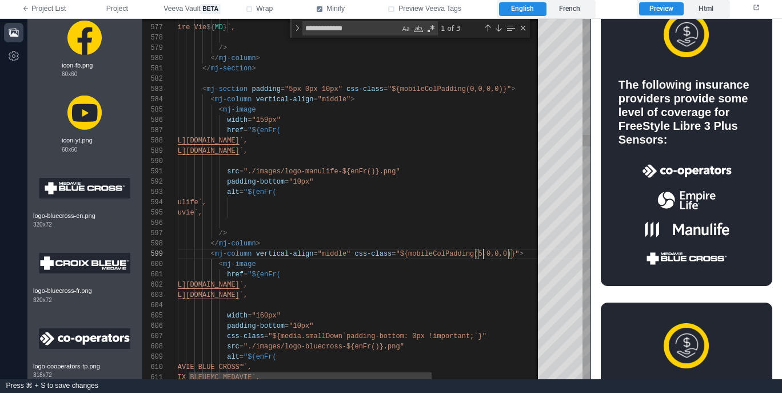
click at [484, 253] on textarea "**********" at bounding box center [484, 254] width 1 height 10
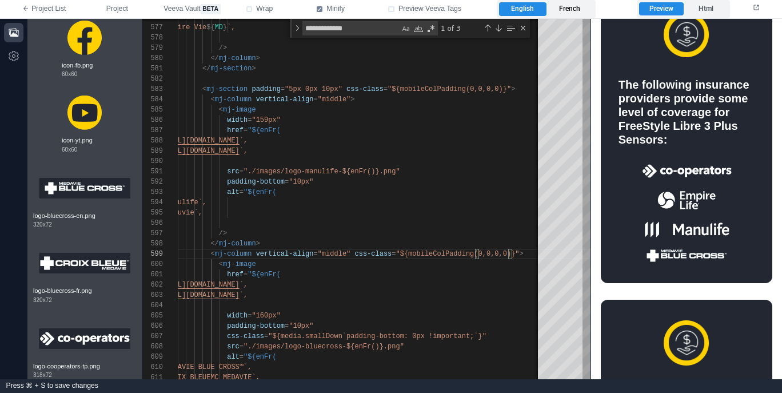
click at [564, 9] on label "French" at bounding box center [569, 9] width 47 height 14
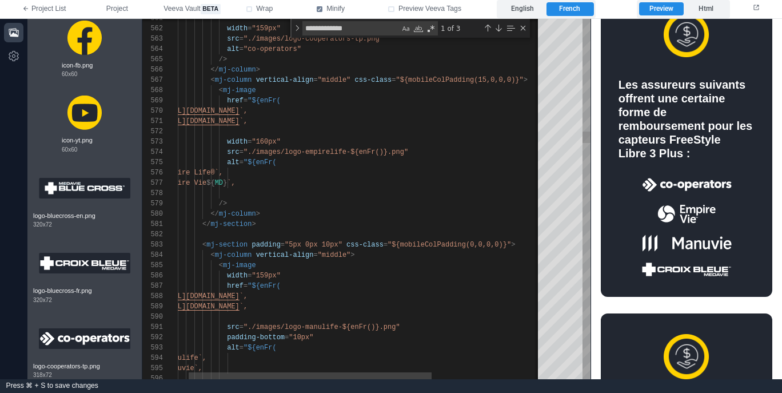
click at [487, 80] on div "581 580 579 578 577 576 582 583 584 585 586 587 588 589 590 591 592 593 594 595…" at bounding box center [366, 199] width 448 height 360
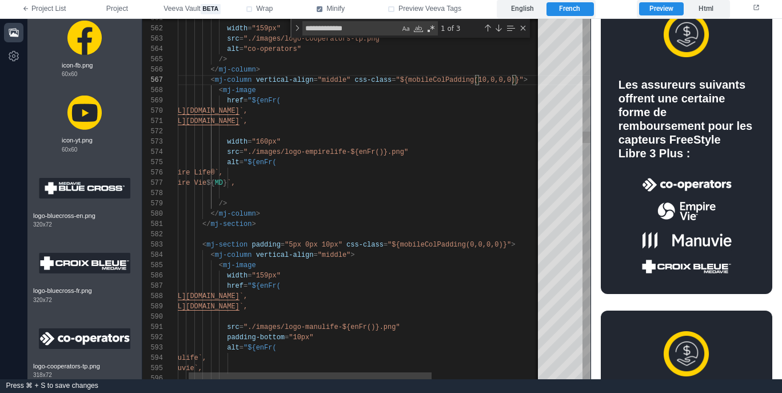
click at [469, 175] on div "`Empire Life®`," at bounding box center [433, 172] width 545 height 10
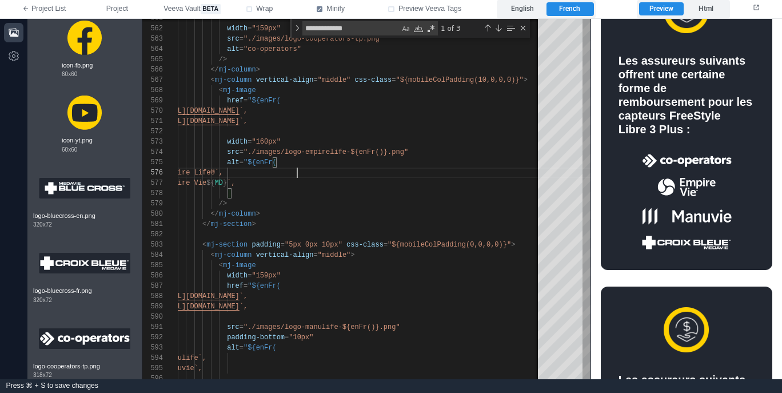
scroll to position [453, 0]
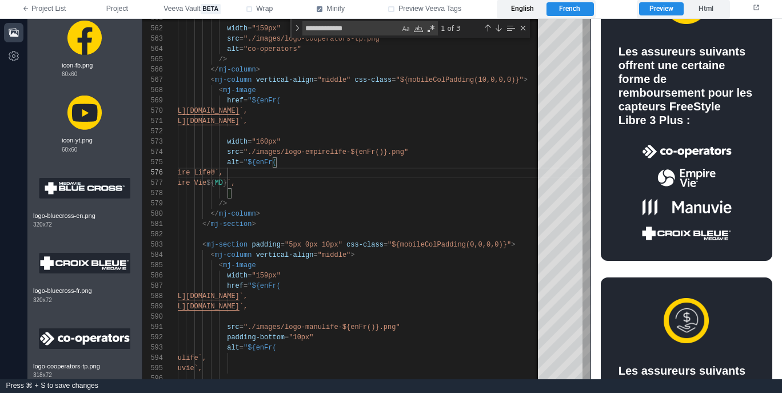
click at [532, 11] on label "English" at bounding box center [522, 9] width 47 height 14
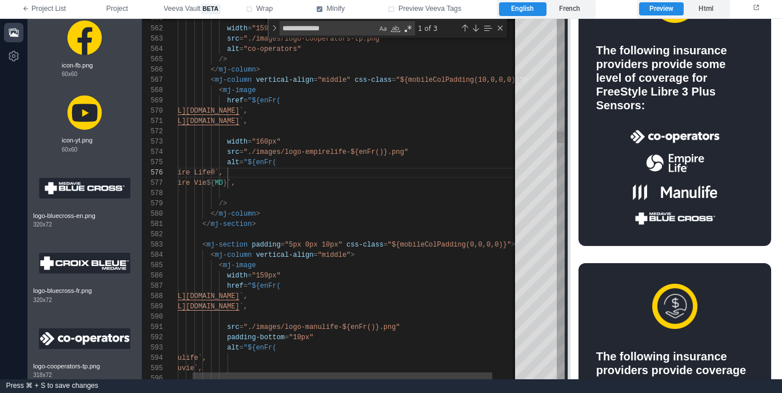
scroll to position [408, 0]
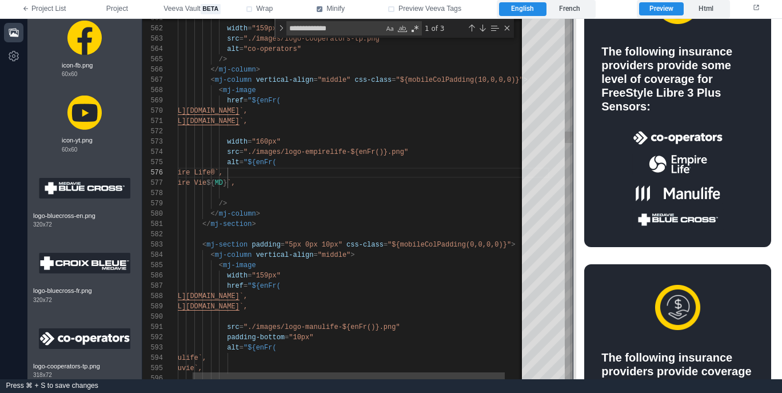
drag, startPoint x: 590, startPoint y: 124, endPoint x: 572, endPoint y: 186, distance: 64.8
click at [572, 186] on span at bounding box center [573, 199] width 6 height 360
click at [460, 291] on div "` [URL][DOMAIN_NAME] `," at bounding box center [355, 296] width 388 height 10
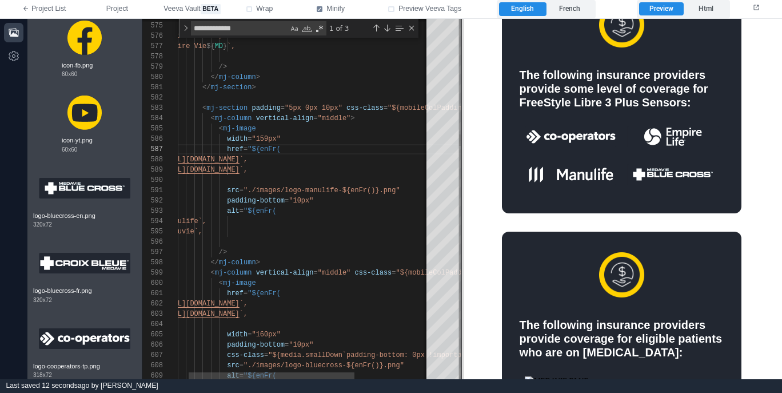
scroll to position [449, 0]
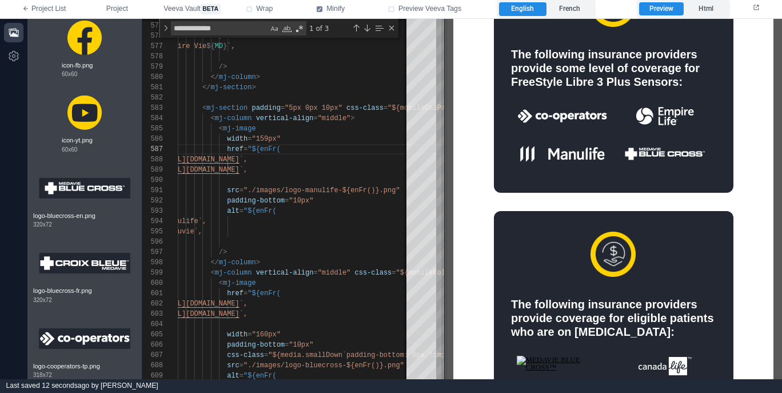
drag, startPoint x: 574, startPoint y: 225, endPoint x: 446, endPoint y: 231, distance: 128.7
click at [446, 231] on span at bounding box center [444, 199] width 6 height 360
click at [371, 233] on div "`Manuvie`," at bounding box center [353, 231] width 384 height 10
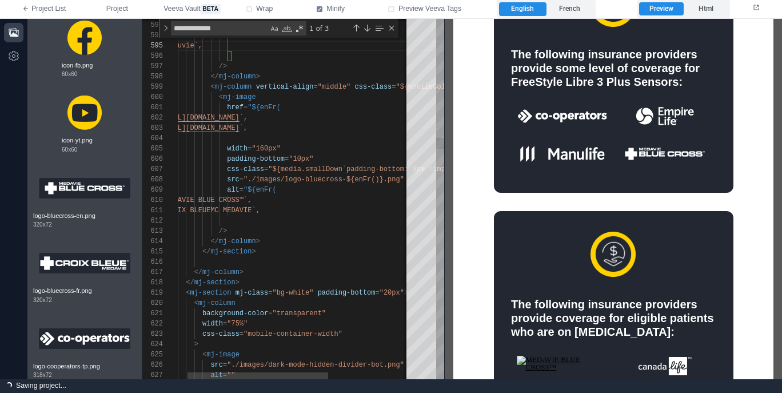
click at [346, 245] on div "</ mj-column >" at bounding box center [353, 241] width 384 height 10
click at [336, 250] on div "</ mj-section >" at bounding box center [353, 251] width 384 height 10
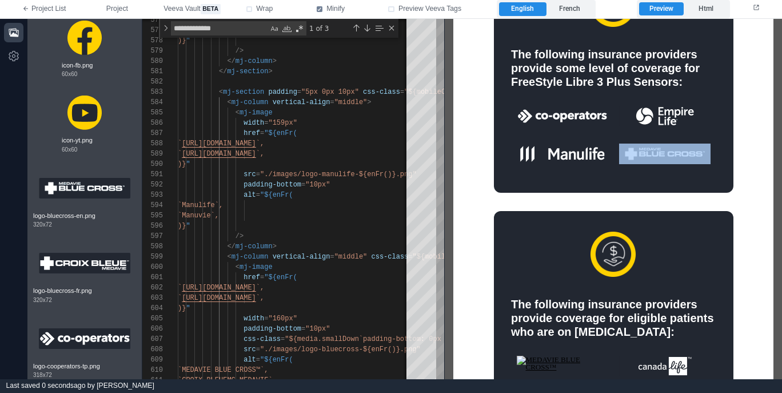
drag, startPoint x: 624, startPoint y: 173, endPoint x: 603, endPoint y: 193, distance: 29.1
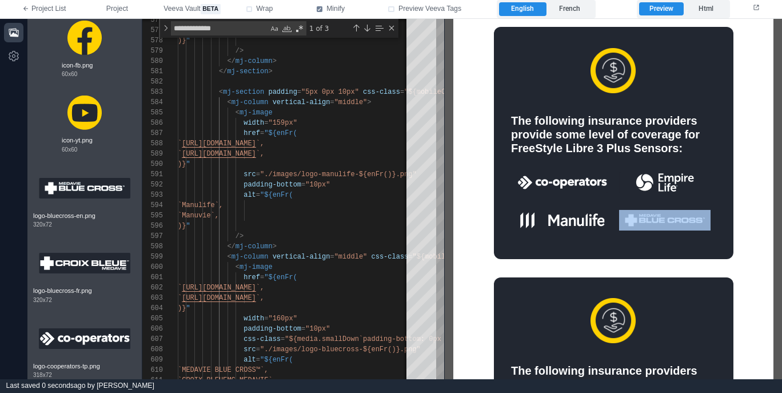
scroll to position [376, 0]
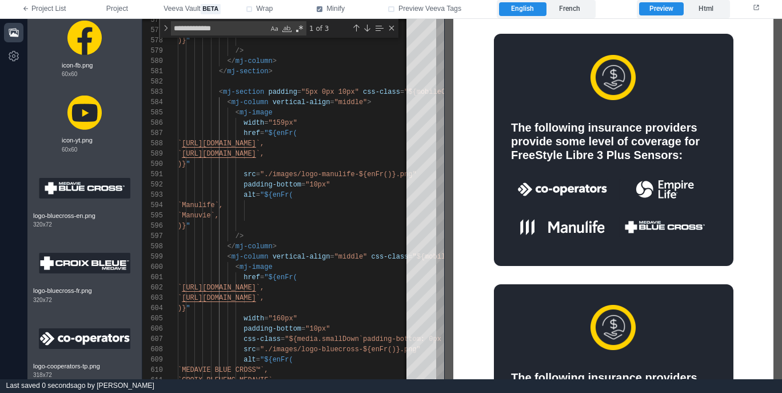
click at [628, 157] on div "The following insurance providers provide some level of coverage for FreeStyle …" at bounding box center [613, 140] width 205 height 41
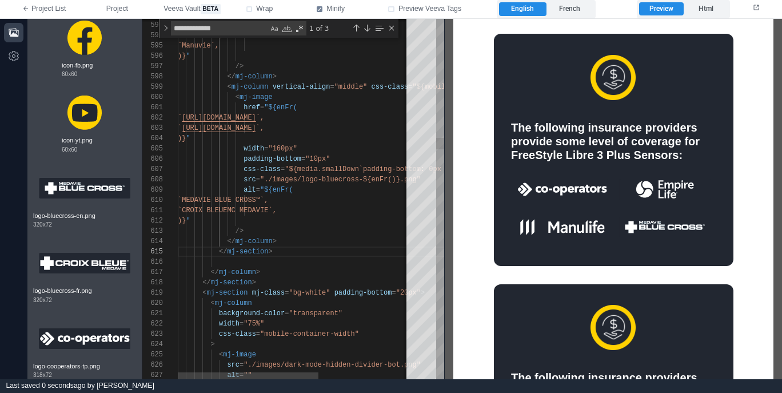
scroll to position [41, 95]
click at [298, 247] on div "</ mj-section >" at bounding box center [370, 251] width 384 height 10
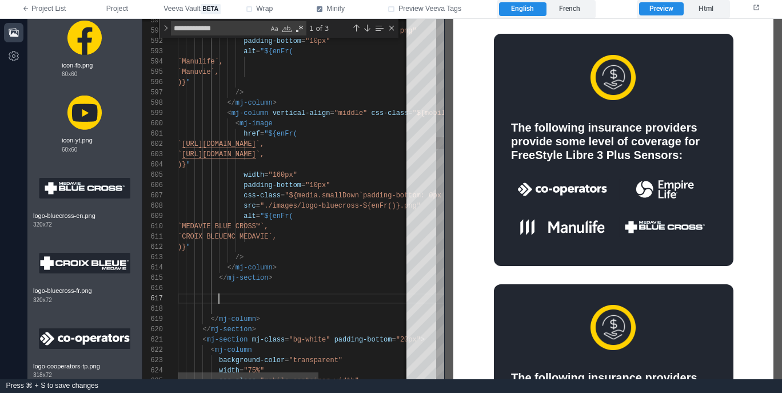
paste textarea "**********"
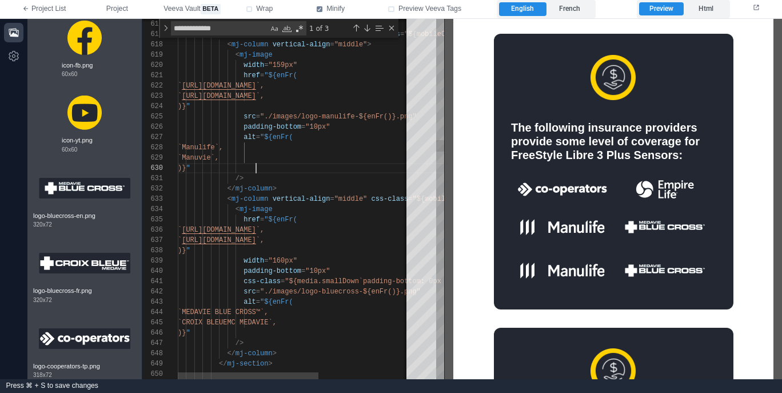
scroll to position [93, 78]
click at [339, 171] on div ")} "" at bounding box center [370, 168] width 384 height 10
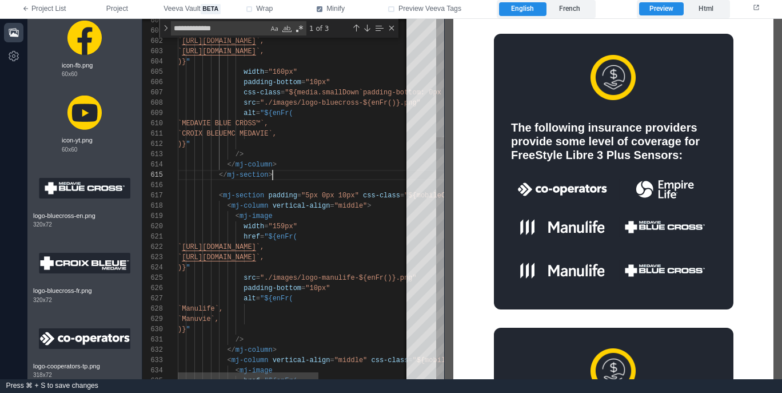
scroll to position [41, 95]
click at [342, 170] on div "</ mj-section >" at bounding box center [370, 175] width 384 height 10
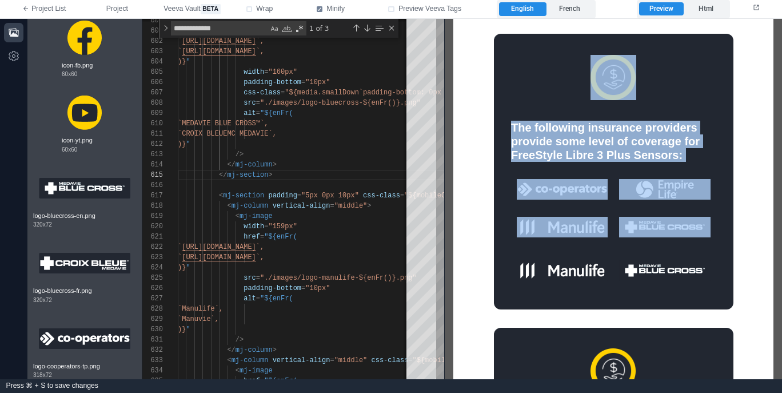
drag, startPoint x: 554, startPoint y: 258, endPoint x: 536, endPoint y: 278, distance: 26.7
click at [536, 278] on td "The following insurance providers provide some level of coverage for FreeStyle …" at bounding box center [613, 170] width 239 height 275
click at [544, 266] on img at bounding box center [562, 269] width 91 height 21
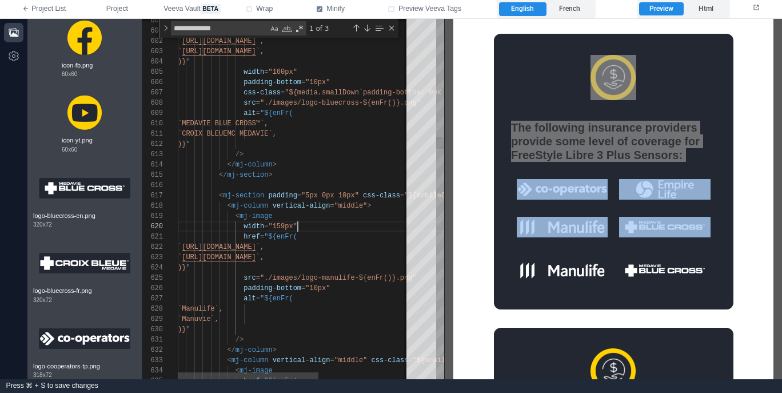
scroll to position [93, 120]
click at [320, 223] on div "width = "159px"" at bounding box center [370, 226] width 384 height 10
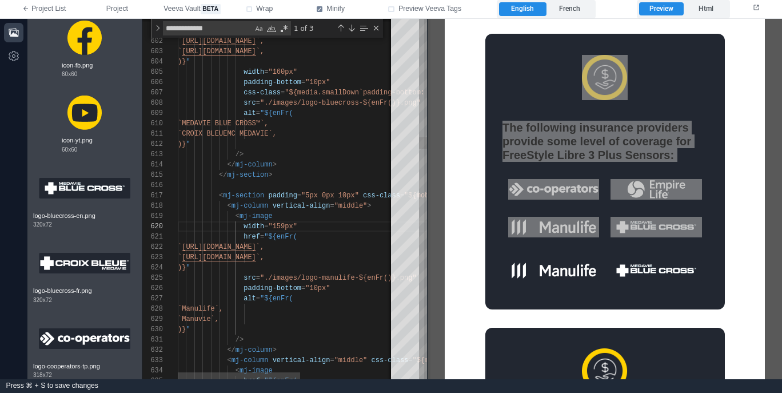
drag, startPoint x: 445, startPoint y: 216, endPoint x: 427, endPoint y: 216, distance: 17.1
click at [427, 216] on span at bounding box center [427, 199] width 6 height 360
click at [343, 222] on div "width = "159px"" at bounding box center [370, 226] width 384 height 10
click at [310, 192] on span ""5px 0px 10px"" at bounding box center [330, 195] width 58 height 8
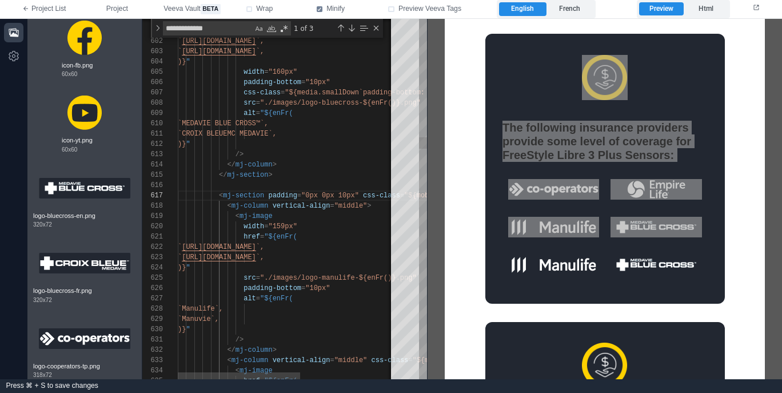
click at [321, 229] on div "width = "159px"" at bounding box center [370, 226] width 384 height 10
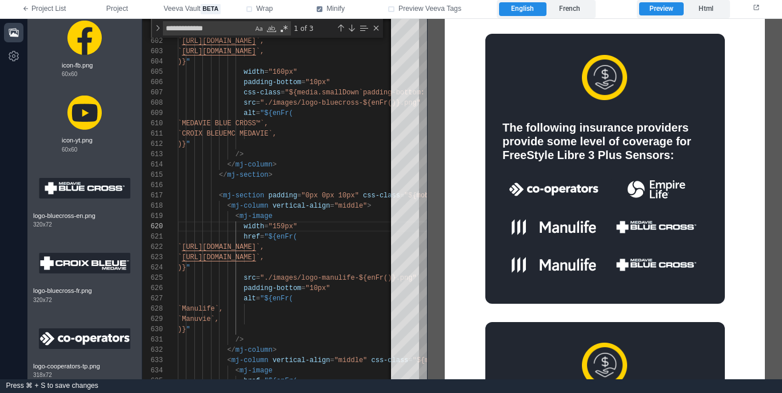
click at [465, 258] on td "The following insurance providers provide some level of coverage for FreeStyle …" at bounding box center [605, 168] width 320 height 270
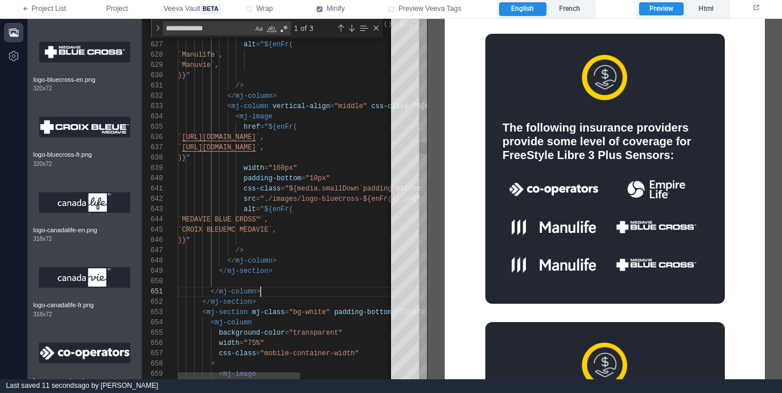
scroll to position [0, 83]
click at [330, 290] on div "</ mj-column >" at bounding box center [370, 291] width 384 height 10
click at [331, 271] on div "</ mj-section >" at bounding box center [370, 271] width 384 height 10
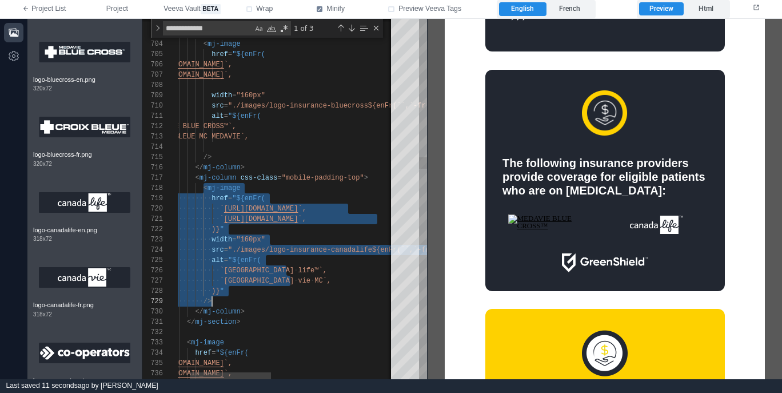
scroll to position [72, 66]
drag, startPoint x: 202, startPoint y: 189, endPoint x: 226, endPoint y: 298, distance: 112.2
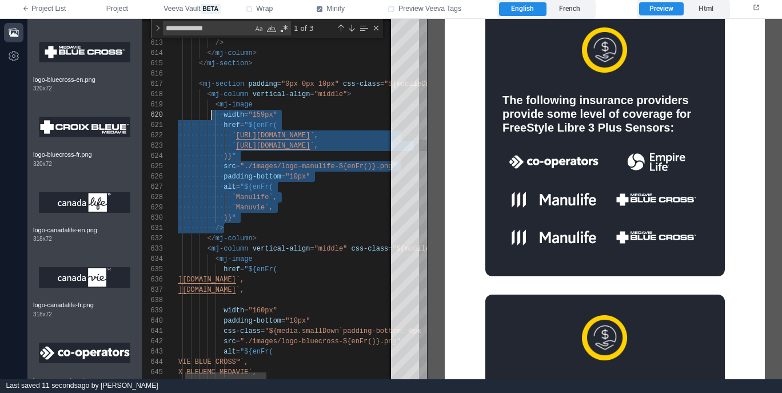
scroll to position [82, 58]
drag, startPoint x: 235, startPoint y: 229, endPoint x: 213, endPoint y: 109, distance: 122.0
paste textarea "**********"
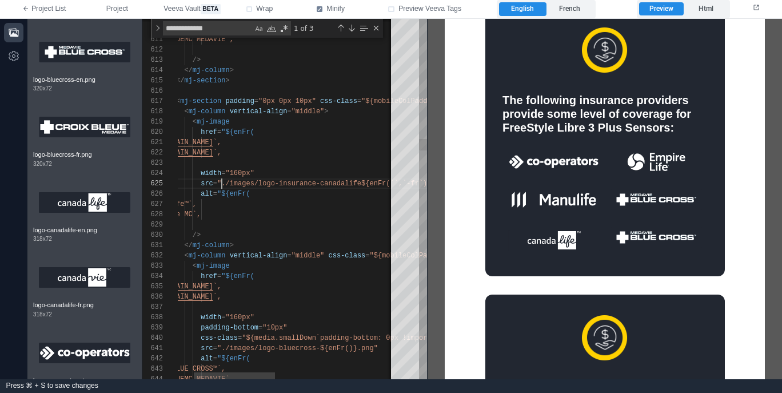
drag, startPoint x: 223, startPoint y: 185, endPoint x: 250, endPoint y: 186, distance: 26.9
click at [223, 185] on span ""./images/logo-insurance-canadalife${enFr(``,`-fr`" at bounding box center [320, 183] width 206 height 8
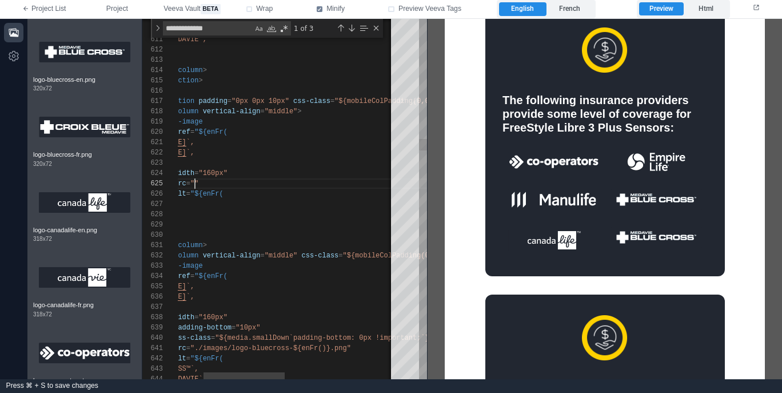
scroll to position [41, 87]
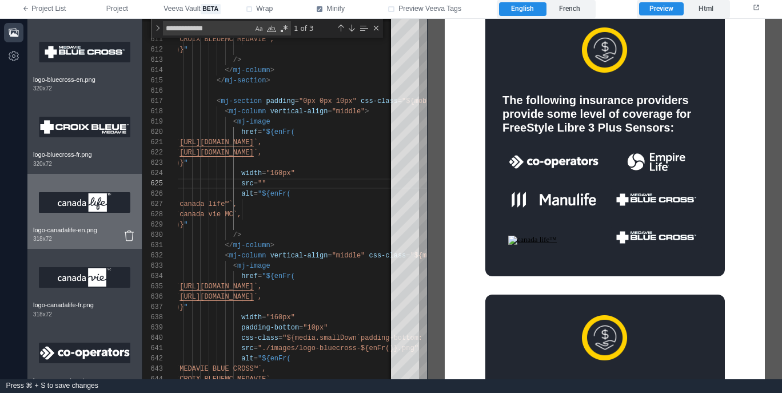
click at [87, 219] on img at bounding box center [84, 202] width 91 height 46
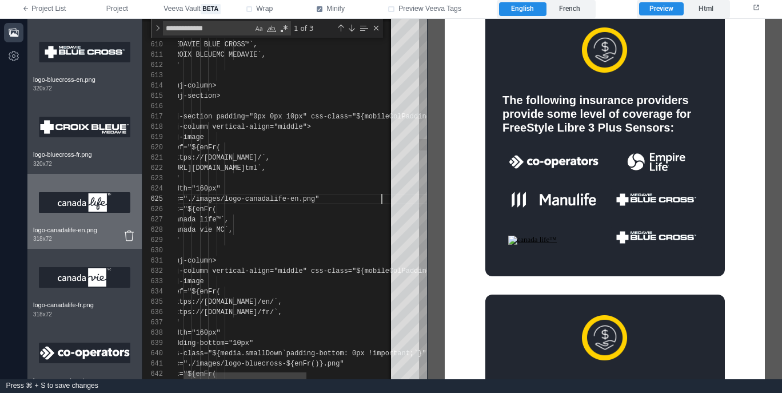
scroll to position [41, 215]
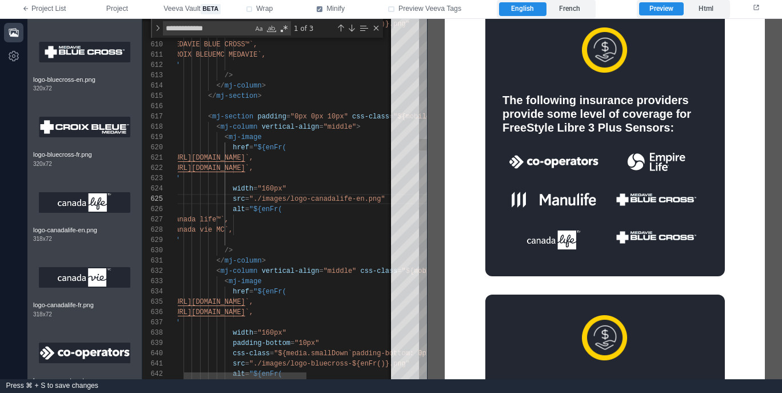
click at [363, 199] on span ""./images/logo-canadalife-en.png"" at bounding box center [317, 199] width 136 height 8
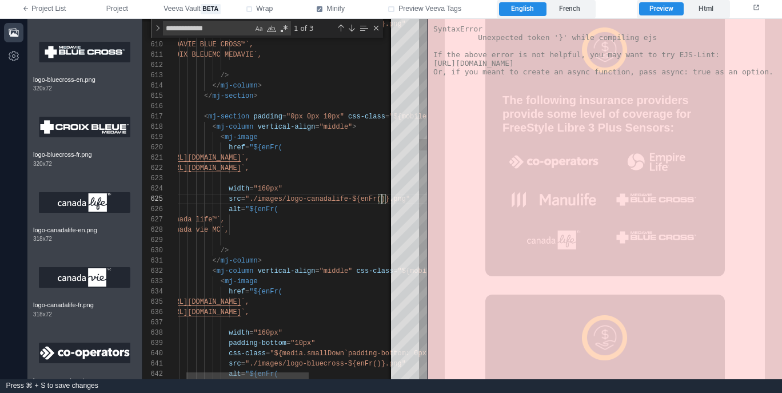
scroll to position [41, 219]
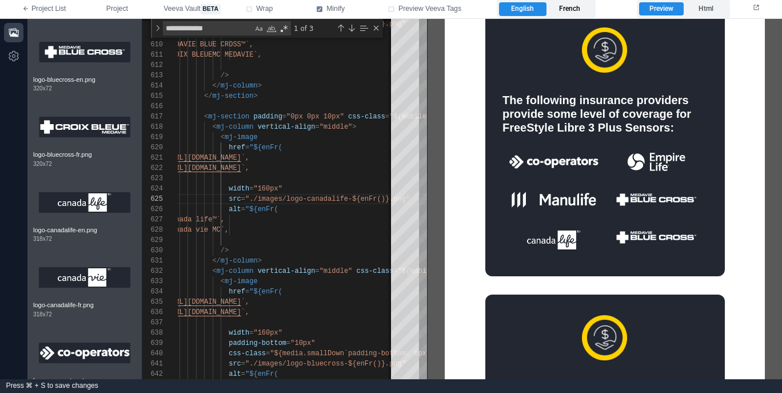
click at [577, 10] on label "French" at bounding box center [569, 9] width 47 height 14
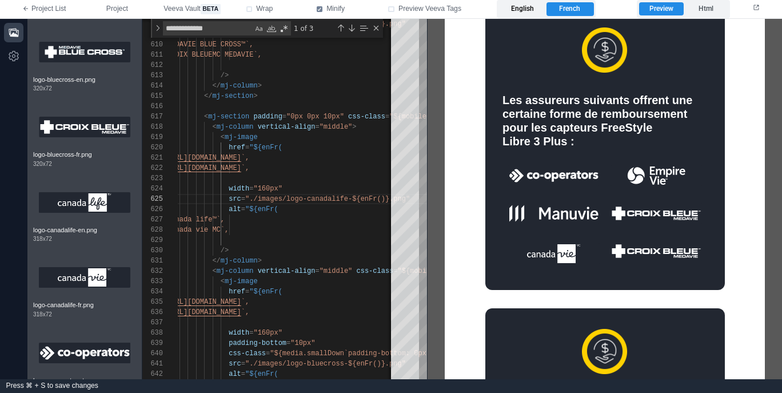
click at [526, 10] on label "English" at bounding box center [522, 9] width 47 height 14
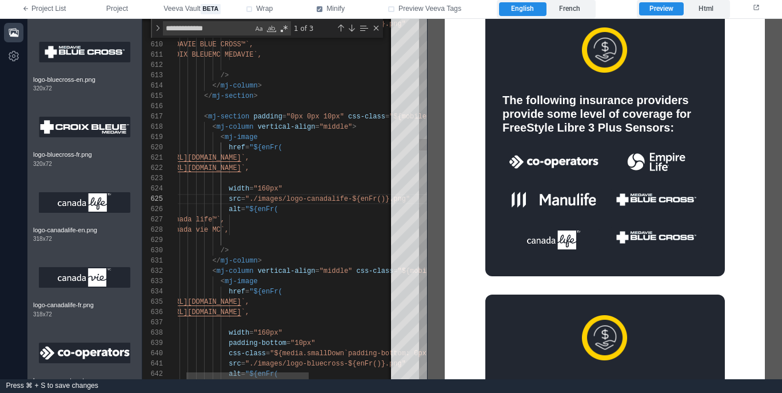
click at [341, 340] on div "padding-bottom = "10px"" at bounding box center [355, 343] width 384 height 10
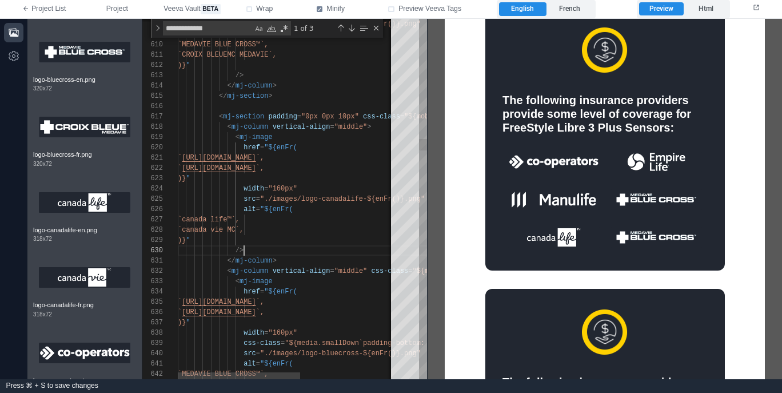
scroll to position [93, 66]
click at [334, 250] on div "/>" at bounding box center [370, 250] width 384 height 10
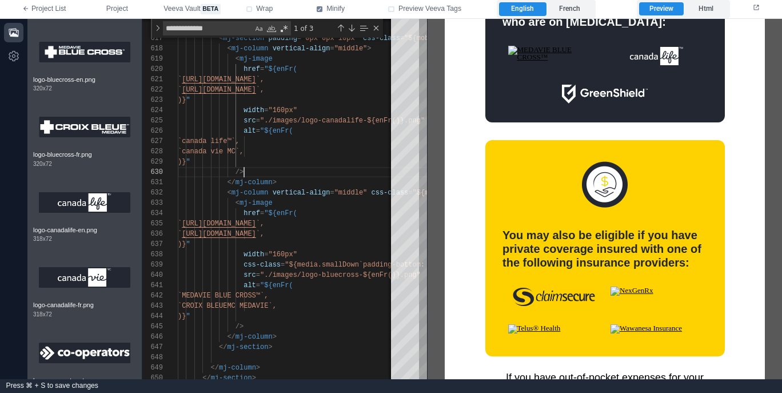
scroll to position [854, 0]
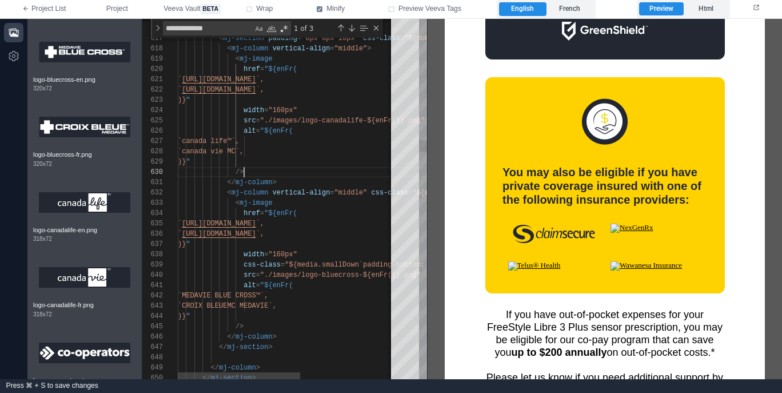
type textarea "**********"
click at [314, 247] on div ")} "" at bounding box center [370, 244] width 384 height 10
type textarea "*"
type textarea "**********"
type textarea "**"
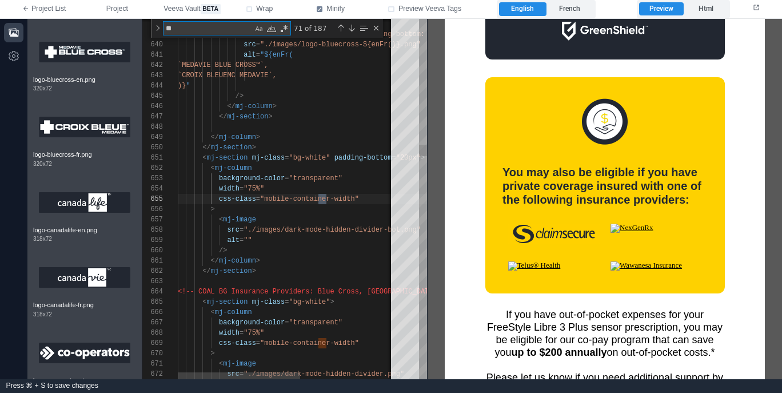
type textarea "**********"
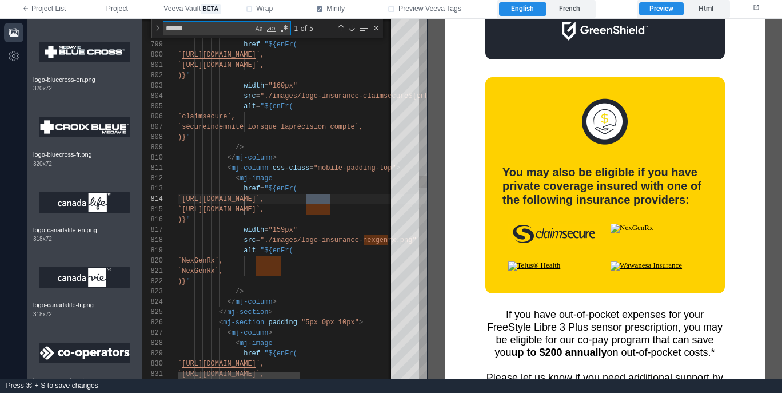
scroll to position [103, 153]
type textarea "******"
click at [304, 290] on div "/>" at bounding box center [370, 291] width 384 height 10
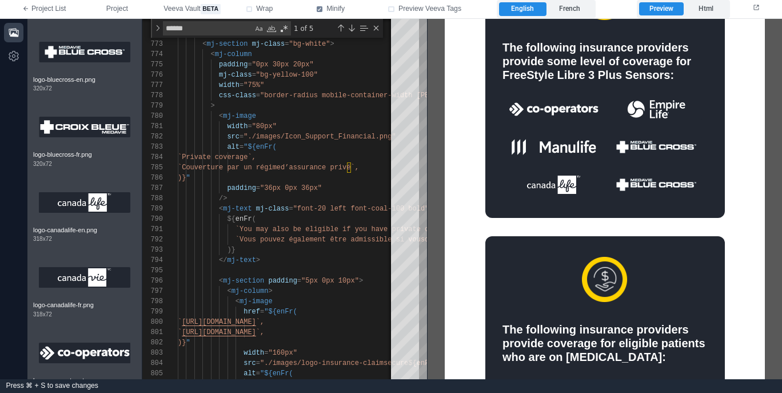
scroll to position [455, 0]
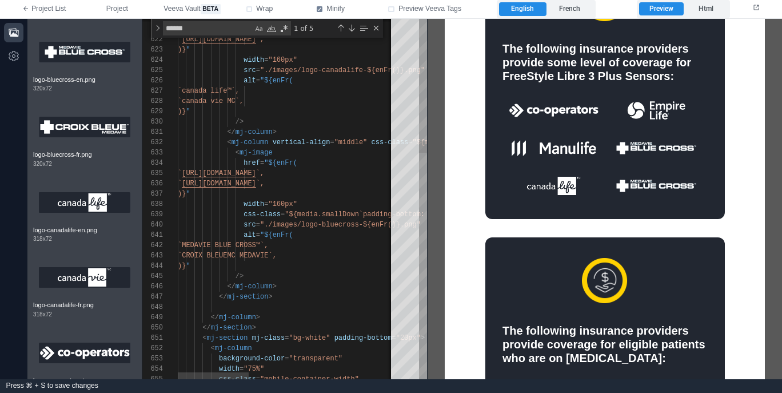
click at [330, 275] on div "/>" at bounding box center [508, 276] width 661 height 10
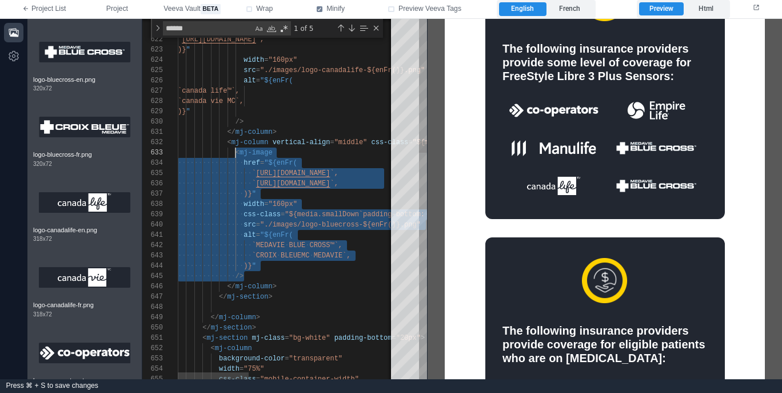
paste textarea "**********"
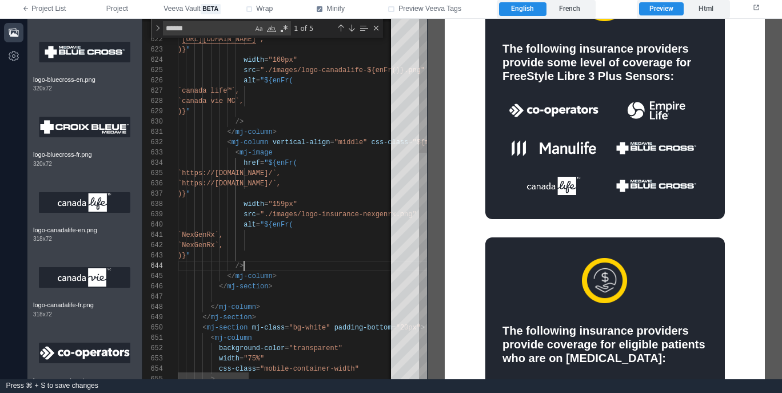
scroll to position [31, 66]
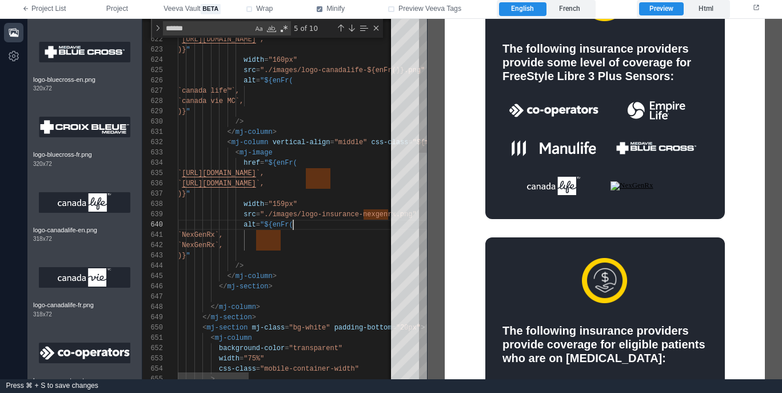
click at [340, 230] on div "`NexGenRx`," at bounding box center [508, 235] width 661 height 10
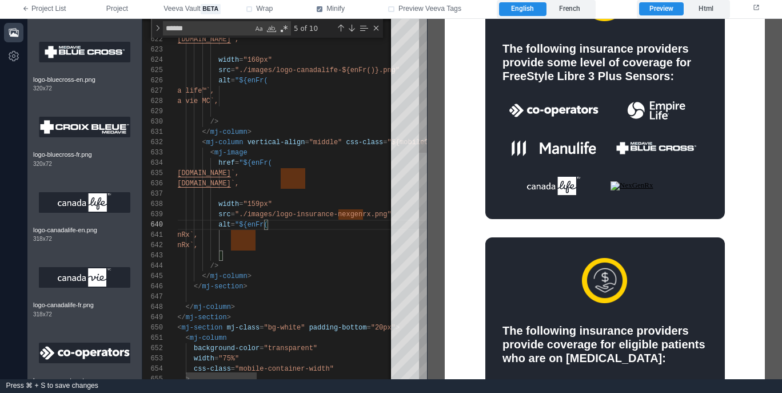
click at [339, 210] on span ""./images/logo-insurance-nexgenrx.png"" at bounding box center [313, 214] width 157 height 8
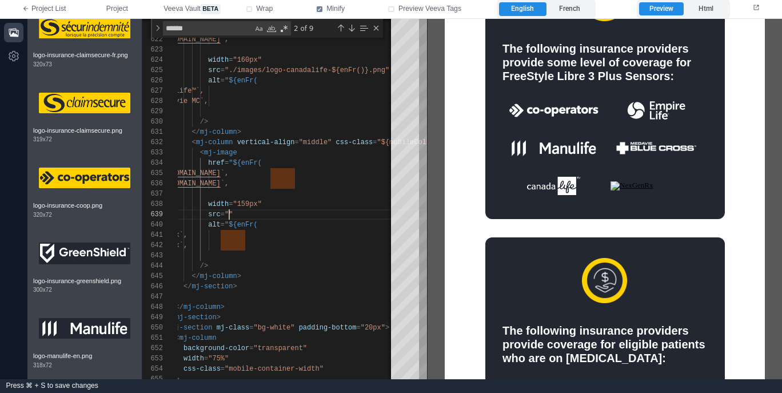
scroll to position [3033, 0]
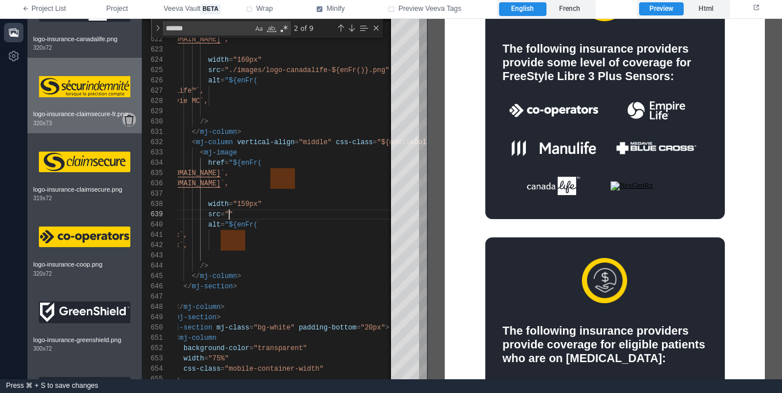
click at [130, 125] on icon at bounding box center [129, 120] width 9 height 10
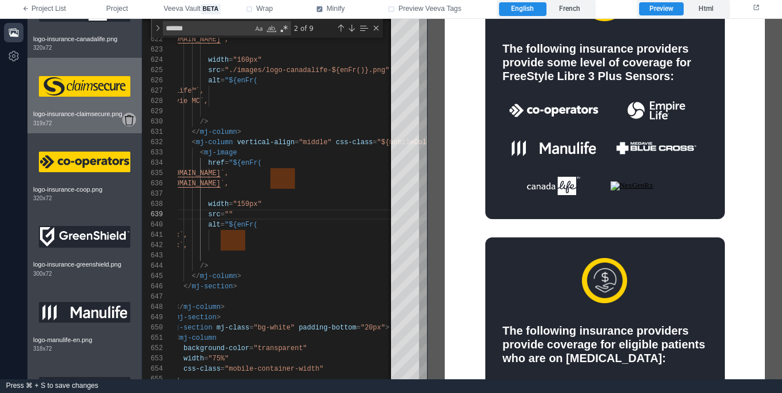
click at [131, 125] on icon at bounding box center [129, 120] width 9 height 10
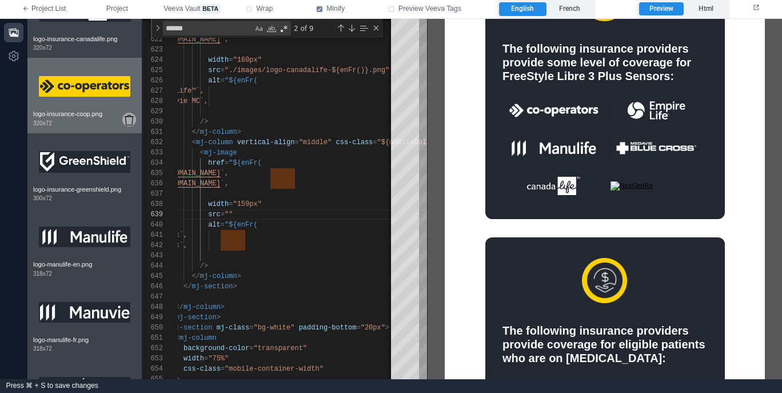
click at [130, 125] on icon at bounding box center [129, 120] width 9 height 10
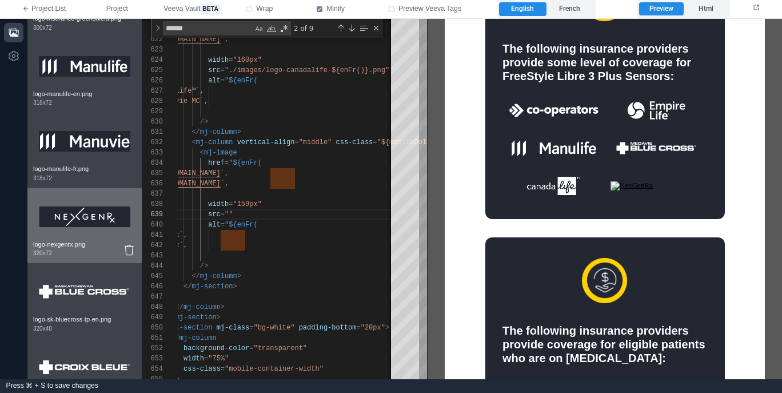
scroll to position [3145, 0]
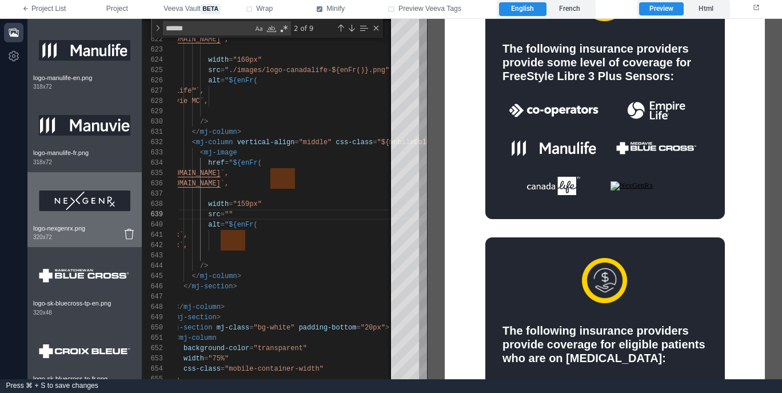
click at [86, 216] on img at bounding box center [84, 201] width 91 height 46
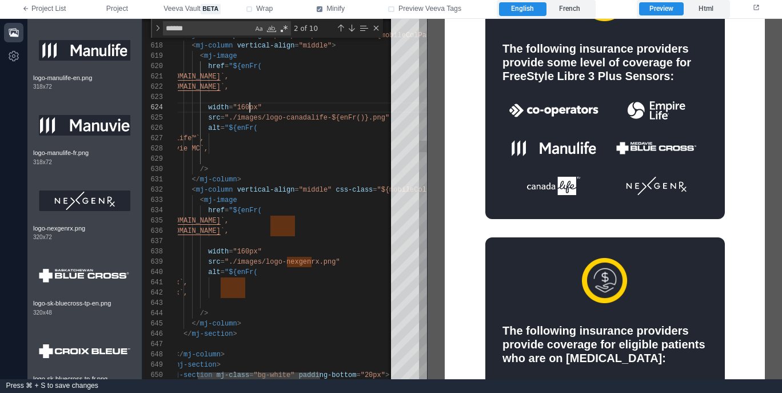
click at [250, 106] on span ""160px"" at bounding box center [247, 107] width 29 height 8
click at [278, 169] on div "/>" at bounding box center [334, 169] width 384 height 10
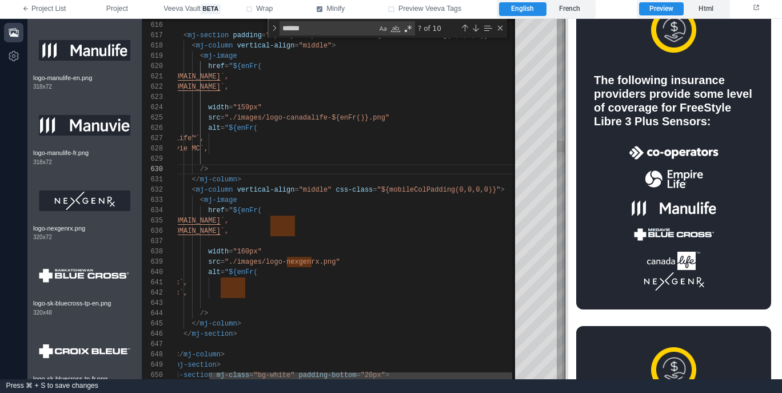
scroll to position [384, 0]
drag, startPoint x: 427, startPoint y: 214, endPoint x: 566, endPoint y: 215, distance: 138.3
click at [566, 215] on span at bounding box center [565, 199] width 6 height 360
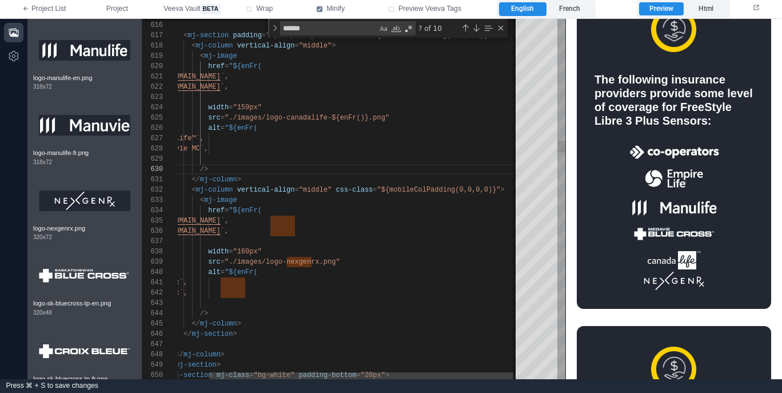
click at [461, 186] on span ""${mobileColPadding(0,0,0,0)}"" at bounding box center [438, 190] width 123 height 8
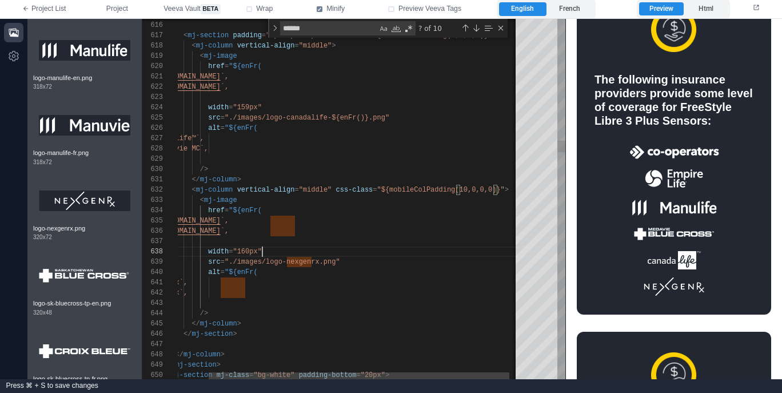
click at [430, 247] on div "width = "160px"" at bounding box center [336, 251] width 388 height 10
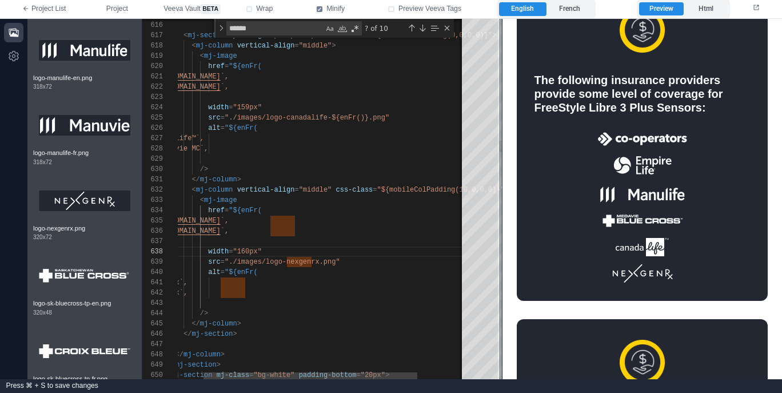
scroll to position [423, 0]
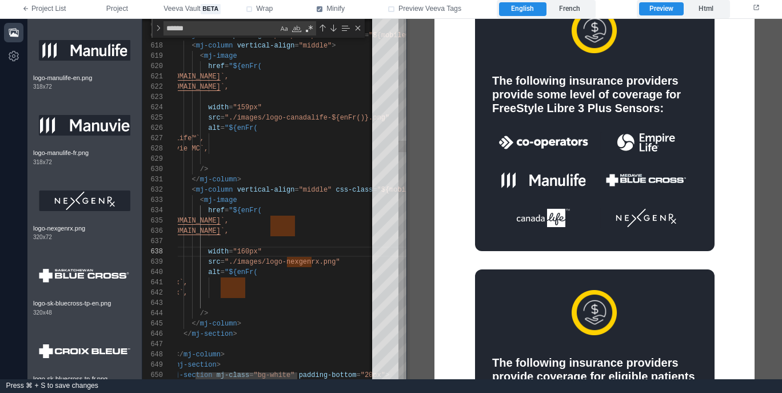
drag, startPoint x: 564, startPoint y: 226, endPoint x: 405, endPoint y: 236, distance: 159.2
click at [405, 236] on span at bounding box center [406, 199] width 6 height 360
click at [354, 237] on div ")} "" at bounding box center [336, 241] width 388 height 10
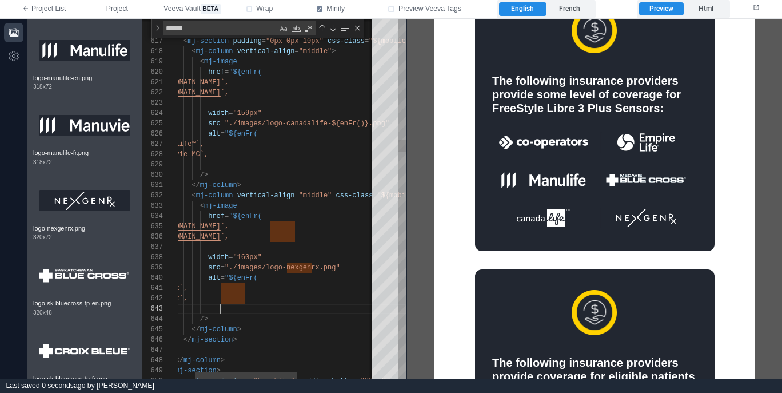
click at [283, 308] on div ")} "" at bounding box center [336, 308] width 388 height 10
type textarea "**********"
click at [273, 248] on div ")} "" at bounding box center [336, 247] width 388 height 10
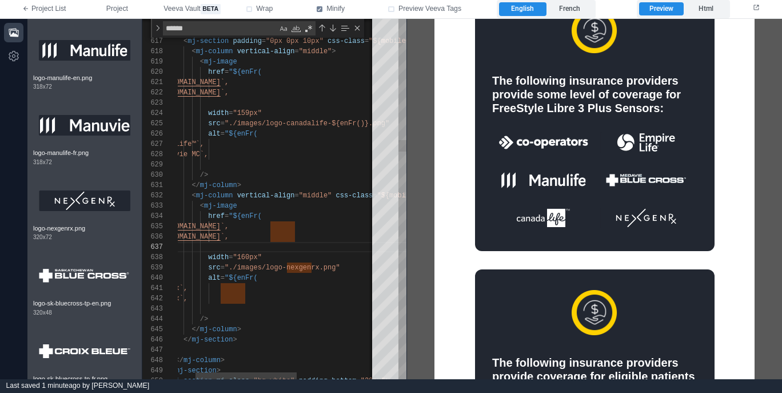
scroll to position [0, 99]
click at [318, 186] on div "</ mj-column >" at bounding box center [336, 185] width 388 height 10
drag, startPoint x: 574, startPoint y: 87, endPoint x: 529, endPoint y: 90, distance: 45.2
click at [532, 89] on div "The following insurance providers provide some level of coverage for FreeStyle …" at bounding box center [594, 93] width 205 height 41
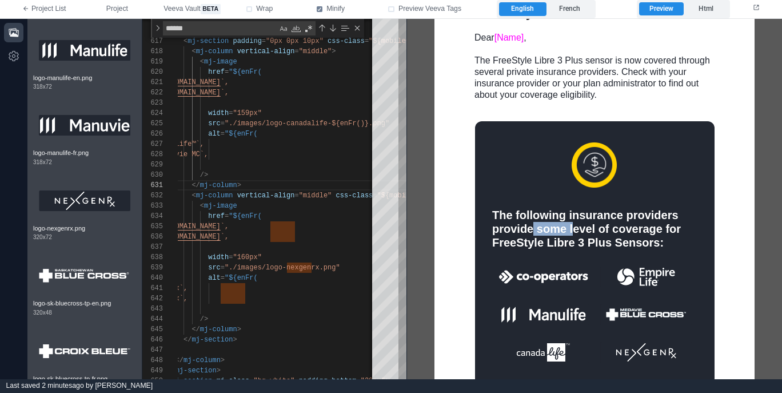
scroll to position [285, 0]
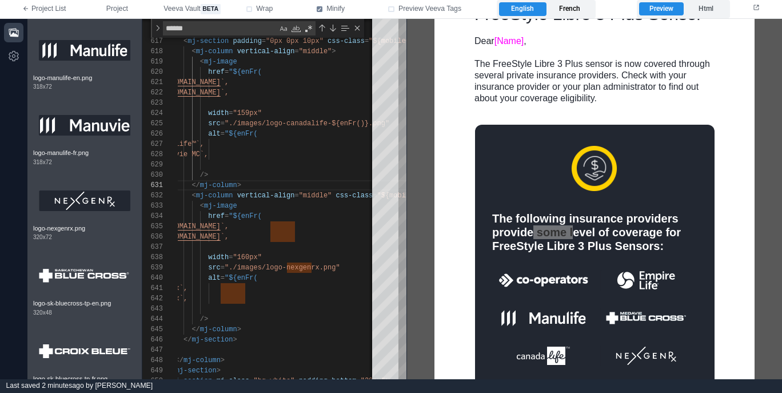
click at [570, 11] on label "French" at bounding box center [569, 9] width 47 height 14
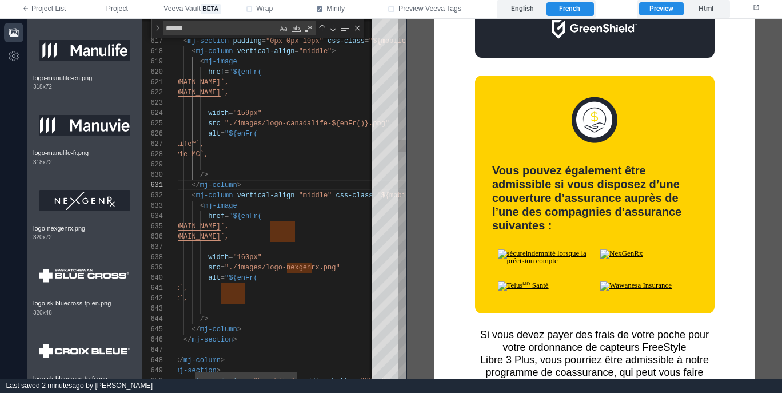
scroll to position [72, 120]
click at [341, 252] on div "width = "160px"" at bounding box center [336, 257] width 388 height 10
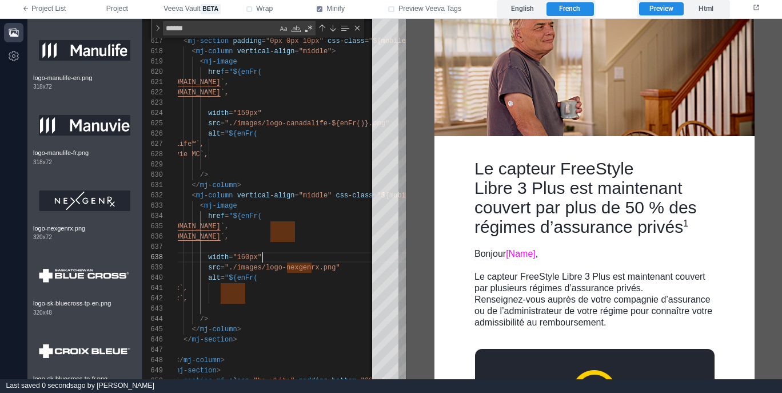
scroll to position [93, 0]
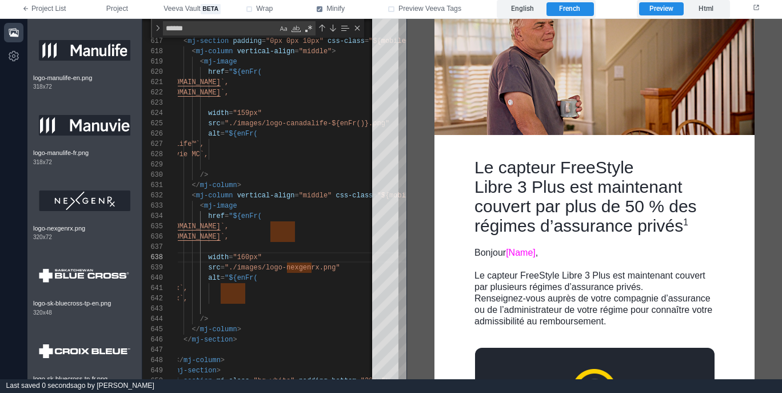
drag, startPoint x: 531, startPoint y: 9, endPoint x: 537, endPoint y: 18, distance: 10.8
click at [531, 9] on label "English" at bounding box center [522, 9] width 47 height 14
